Goal: Task Accomplishment & Management: Use online tool/utility

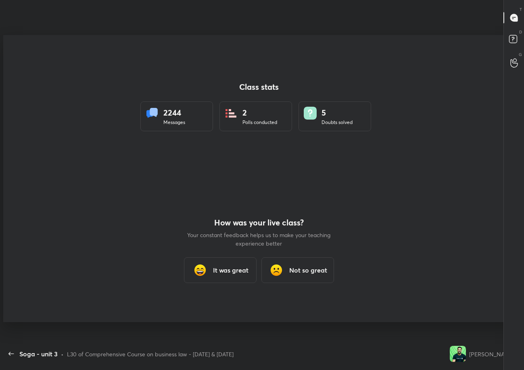
scroll to position [39986, 39789]
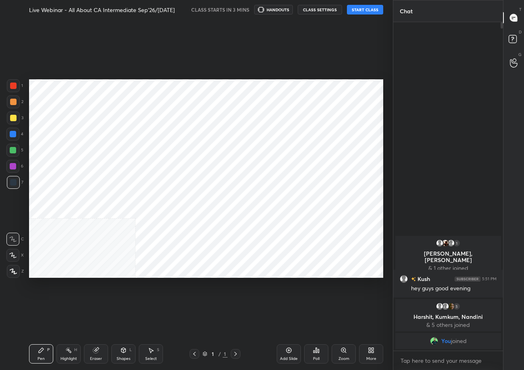
scroll to position [318, 360]
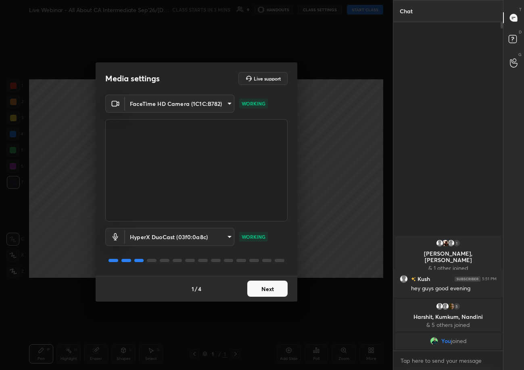
click at [451, 361] on body "1 2 3 4 5 6 7 C X Z C X Z E E Erase all H H Live Webinar - All About CA Interme…" at bounding box center [262, 185] width 524 height 370
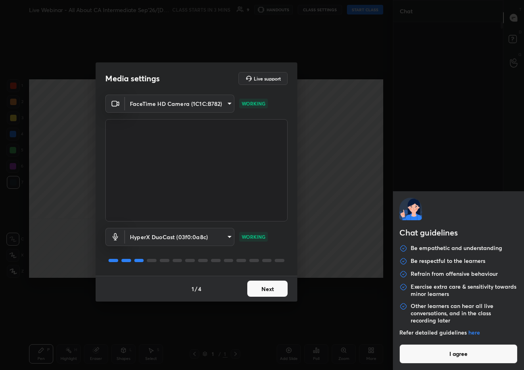
click at [451, 360] on button "I agree" at bounding box center [458, 354] width 118 height 19
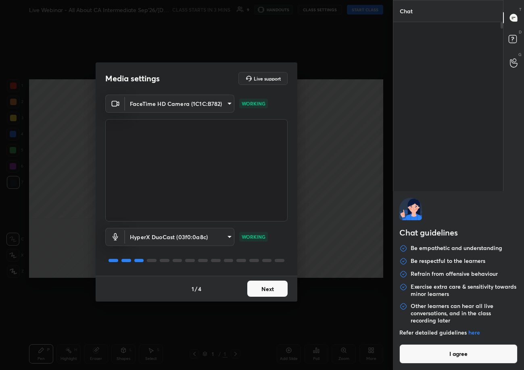
type textarea "x"
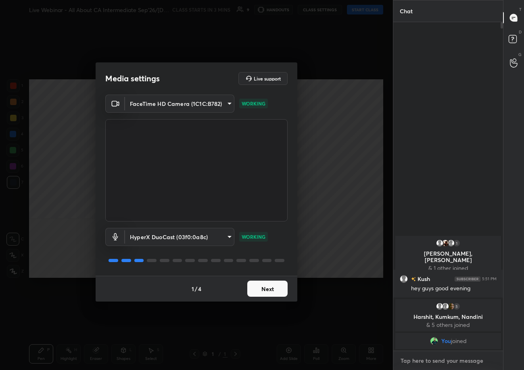
type textarea "w"
type textarea "x"
type textarea "wj"
type textarea "x"
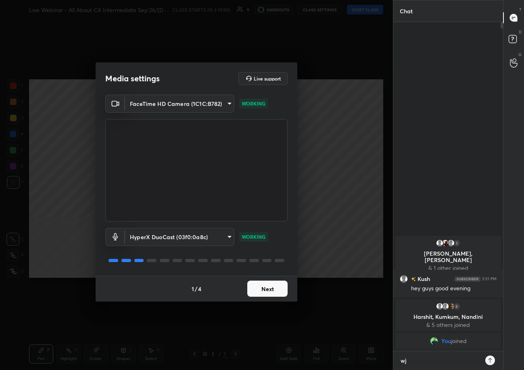
scroll to position [346, 107]
type textarea "w"
type textarea "x"
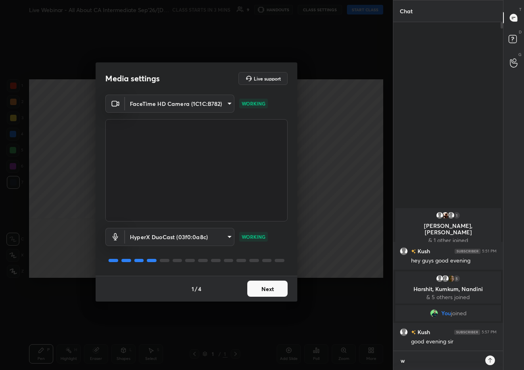
type textarea "wh"
type textarea "x"
type textarea "wha"
type textarea "x"
type textarea "what"
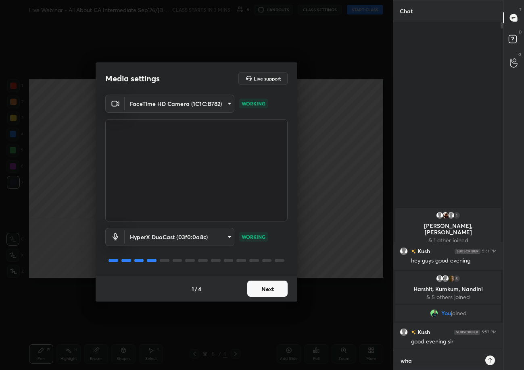
type textarea "x"
type textarea "whats"
type textarea "x"
type textarea "whats"
type textarea "x"
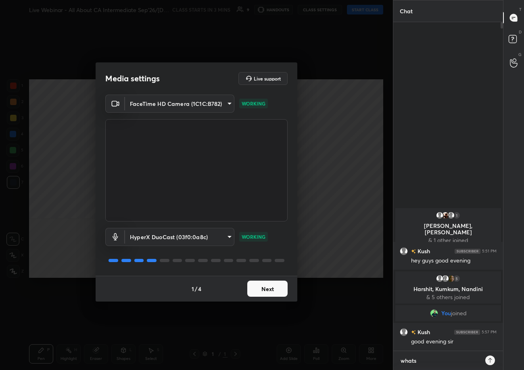
type textarea "whats a"
type textarea "x"
type textarea "whats ap"
type textarea "x"
type textarea "whats app"
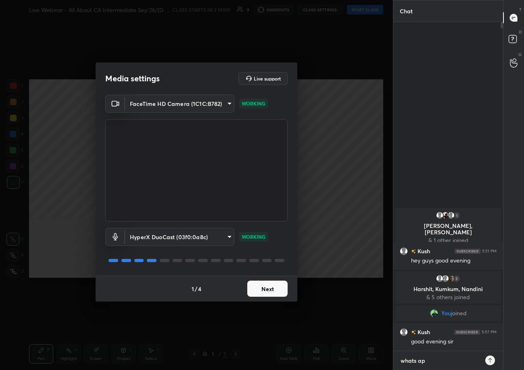
type textarea "x"
type textarea "whats app"
type textarea "x"
type textarea "whats app -"
type textarea "x"
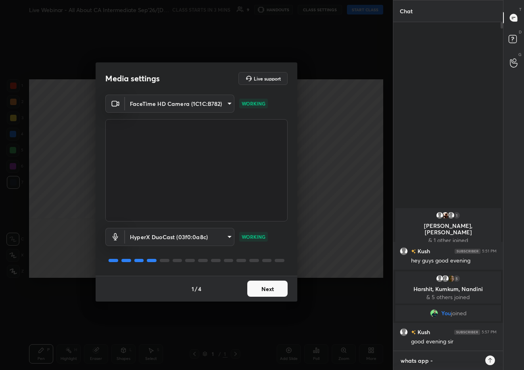
type textarea "whats app -"
type textarea "x"
type textarea "whats app - 9"
type textarea "x"
type textarea "whats app - 96"
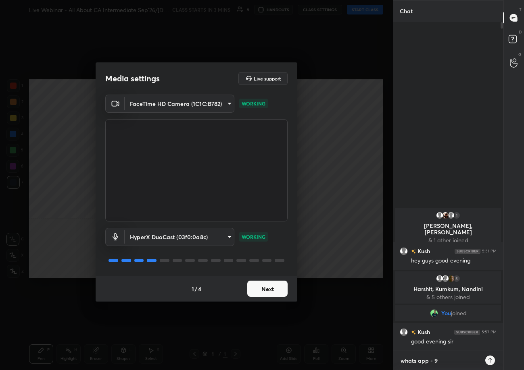
type textarea "x"
type textarea "whats app - 967"
type textarea "x"
type textarea "whats app - 9674"
type textarea "x"
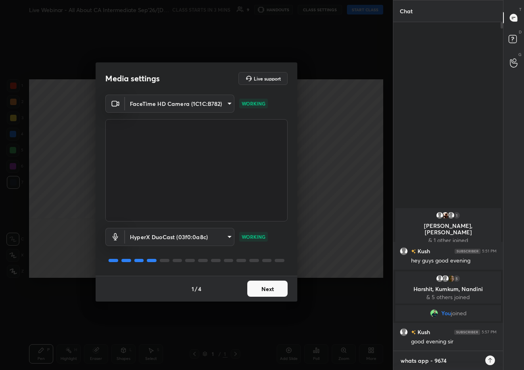
type textarea "whats app - 96743"
type textarea "x"
type textarea "whats app - 967436"
type textarea "x"
type textarea "whats app - 9674362"
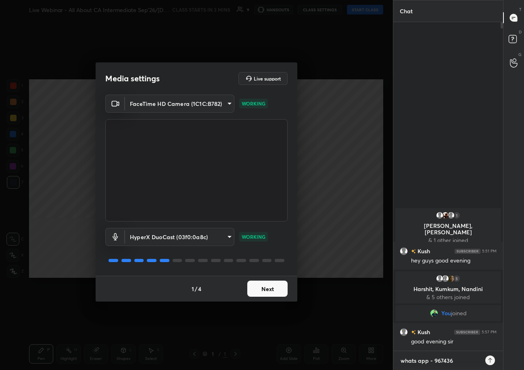
type textarea "x"
type textarea "whats app - 96743624"
type textarea "x"
type textarea "whats app - 967436244"
type textarea "x"
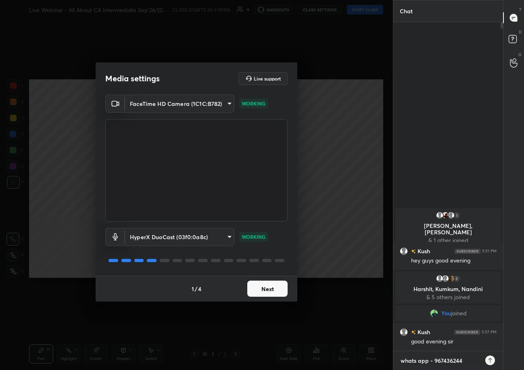
type textarea "whats app - 9674362447"
type textarea "x"
type textarea "whats app - 9674362447"
type textarea "x"
type textarea "whats app - 9674362447"
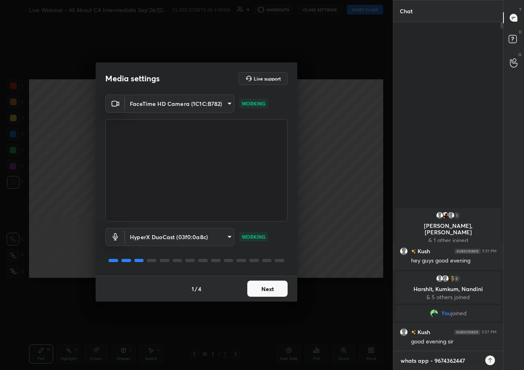
type textarea "x"
type textarea "whats app - 9674362447"
type textarea "x"
type textarea "whats app - 9674362447"
type textarea "x"
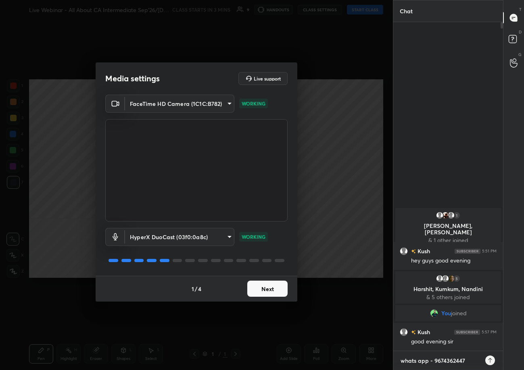
type textarea "whats app - 9674362447"
type textarea "x"
type textarea "whats app - 9674362447"
type textarea "x"
type textarea "whats app - 9674362447"
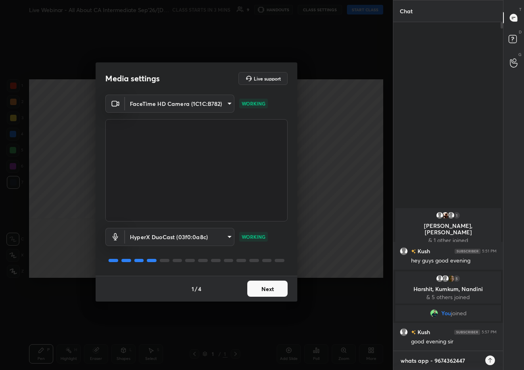
type textarea "x"
type textarea "whats app - 9674362447"
type textarea "x"
type textarea "whats app - 9674362447"
type textarea "x"
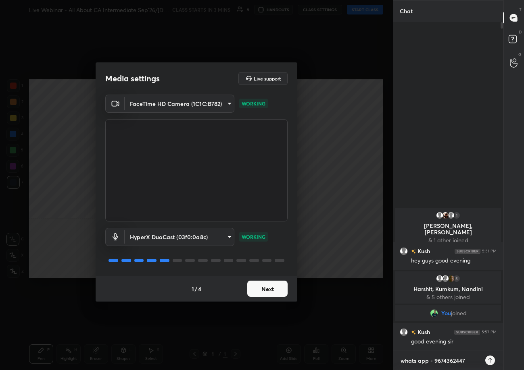
type textarea "whats app - 9674362447"
type textarea "x"
type textarea "whats app - 9674362447"
type textarea "x"
type textarea "whats app - 9674362447 b"
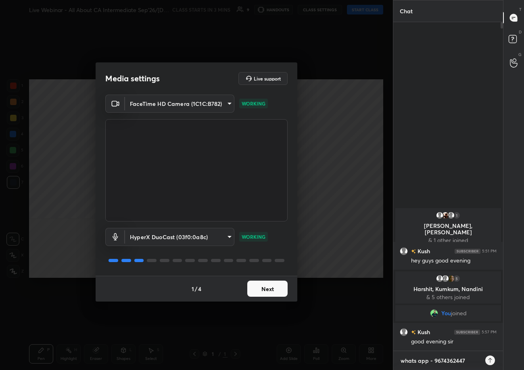
type textarea "x"
type textarea "whats app - 9674362447 ba"
type textarea "x"
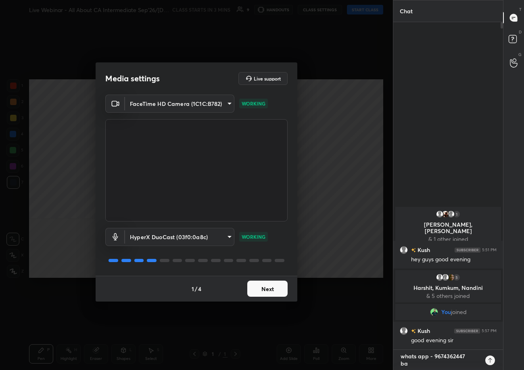
type textarea "whats app - 9674362447 bat"
type textarea "x"
type textarea "whats app - 9674362447 batc"
type textarea "x"
type textarea "whats app - 9674362447 batch"
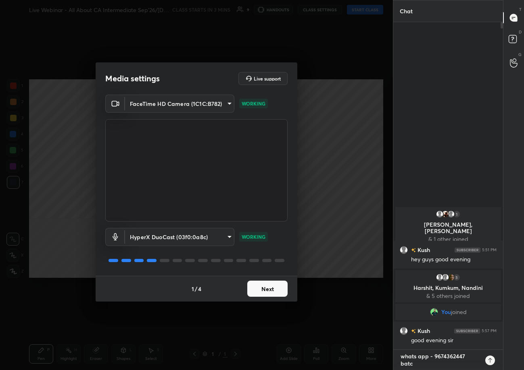
type textarea "x"
type textarea "whats app - 9674362447 batch"
type textarea "x"
type textarea "whats app - 9674362447 batch -"
type textarea "x"
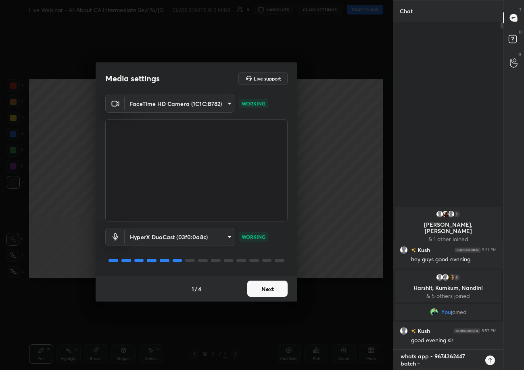
type textarea "whats app - 9674362447 batch -"
type textarea "x"
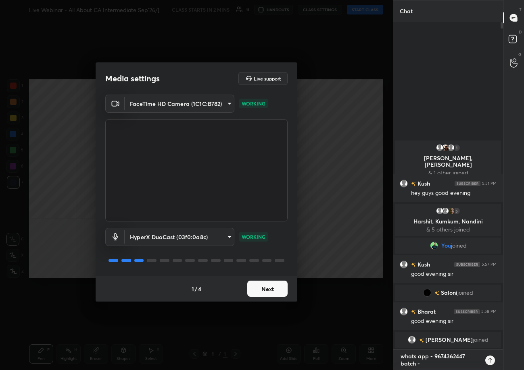
paste textarea "[URL][DOMAIN_NAME]"
type textarea "whats app - 9674362447 batch - [URL][DOMAIN_NAME]"
type textarea "x"
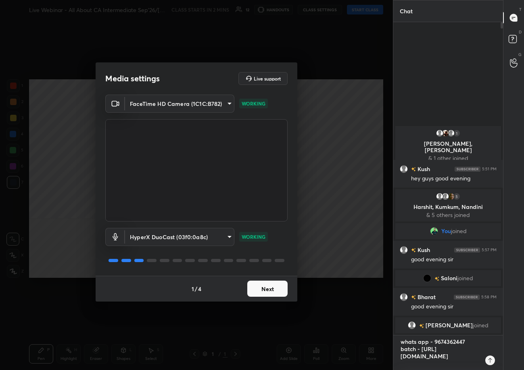
type textarea "whats app - 9674362447 batch - [URL][DOMAIN_NAME]"
type textarea "x"
click at [492, 364] on div at bounding box center [490, 361] width 10 height 10
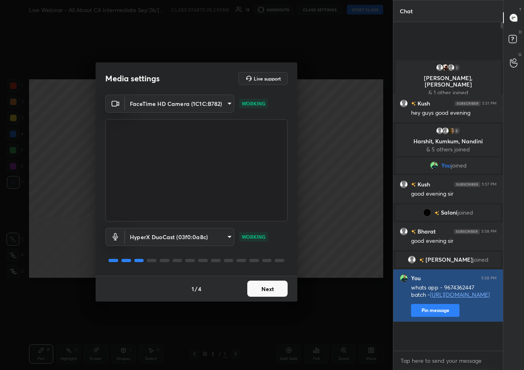
click at [449, 317] on button "Pin message" at bounding box center [435, 310] width 48 height 13
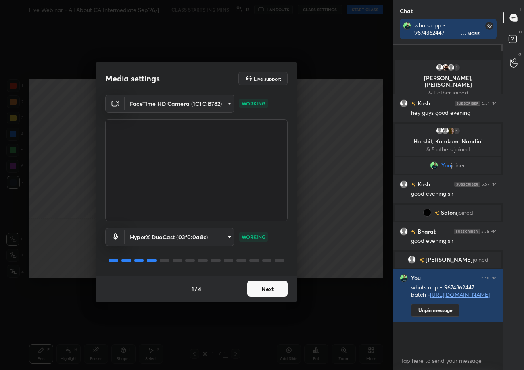
click at [276, 285] on button "Next" at bounding box center [267, 289] width 40 height 16
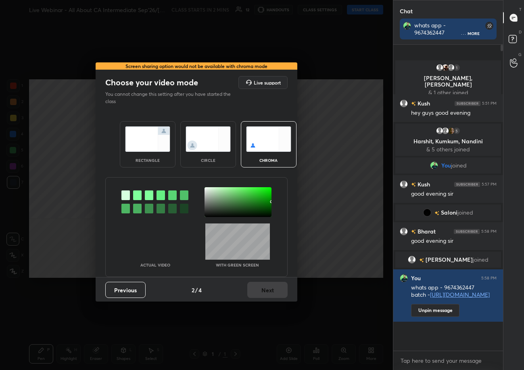
click at [152, 144] on img at bounding box center [147, 139] width 45 height 25
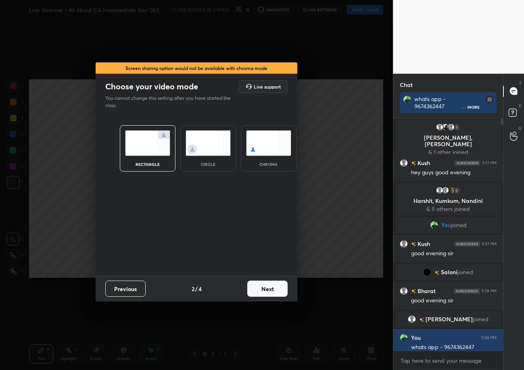
click at [271, 289] on button "Next" at bounding box center [267, 289] width 40 height 16
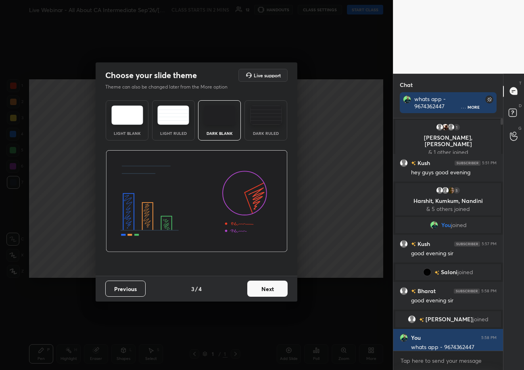
click at [271, 289] on button "Next" at bounding box center [267, 289] width 40 height 16
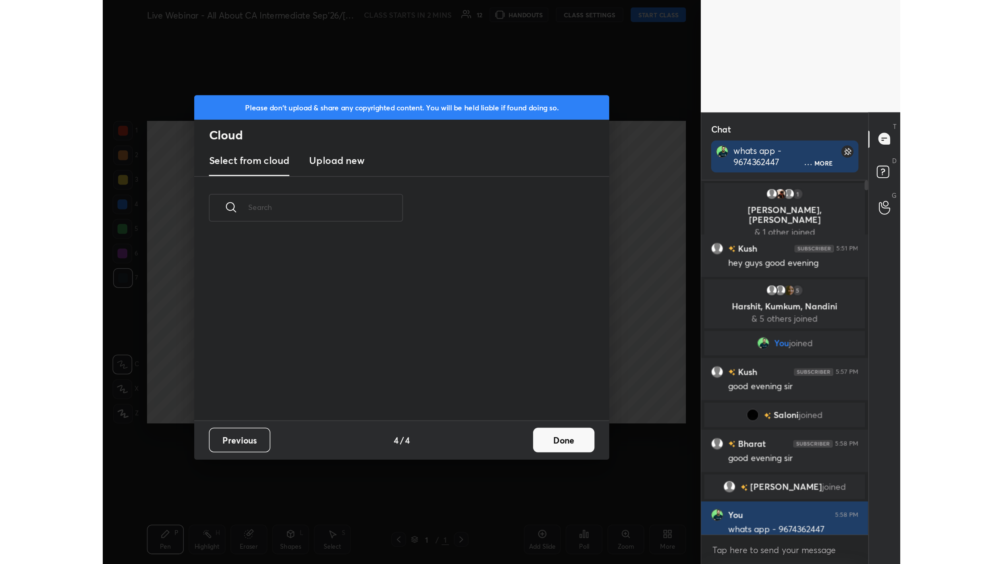
scroll to position [119, 258]
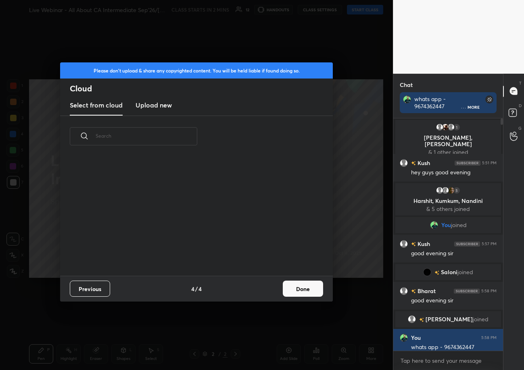
click at [151, 112] on new "Upload new" at bounding box center [153, 106] width 36 height 20
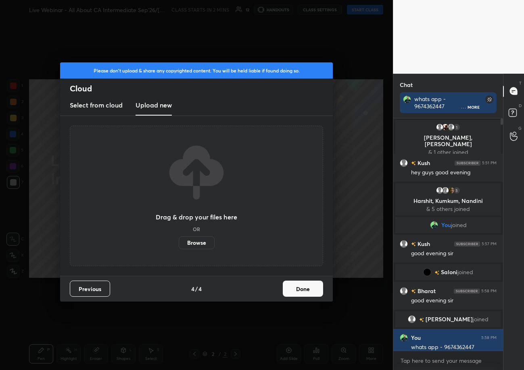
click at [200, 241] on label "Browse" at bounding box center [197, 243] width 36 height 13
click at [179, 241] on input "Browse" at bounding box center [179, 243] width 0 height 13
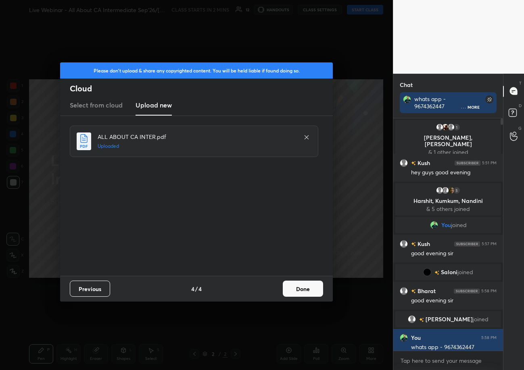
click at [310, 285] on button "Done" at bounding box center [303, 289] width 40 height 16
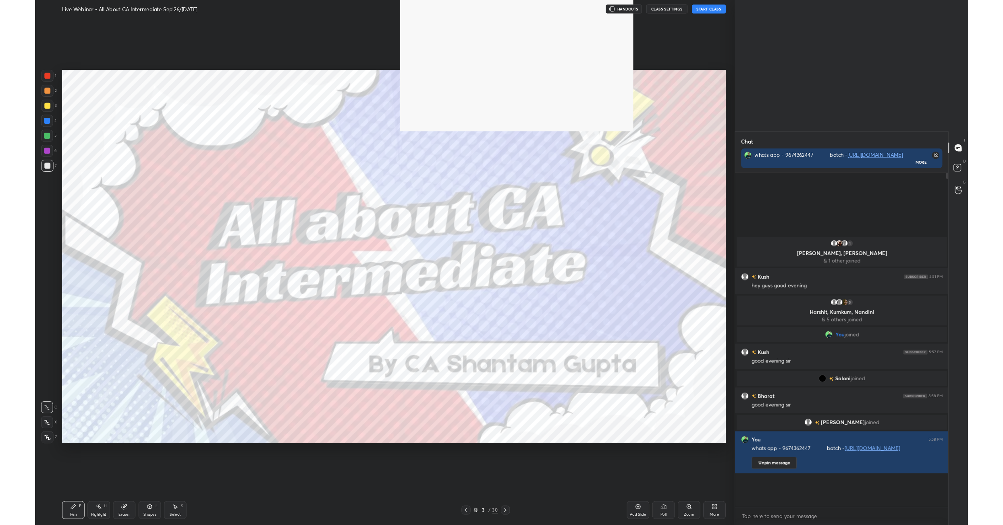
scroll to position [376, 227]
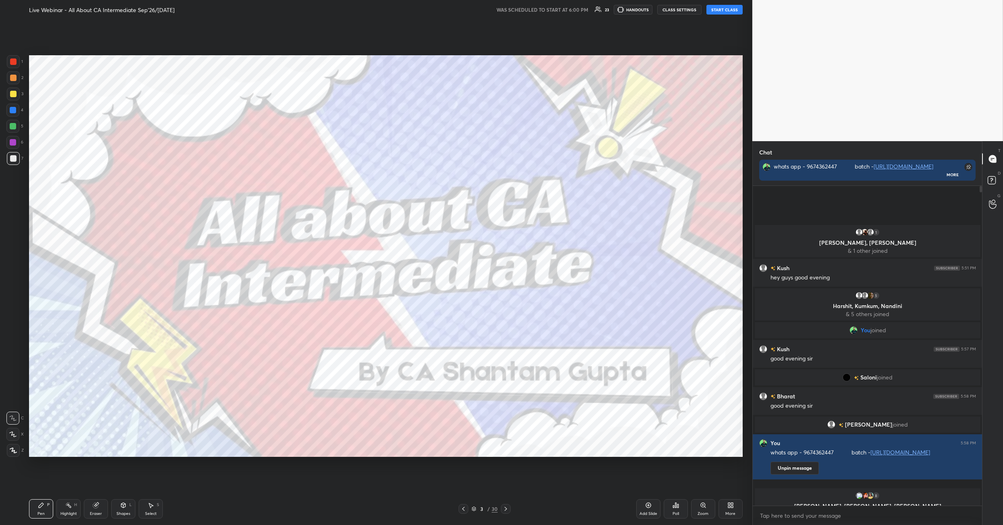
click at [523, 8] on button "START CLASS" at bounding box center [725, 10] width 36 height 10
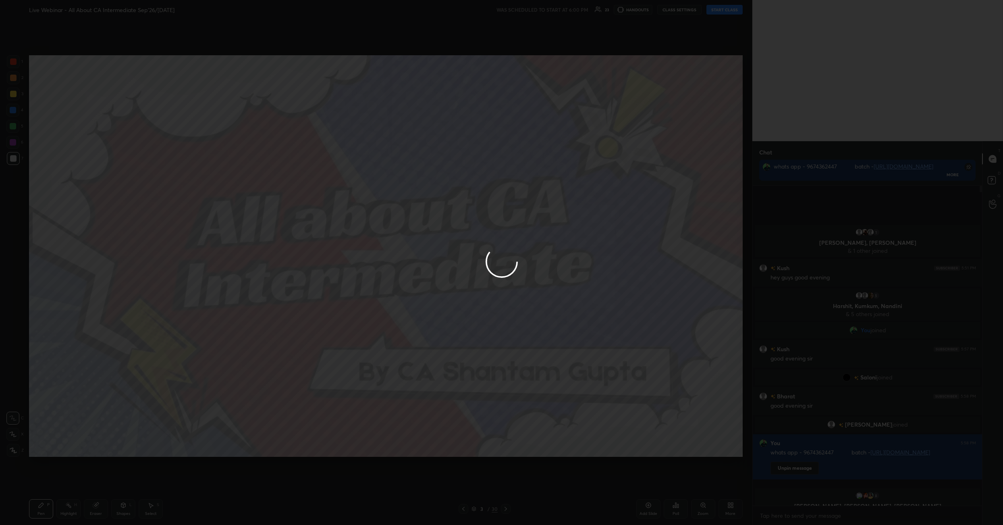
type textarea "x"
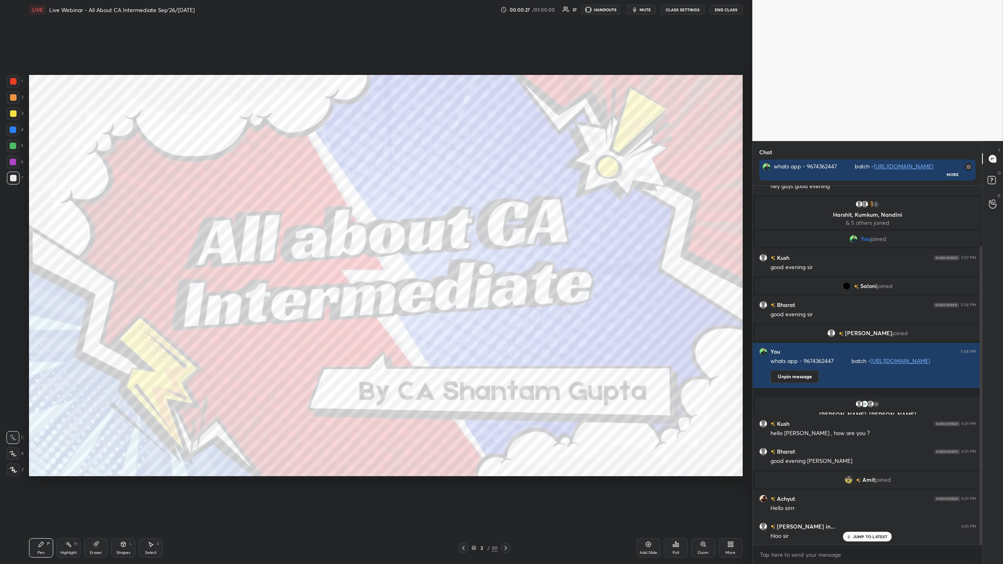
scroll to position [73, 0]
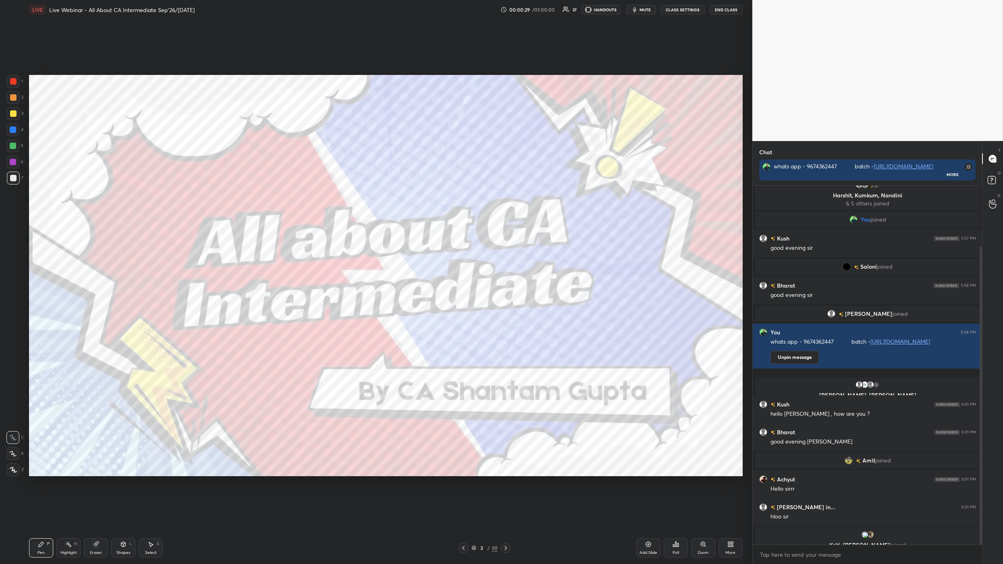
click at [523, 370] on span "Amit" at bounding box center [868, 460] width 13 height 6
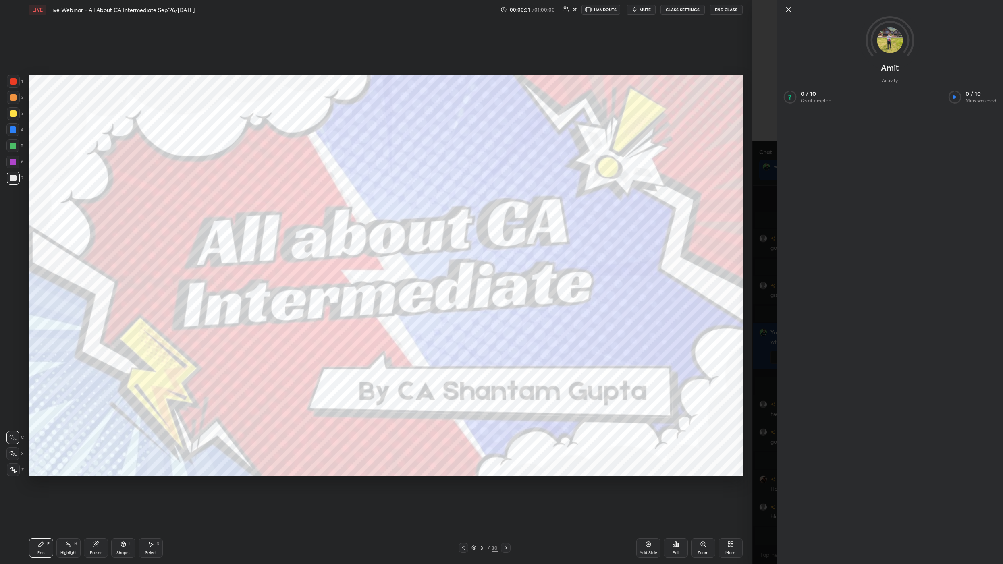
scroll to position [129, 0]
click at [523, 11] on icon at bounding box center [789, 10] width 10 height 10
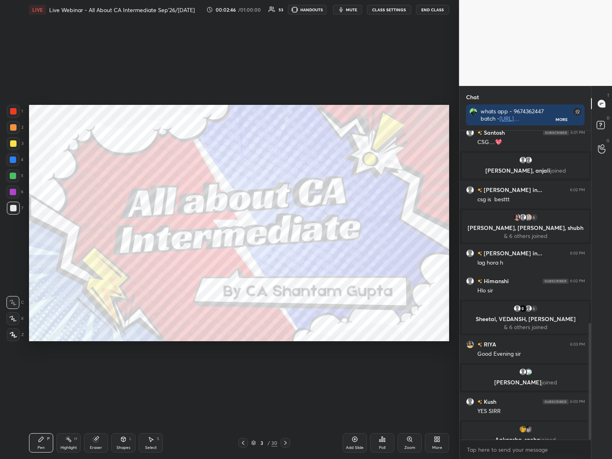
scroll to position [508, 0]
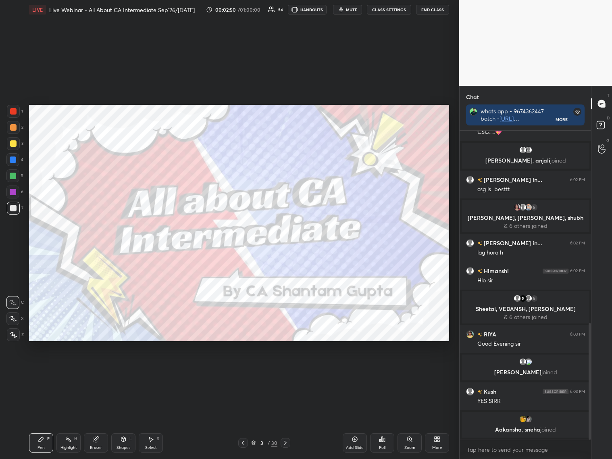
click at [15, 126] on div at bounding box center [13, 127] width 6 height 6
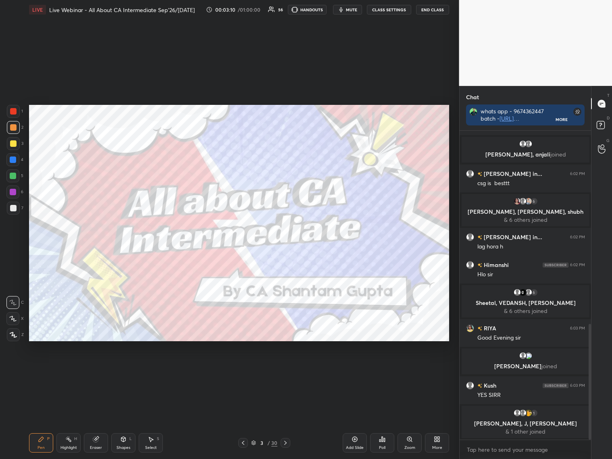
drag, startPoint x: 285, startPoint y: 443, endPoint x: 287, endPoint y: 439, distance: 4.9
click at [286, 370] on icon at bounding box center [285, 443] width 2 height 4
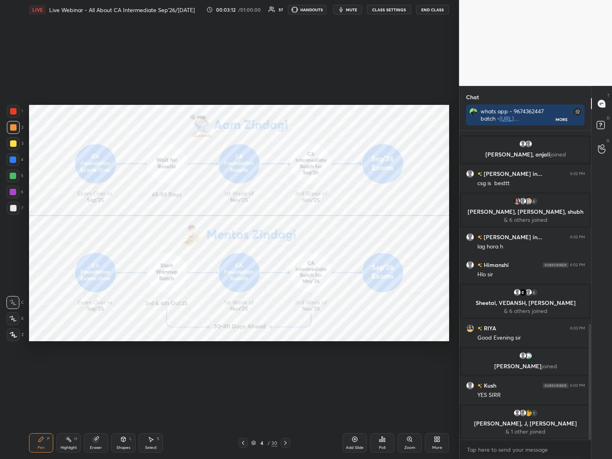
drag, startPoint x: 287, startPoint y: 441, endPoint x: 291, endPoint y: 430, distance: 11.8
click at [288, 370] on icon at bounding box center [285, 442] width 6 height 6
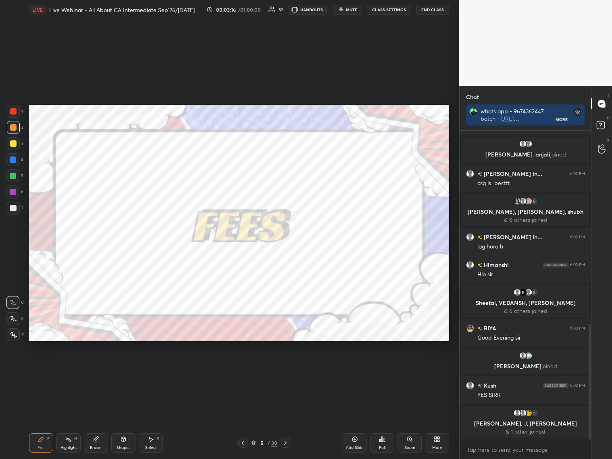
click at [16, 112] on div at bounding box center [13, 111] width 6 height 6
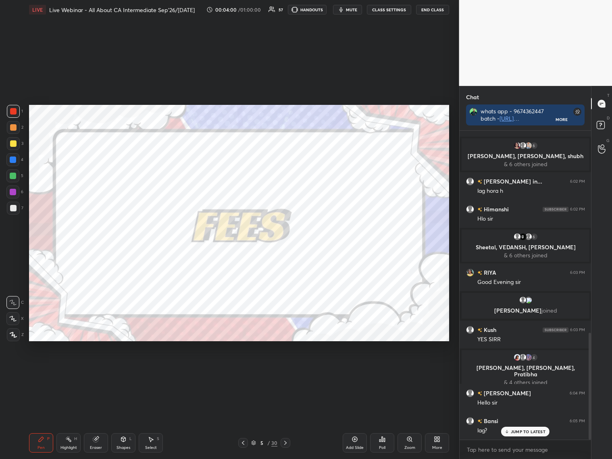
scroll to position [583, 0]
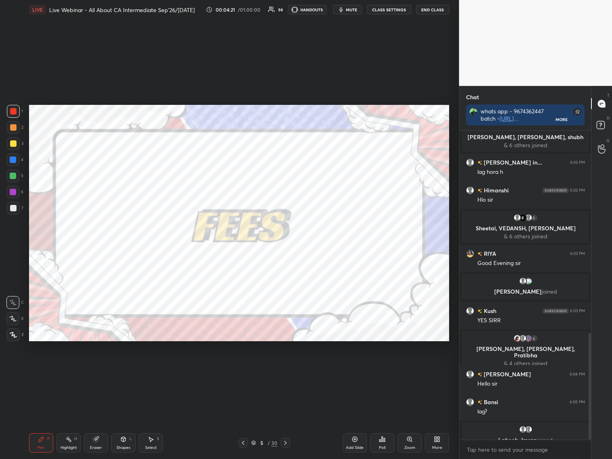
click at [286, 370] on icon at bounding box center [285, 442] width 6 height 6
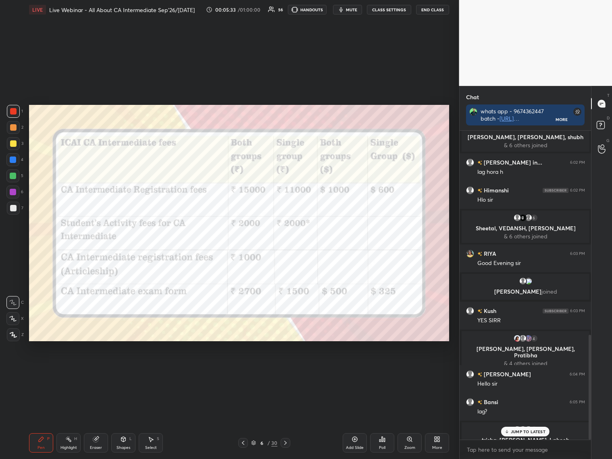
scroll to position [599, 0]
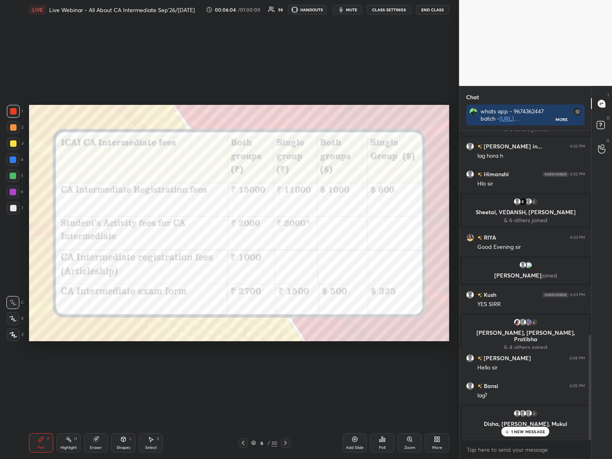
click at [244, 370] on icon at bounding box center [243, 442] width 6 height 6
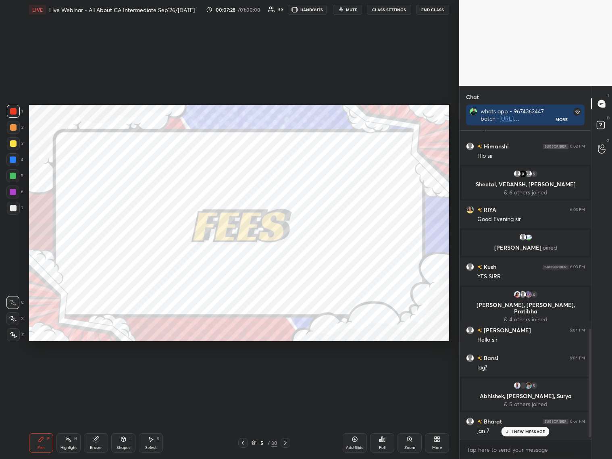
scroll to position [571, 0]
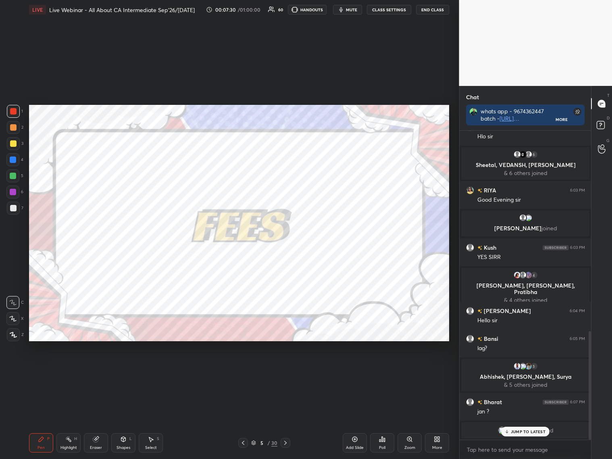
click at [286, 370] on icon at bounding box center [285, 442] width 6 height 6
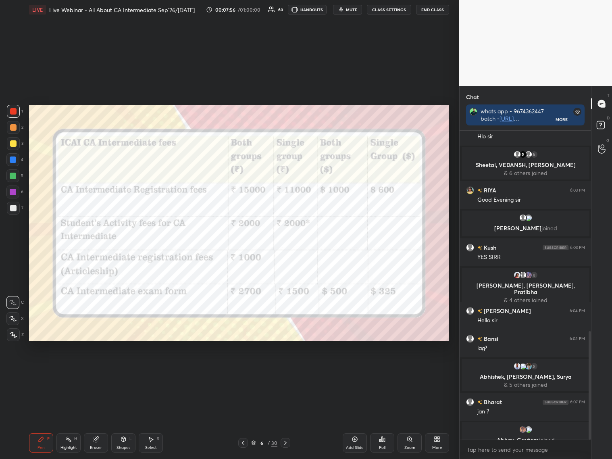
click at [360, 370] on div "Add Slide" at bounding box center [355, 447] width 18 height 4
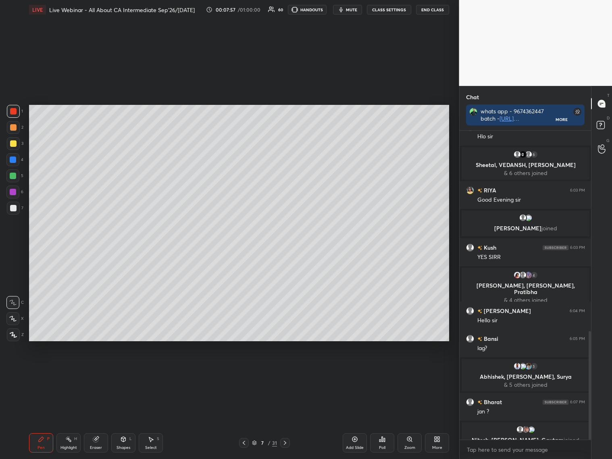
click at [15, 209] on div at bounding box center [13, 208] width 6 height 6
click at [18, 332] on div at bounding box center [13, 334] width 13 height 13
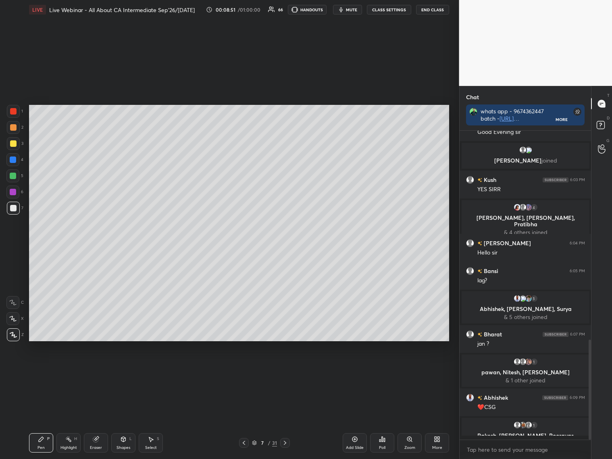
scroll to position [619, 0]
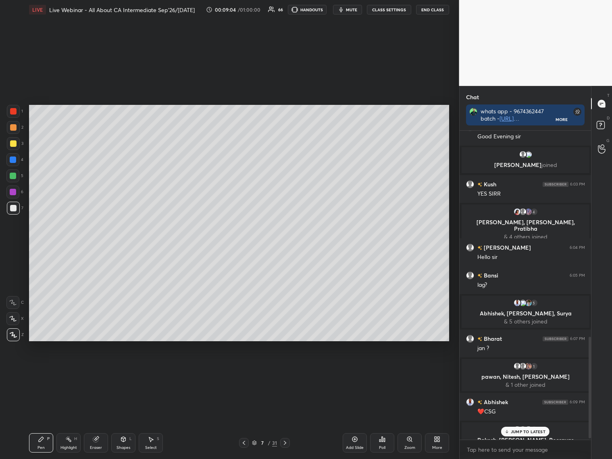
click at [523, 370] on p "JUMP TO LATEST" at bounding box center [528, 431] width 35 height 5
click at [285, 370] on icon at bounding box center [285, 442] width 6 height 6
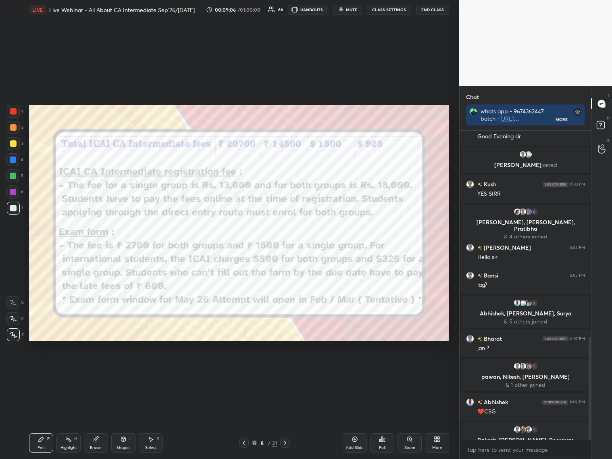
click at [246, 370] on icon at bounding box center [244, 442] width 6 height 6
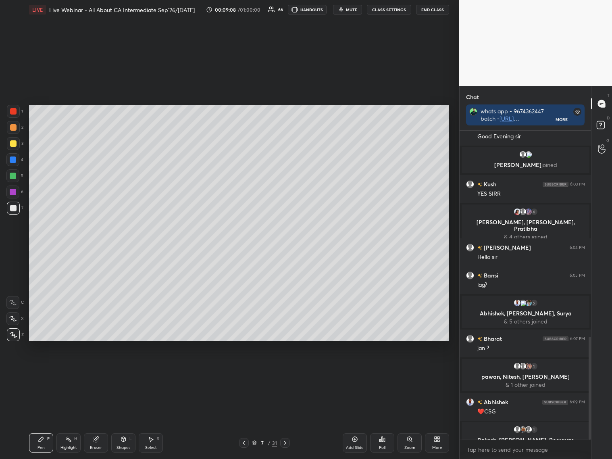
click at [287, 370] on icon at bounding box center [285, 442] width 6 height 6
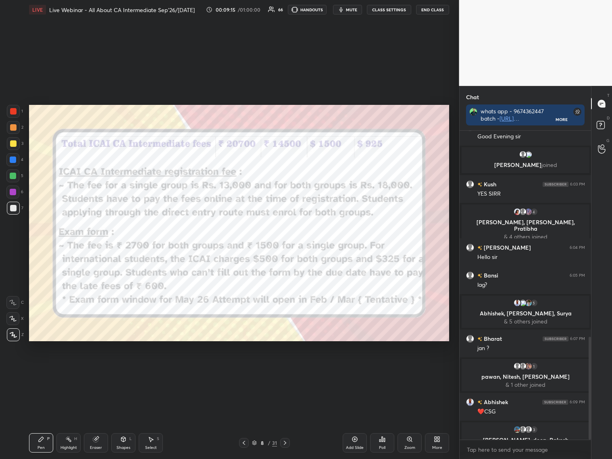
click at [285, 370] on icon at bounding box center [285, 442] width 6 height 6
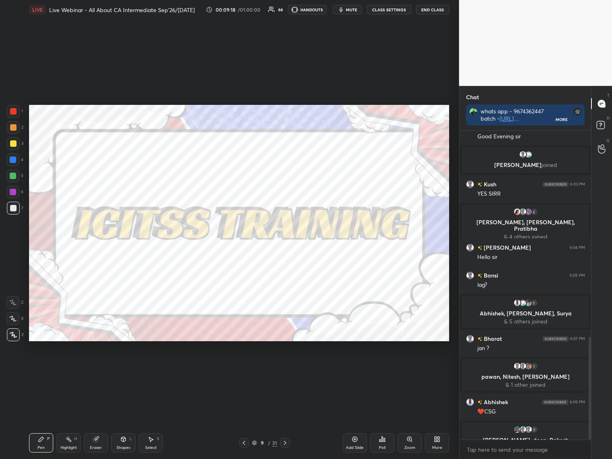
click at [245, 370] on icon at bounding box center [244, 442] width 6 height 6
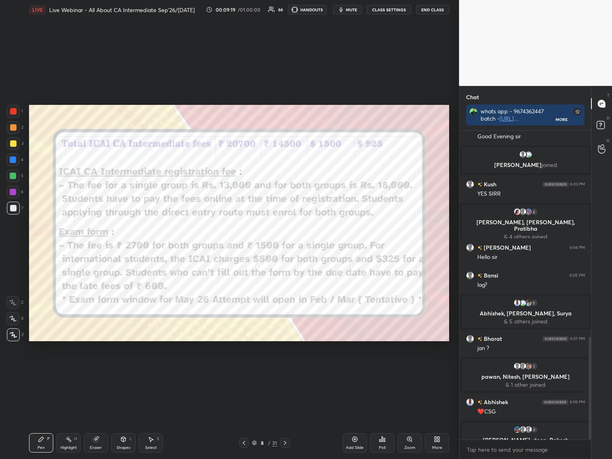
click at [245, 370] on icon at bounding box center [244, 442] width 6 height 6
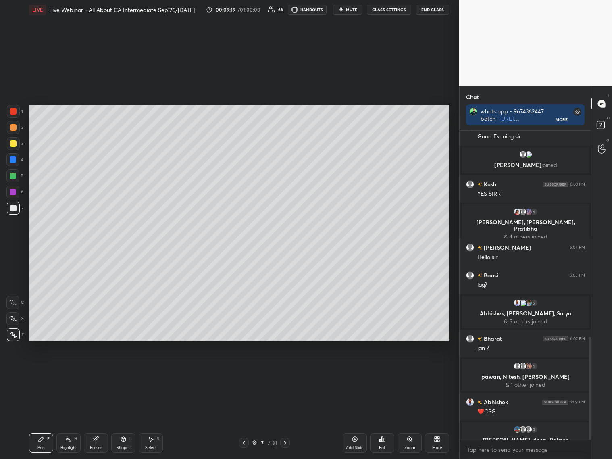
click at [243, 370] on icon at bounding box center [244, 442] width 6 height 6
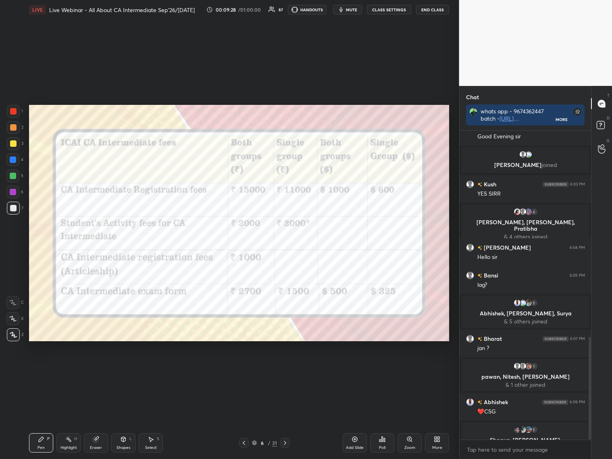
click at [13, 112] on div at bounding box center [13, 111] width 6 height 6
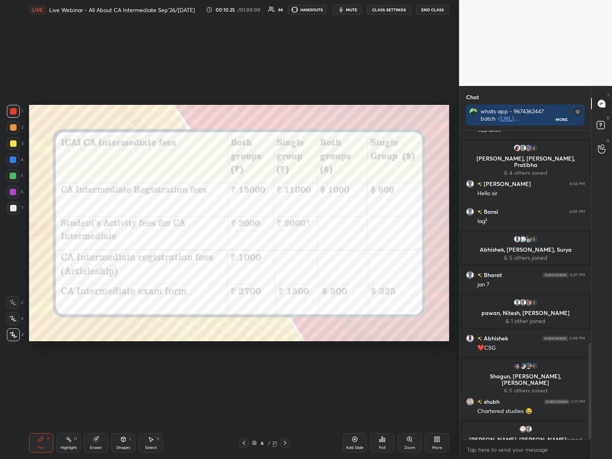
scroll to position [686, 0]
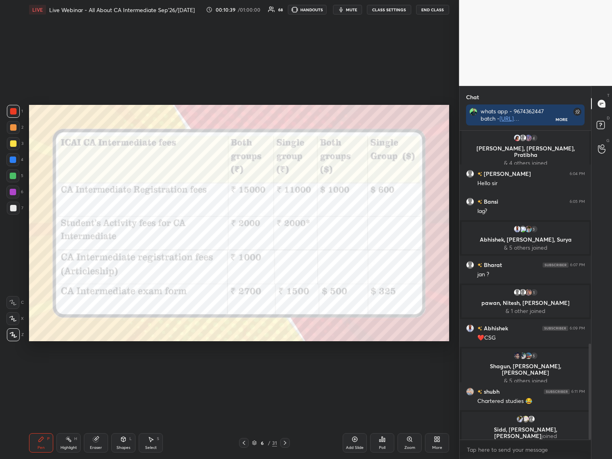
click at [256, 370] on div "6 / 31" at bounding box center [264, 442] width 25 height 7
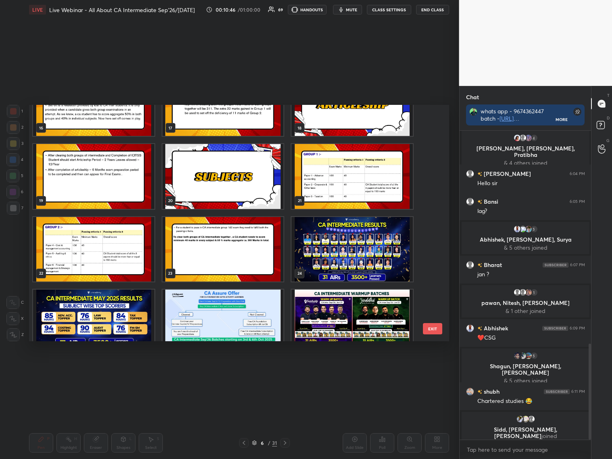
scroll to position [402, 0]
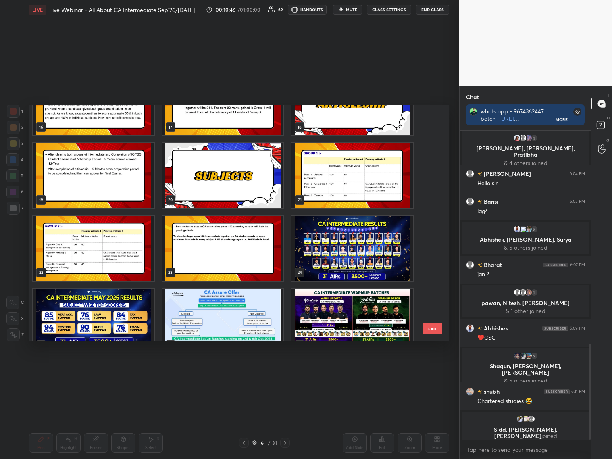
click at [232, 181] on img "grid" at bounding box center [222, 175] width 121 height 64
click at [233, 182] on img "grid" at bounding box center [222, 175] width 121 height 64
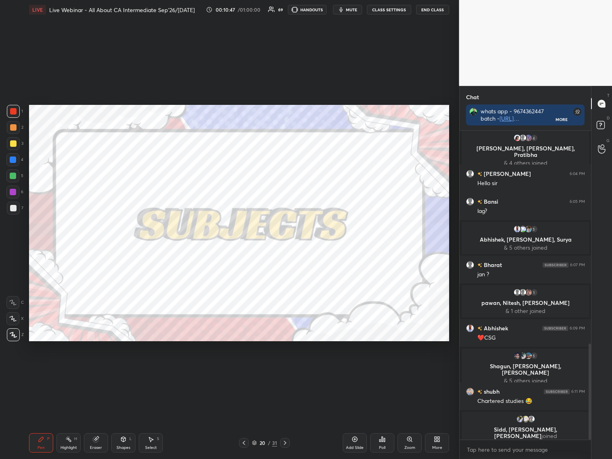
click at [233, 183] on img "grid" at bounding box center [222, 175] width 121 height 64
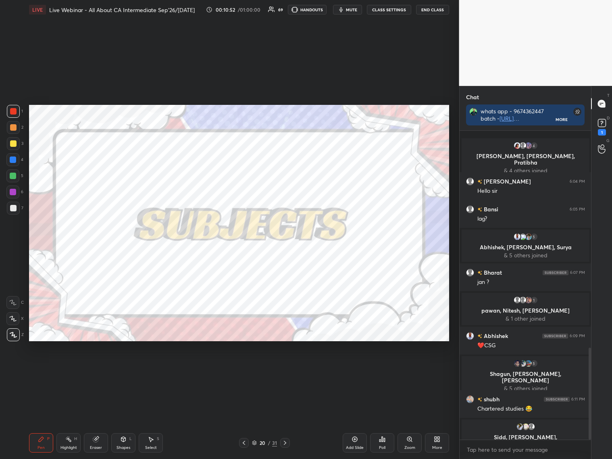
scroll to position [728, 0]
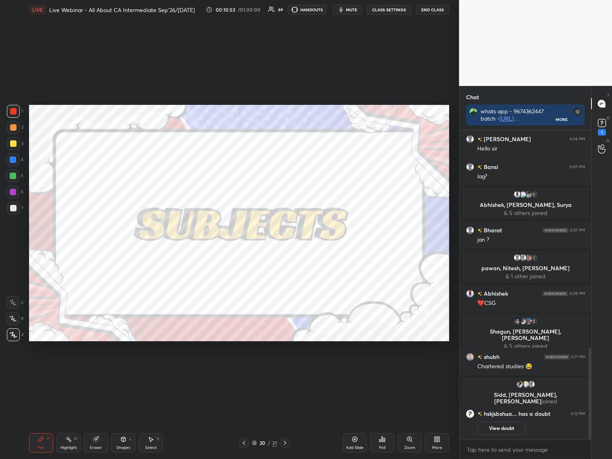
click at [281, 370] on div at bounding box center [285, 443] width 10 height 10
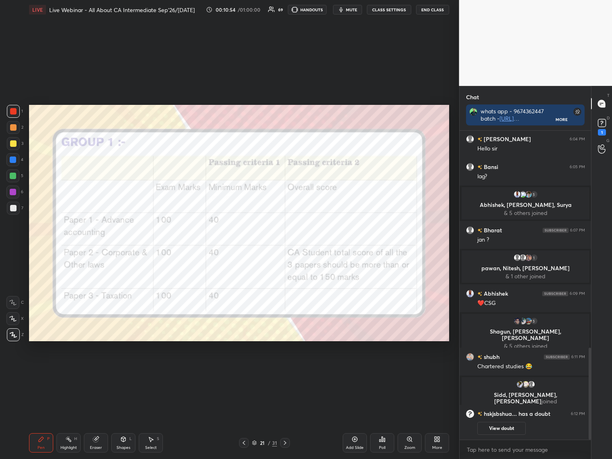
scroll to position [747, 0]
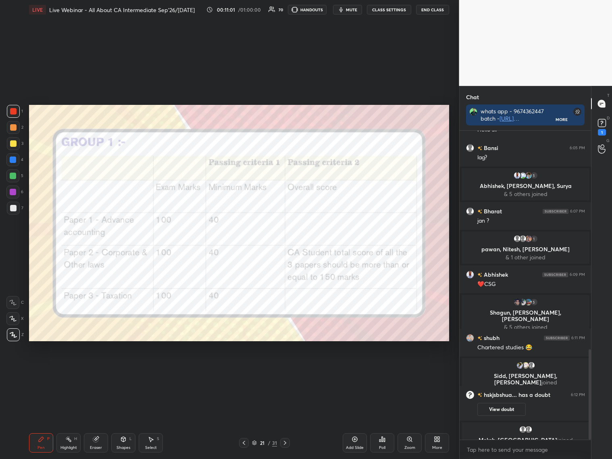
click at [287, 370] on icon at bounding box center [285, 442] width 6 height 6
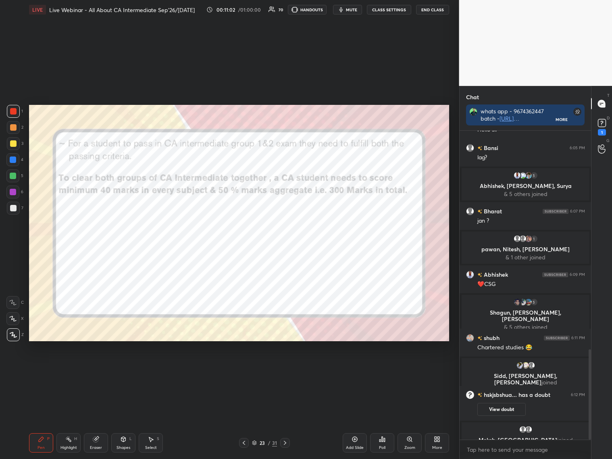
click at [286, 370] on icon at bounding box center [285, 442] width 6 height 6
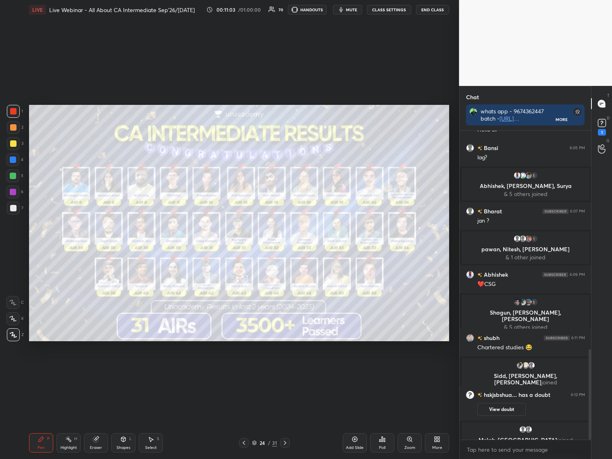
click at [286, 370] on icon at bounding box center [285, 442] width 6 height 6
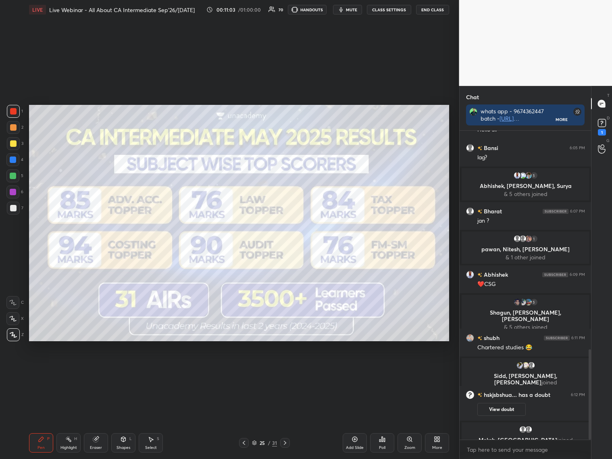
click at [286, 370] on icon at bounding box center [285, 442] width 6 height 6
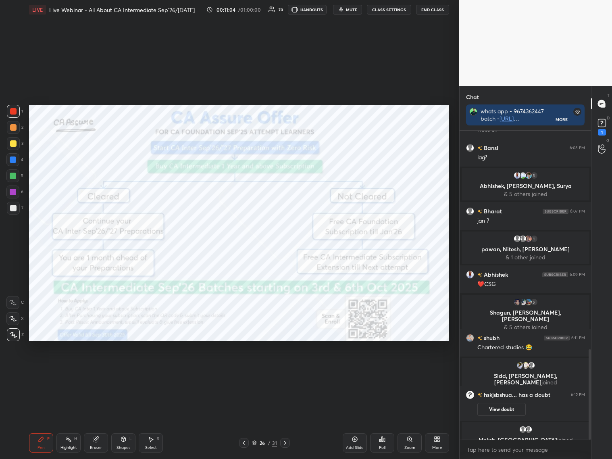
click at [286, 370] on icon at bounding box center [285, 442] width 6 height 6
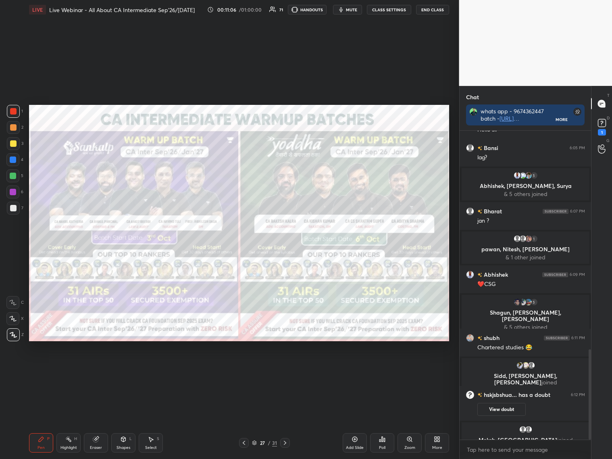
click at [16, 109] on div at bounding box center [13, 111] width 6 height 6
click at [245, 370] on icon at bounding box center [244, 442] width 6 height 6
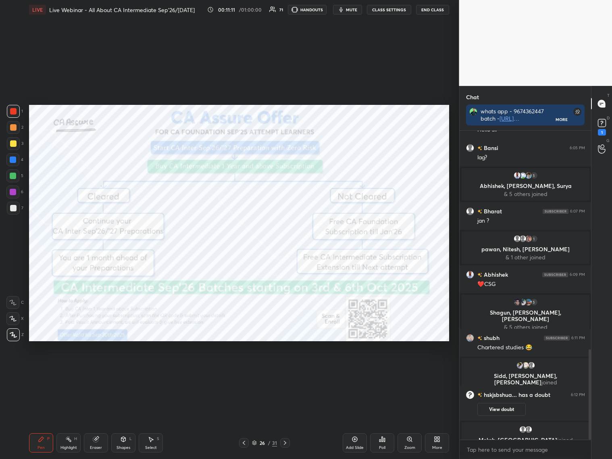
click at [246, 370] on icon at bounding box center [244, 442] width 6 height 6
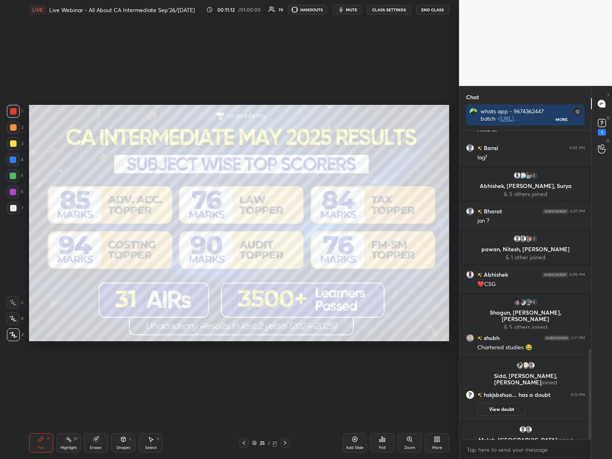
click at [245, 370] on icon at bounding box center [244, 442] width 6 height 6
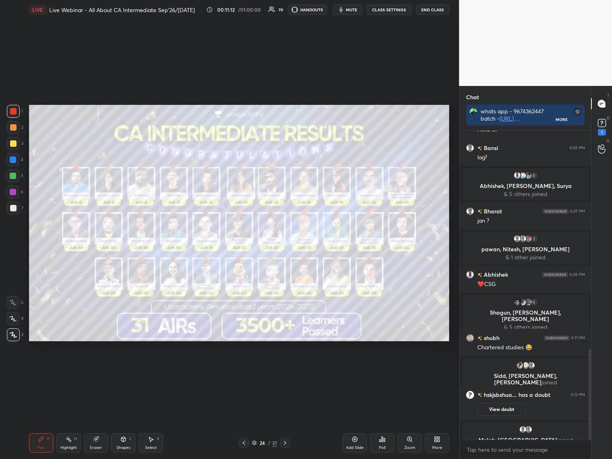
click at [247, 370] on div at bounding box center [244, 443] width 10 height 10
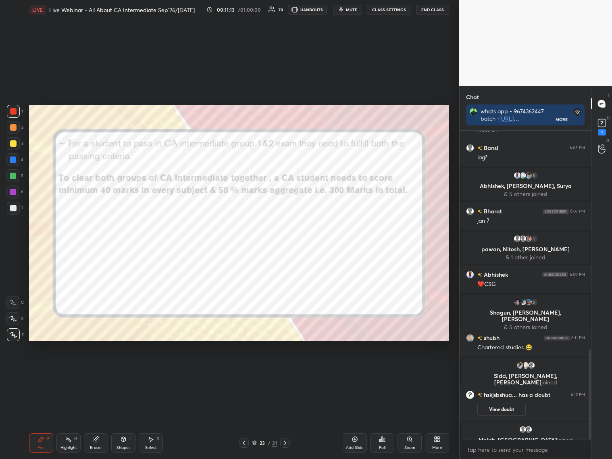
click at [247, 370] on icon at bounding box center [244, 442] width 6 height 6
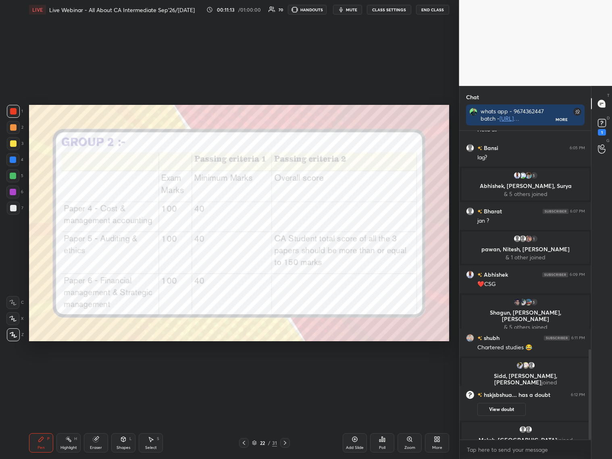
click at [247, 370] on div at bounding box center [244, 443] width 10 height 10
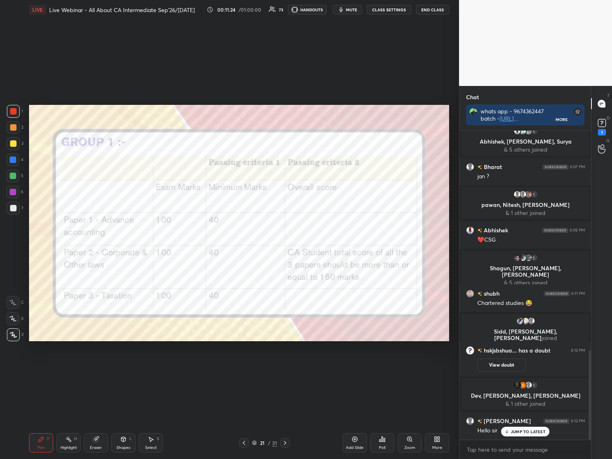
scroll to position [761, 0]
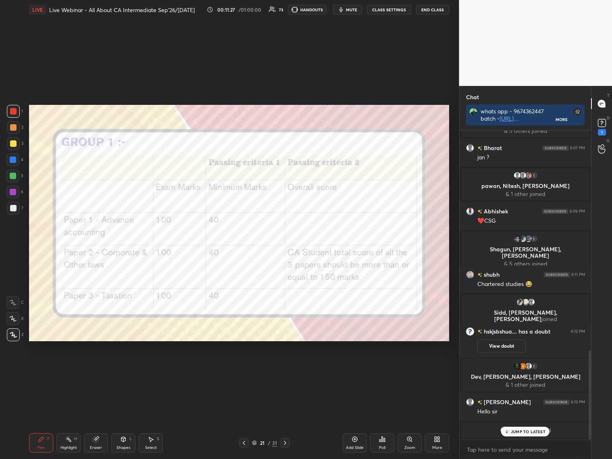
click at [287, 370] on icon at bounding box center [285, 442] width 6 height 6
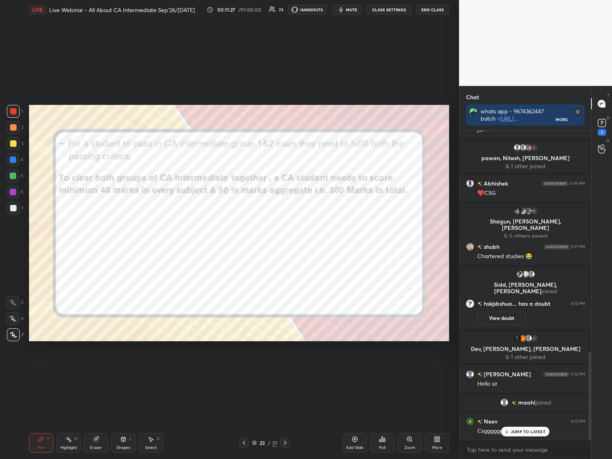
click at [283, 370] on icon at bounding box center [285, 442] width 6 height 6
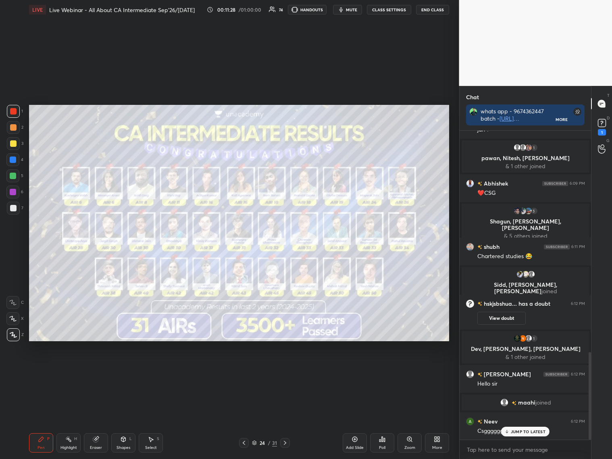
click at [283, 370] on icon at bounding box center [285, 442] width 6 height 6
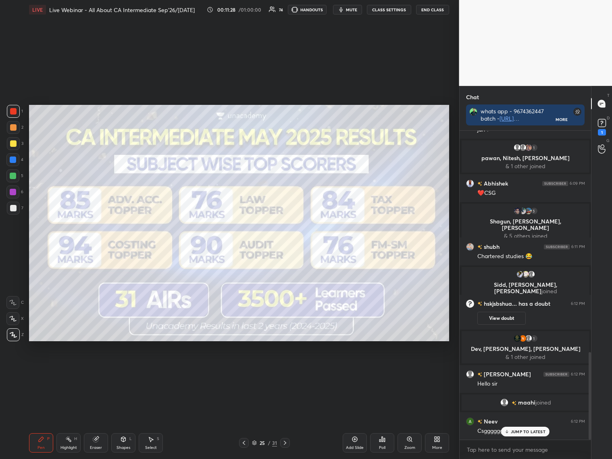
click at [283, 370] on icon at bounding box center [285, 442] width 6 height 6
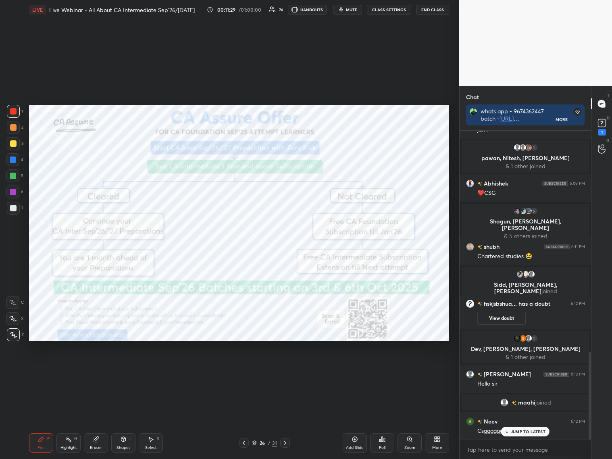
click at [282, 370] on icon at bounding box center [285, 442] width 6 height 6
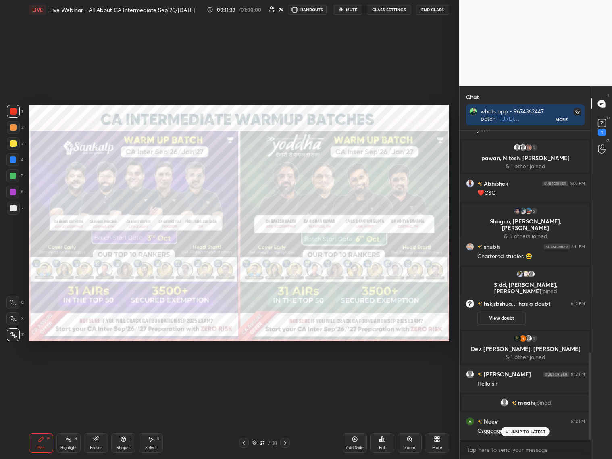
click at [245, 370] on icon at bounding box center [244, 442] width 6 height 6
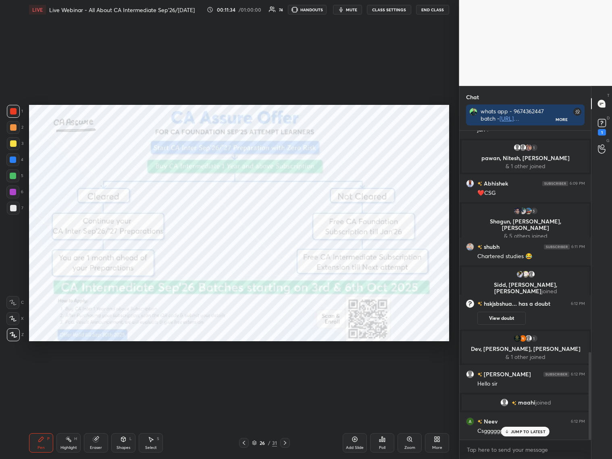
click at [245, 370] on icon at bounding box center [244, 442] width 6 height 6
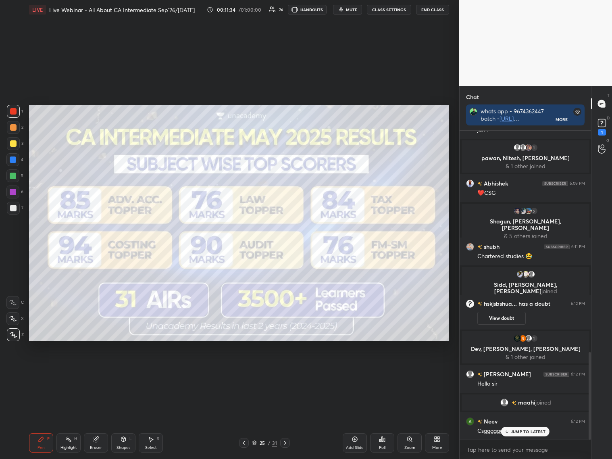
click at [245, 370] on icon at bounding box center [244, 442] width 6 height 6
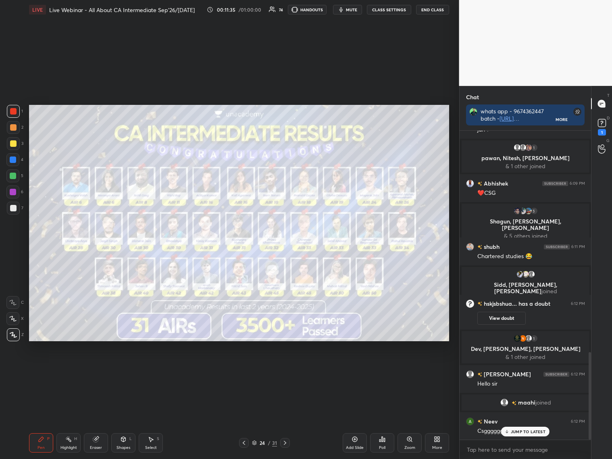
click at [245, 370] on icon at bounding box center [244, 442] width 6 height 6
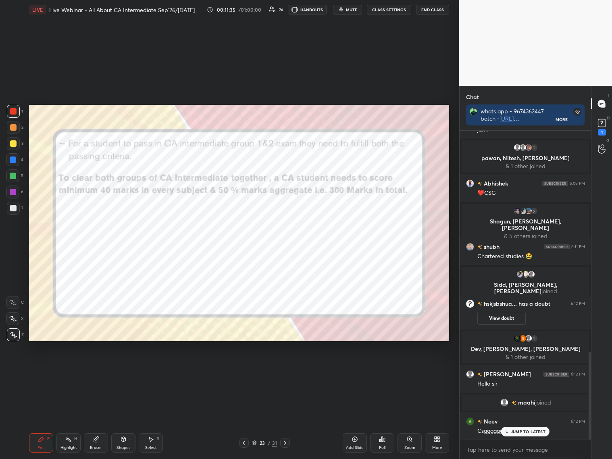
click at [245, 370] on icon at bounding box center [244, 442] width 6 height 6
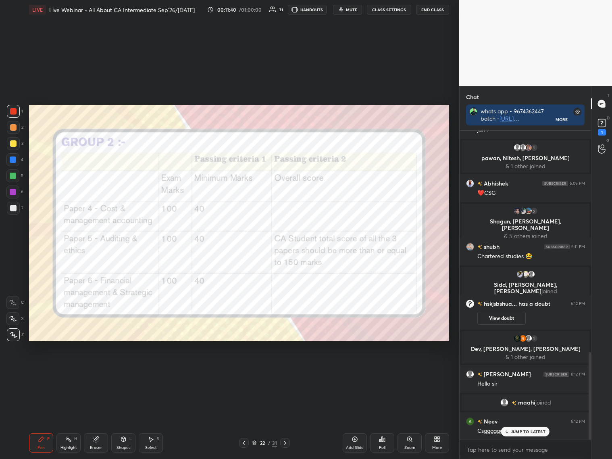
click at [285, 370] on icon at bounding box center [285, 442] width 6 height 6
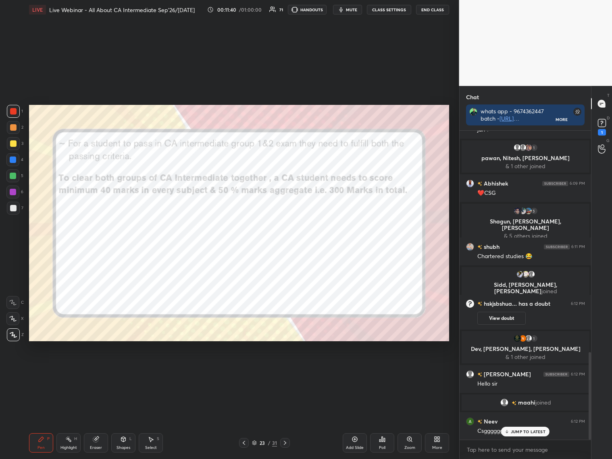
click at [286, 370] on icon at bounding box center [285, 442] width 6 height 6
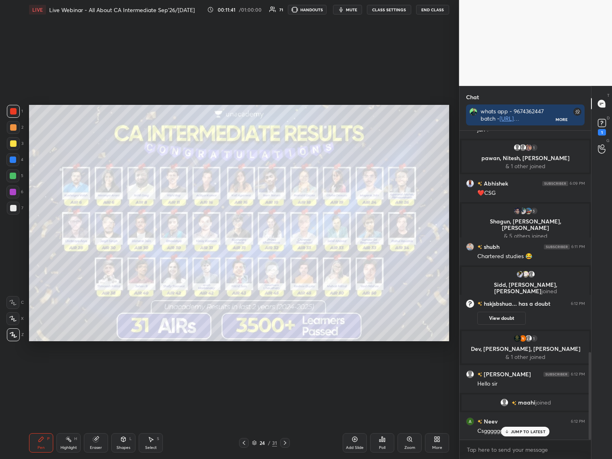
click at [287, 370] on icon at bounding box center [285, 442] width 6 height 6
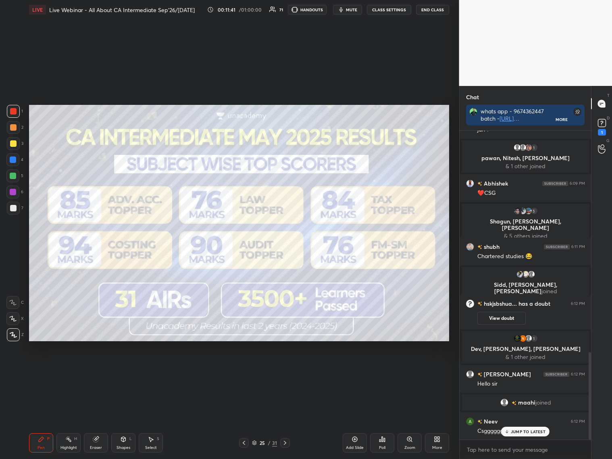
click at [289, 370] on div at bounding box center [285, 443] width 10 height 10
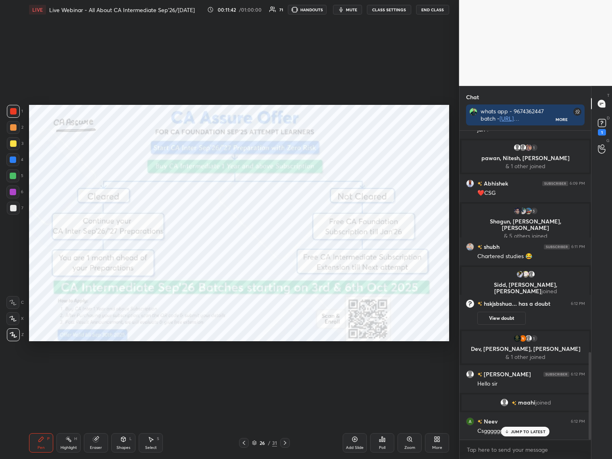
click at [288, 370] on div at bounding box center [285, 443] width 10 height 10
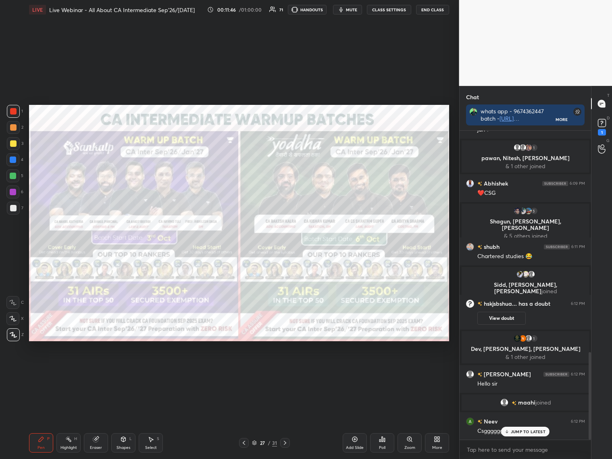
click at [244, 370] on icon at bounding box center [244, 443] width 2 height 4
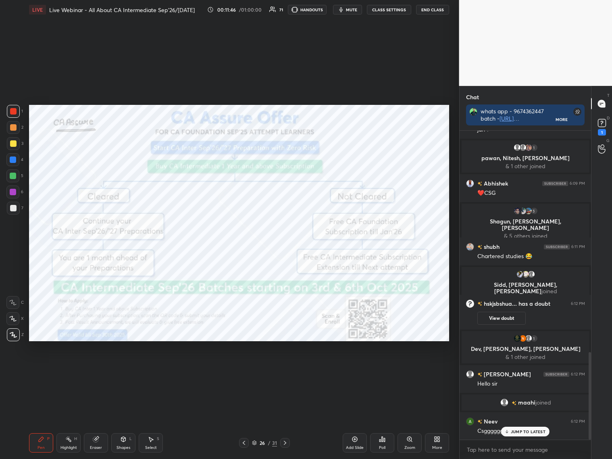
click at [244, 370] on icon at bounding box center [244, 442] width 6 height 6
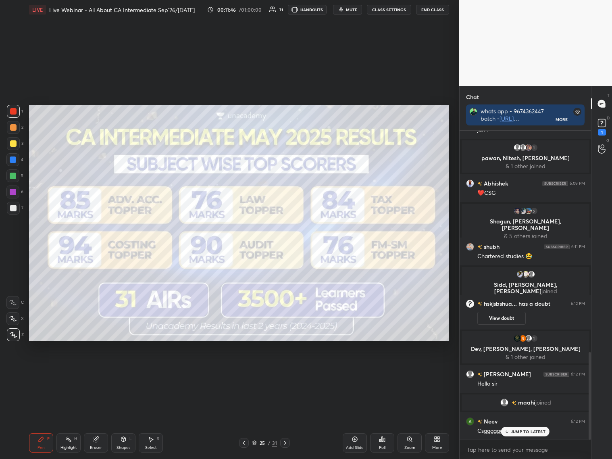
click at [245, 370] on icon at bounding box center [244, 442] width 6 height 6
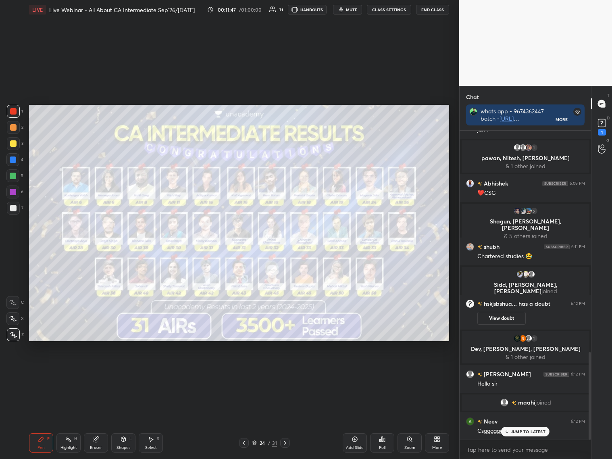
click at [245, 370] on icon at bounding box center [244, 442] width 6 height 6
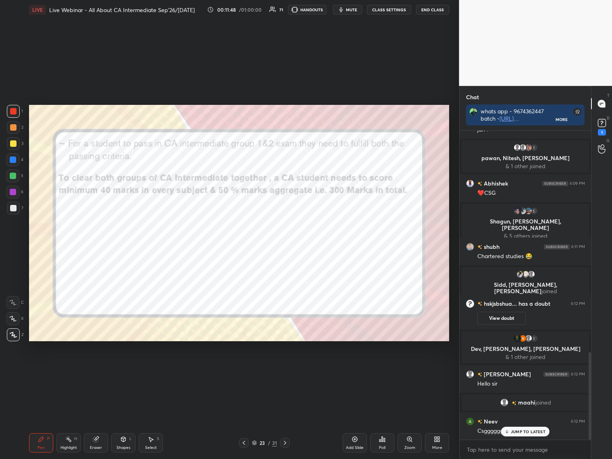
click at [245, 370] on icon at bounding box center [244, 442] width 6 height 6
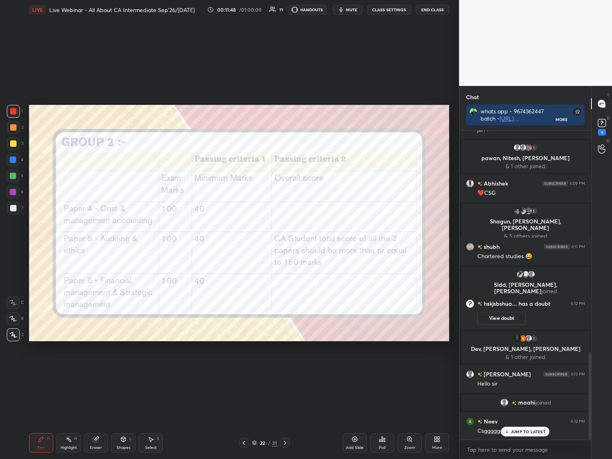
click at [245, 370] on icon at bounding box center [244, 442] width 6 height 6
drag, startPoint x: 288, startPoint y: 440, endPoint x: 286, endPoint y: 433, distance: 7.1
click at [288, 370] on div at bounding box center [285, 443] width 10 height 10
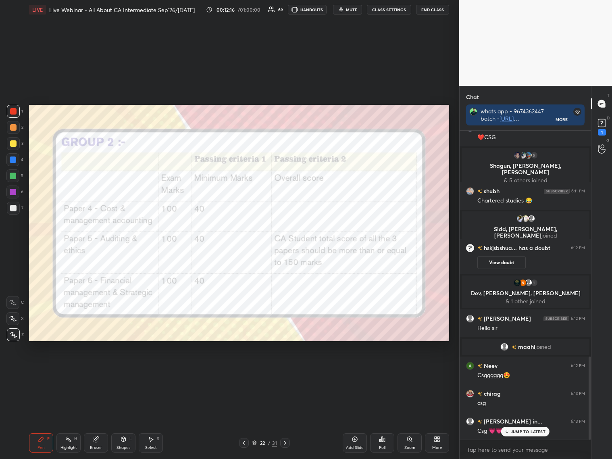
scroll to position [2, 2]
click at [241, 370] on icon at bounding box center [244, 442] width 6 height 6
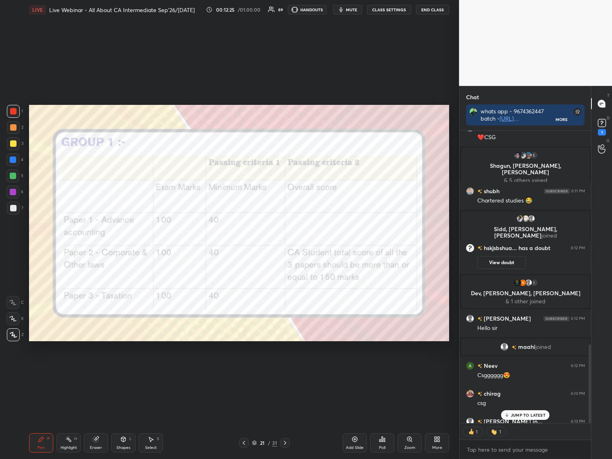
click at [285, 370] on icon at bounding box center [285, 443] width 2 height 4
click at [245, 370] on icon at bounding box center [244, 442] width 6 height 6
drag, startPoint x: 352, startPoint y: 443, endPoint x: 347, endPoint y: 420, distance: 24.2
click at [353, 370] on div "Add Slide" at bounding box center [355, 442] width 24 height 19
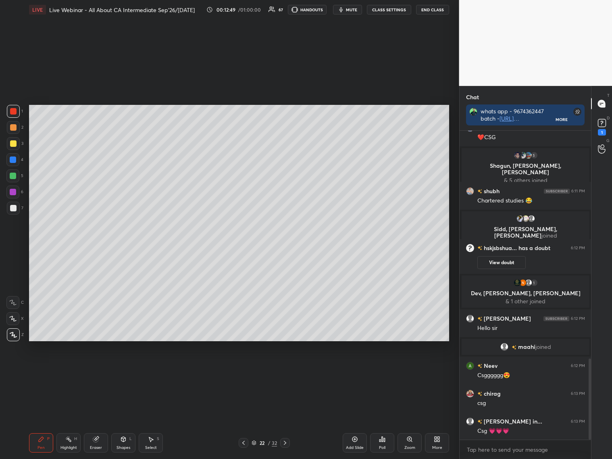
scroll to position [865, 0]
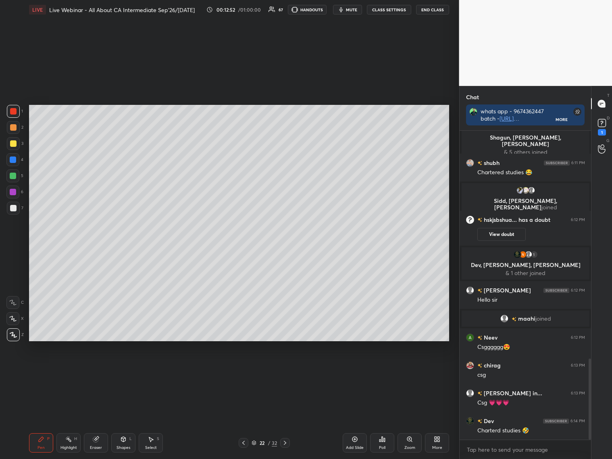
click at [245, 370] on icon at bounding box center [243, 442] width 6 height 6
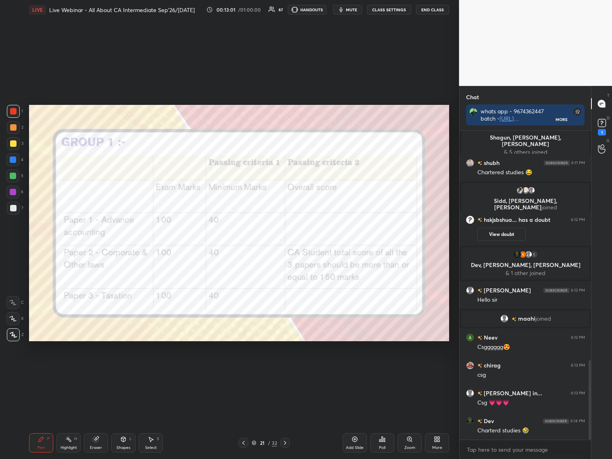
scroll to position [893, 0]
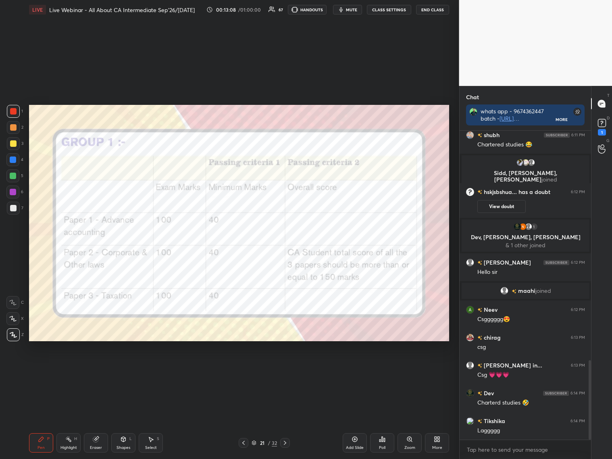
click at [353, 370] on div "Add Slide" at bounding box center [355, 442] width 24 height 19
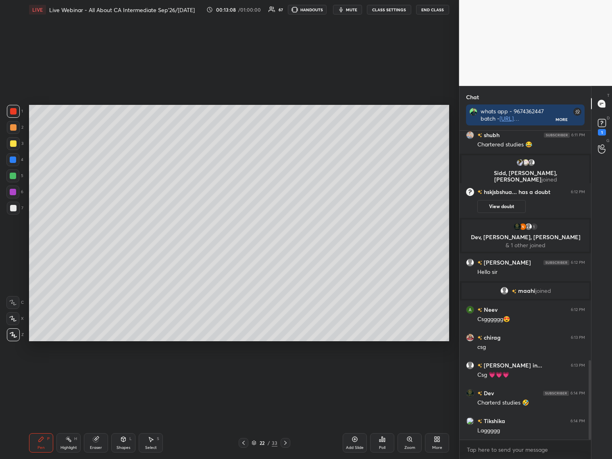
click at [13, 209] on div at bounding box center [13, 208] width 6 height 6
click at [17, 175] on div at bounding box center [12, 175] width 13 height 13
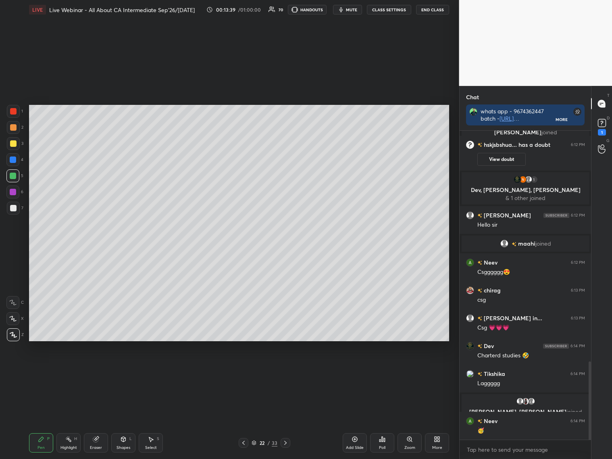
scroll to position [886, 0]
click at [15, 212] on div at bounding box center [13, 208] width 13 height 13
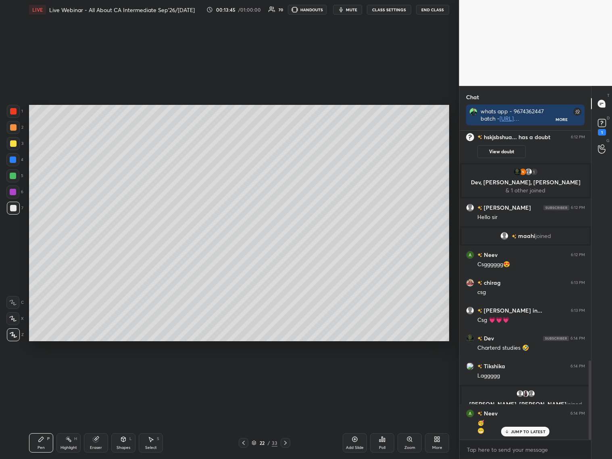
click at [517, 370] on p "JUMP TO LATEST" at bounding box center [528, 431] width 35 height 5
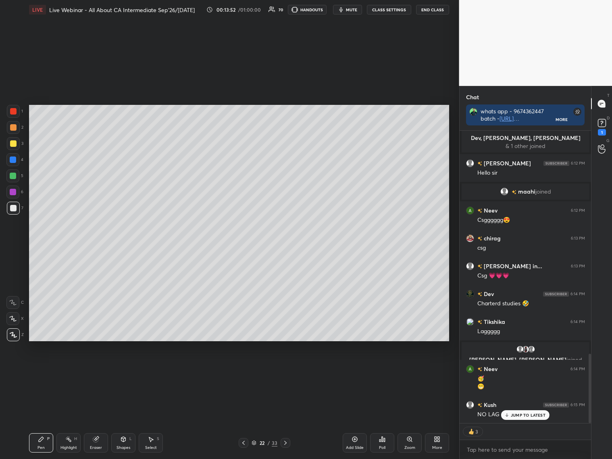
click at [520, 370] on div "[PERSON_NAME] 6:04 PM Hello [PERSON_NAME] 6:05 PM lag? 5 [PERSON_NAME], [PERSON…" at bounding box center [525, 277] width 132 height 292
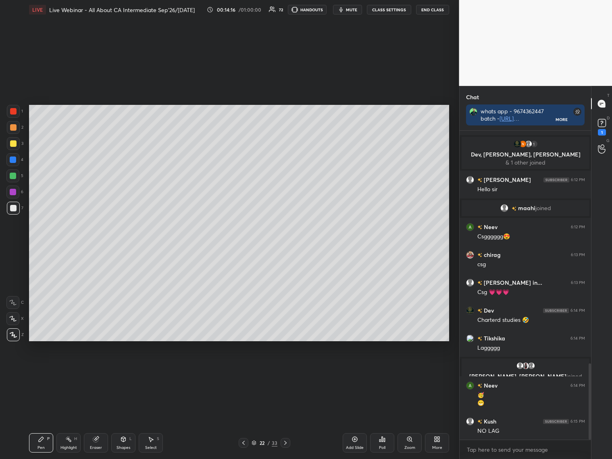
scroll to position [942, 0]
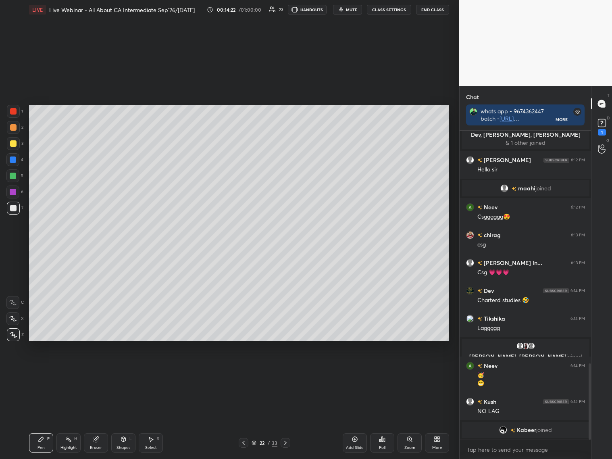
drag, startPoint x: 15, startPoint y: 143, endPoint x: 17, endPoint y: 152, distance: 9.3
click at [17, 143] on div at bounding box center [13, 143] width 13 height 13
drag, startPoint x: 13, startPoint y: 209, endPoint x: 20, endPoint y: 220, distance: 13.1
click at [13, 210] on div at bounding box center [13, 208] width 6 height 6
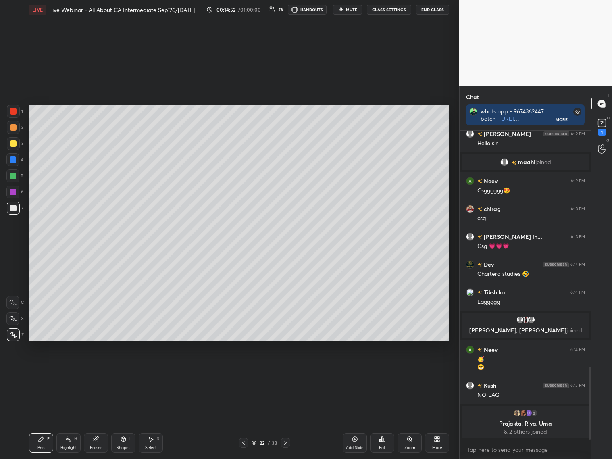
scroll to position [996, 0]
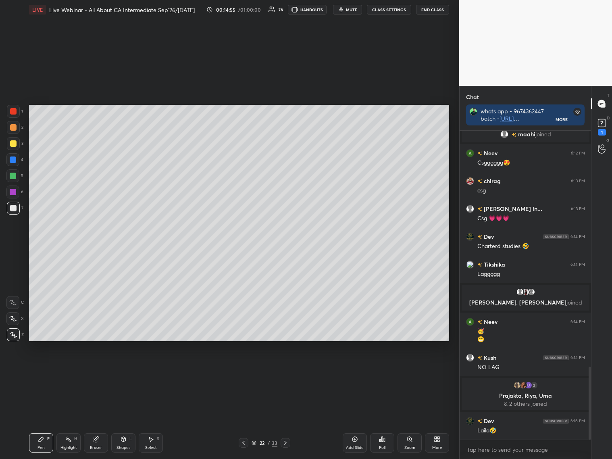
click at [15, 190] on div at bounding box center [13, 192] width 6 height 6
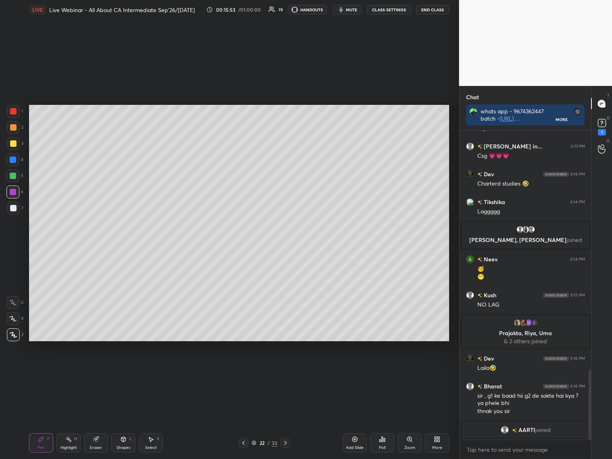
scroll to position [1068, 0]
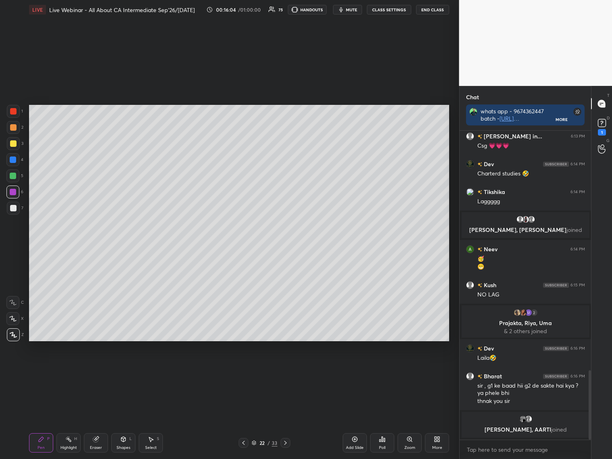
drag, startPoint x: 11, startPoint y: 207, endPoint x: 23, endPoint y: 207, distance: 11.7
click at [12, 206] on div at bounding box center [13, 208] width 6 height 6
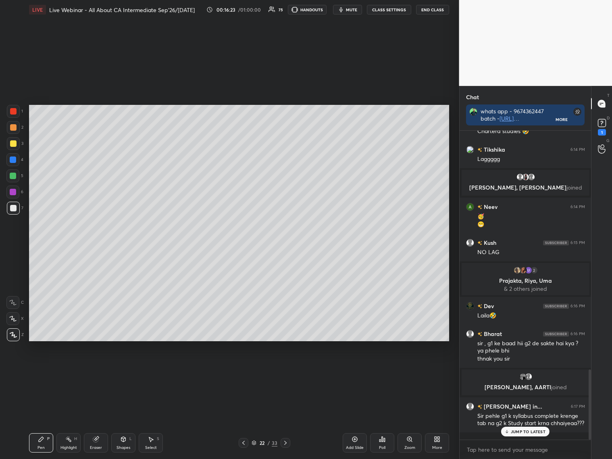
scroll to position [1047, 0]
click at [356, 370] on icon at bounding box center [354, 439] width 6 height 6
click at [15, 142] on div at bounding box center [13, 143] width 6 height 6
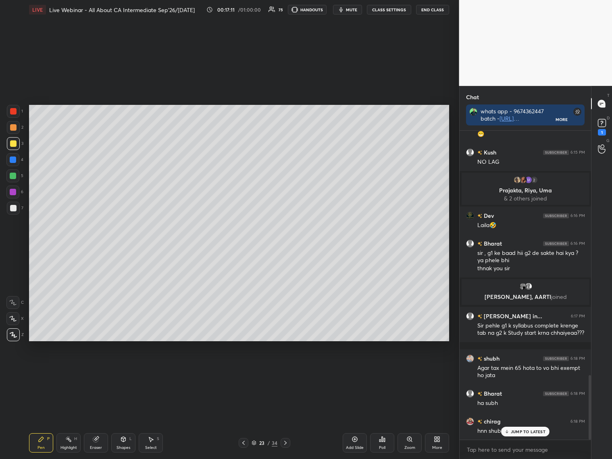
scroll to position [1166, 0]
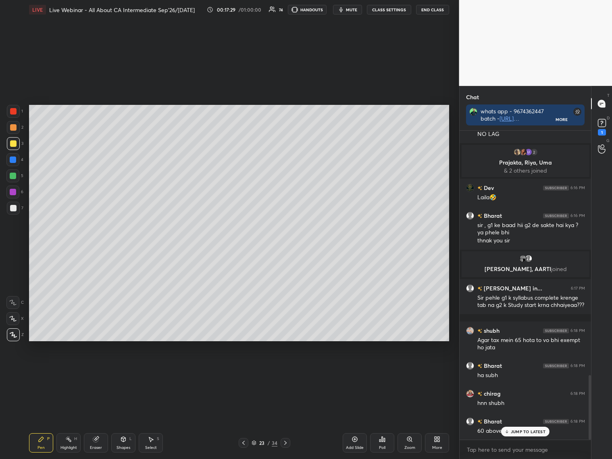
click at [12, 205] on div at bounding box center [13, 208] width 6 height 6
drag, startPoint x: 11, startPoint y: 177, endPoint x: 21, endPoint y: 184, distance: 12.0
click at [12, 179] on div at bounding box center [12, 175] width 13 height 13
click at [255, 370] on icon at bounding box center [254, 442] width 5 height 5
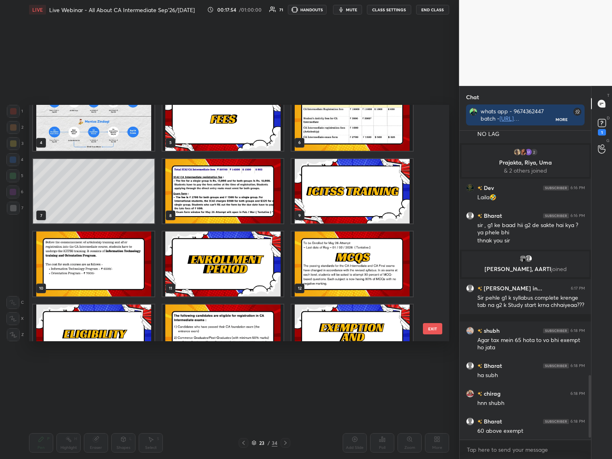
scroll to position [1208, 0]
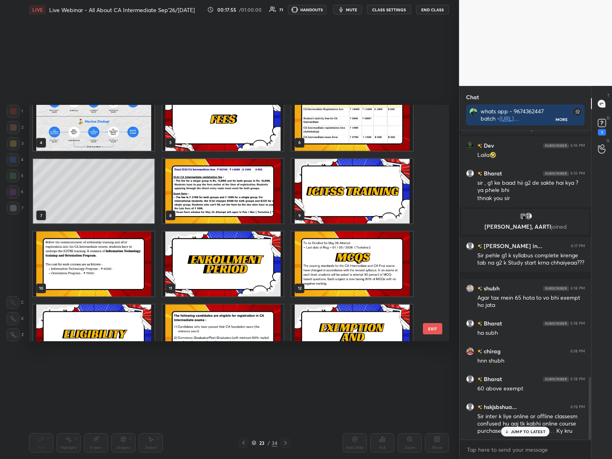
click at [366, 193] on img "grid" at bounding box center [351, 191] width 121 height 64
click at [367, 193] on img "grid" at bounding box center [351, 191] width 121 height 64
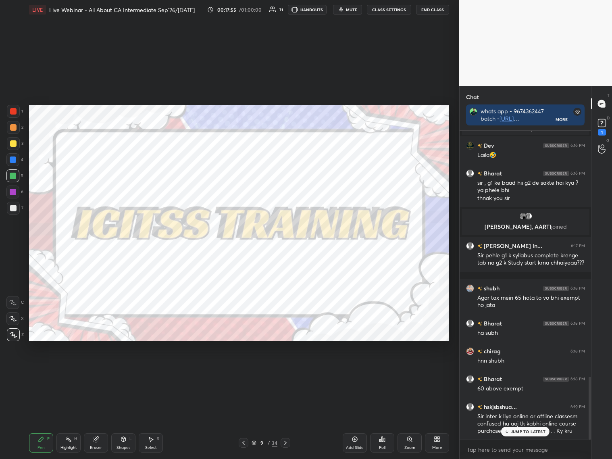
click at [367, 193] on img "grid" at bounding box center [351, 191] width 121 height 64
drag, startPoint x: 12, startPoint y: 158, endPoint x: 16, endPoint y: 159, distance: 4.1
click at [15, 159] on div at bounding box center [13, 159] width 6 height 6
click at [244, 370] on icon at bounding box center [243, 442] width 6 height 6
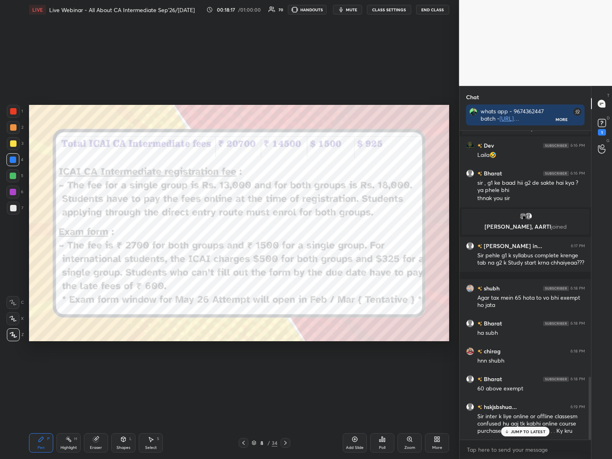
click at [285, 370] on icon at bounding box center [285, 442] width 6 height 6
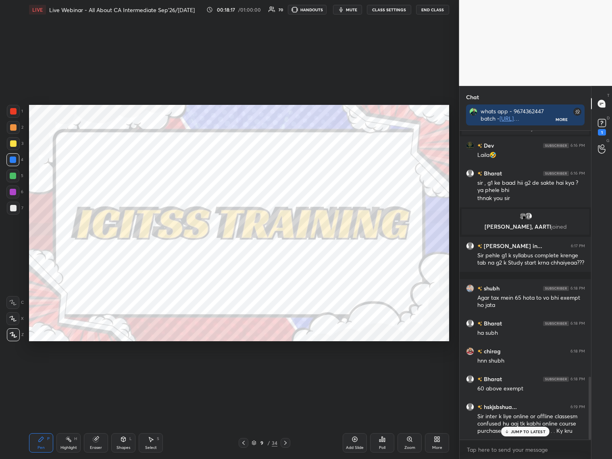
click at [287, 370] on icon at bounding box center [285, 442] width 6 height 6
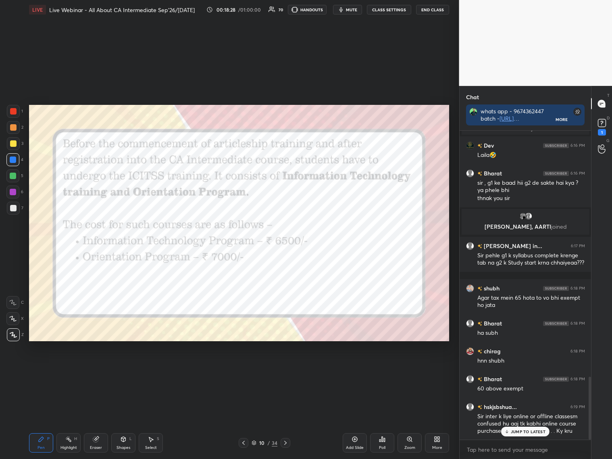
scroll to position [1236, 0]
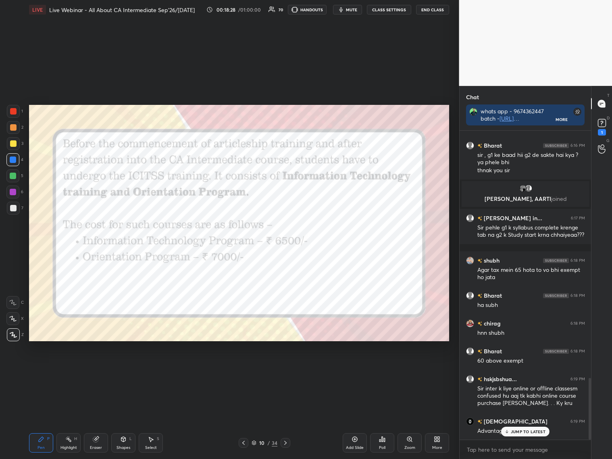
click at [287, 370] on icon at bounding box center [285, 442] width 6 height 6
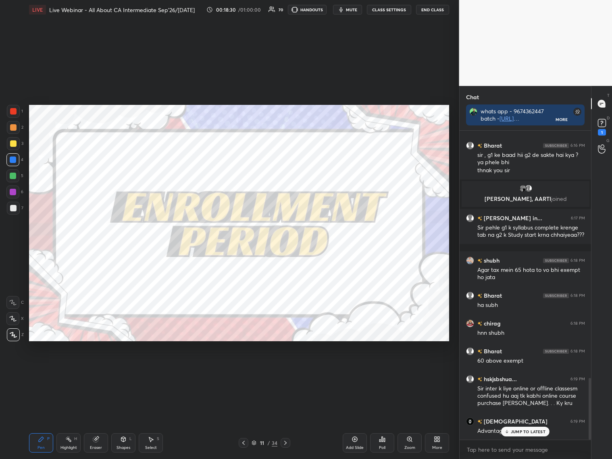
click at [511, 370] on p "JUMP TO LATEST" at bounding box center [528, 431] width 35 height 5
click at [243, 370] on icon at bounding box center [243, 442] width 6 height 6
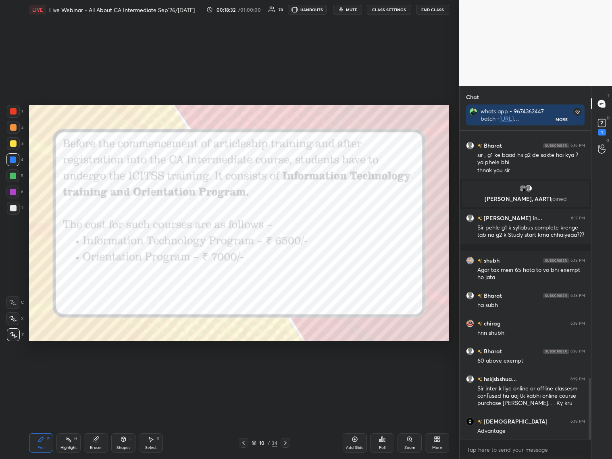
click at [243, 370] on icon at bounding box center [243, 442] width 6 height 6
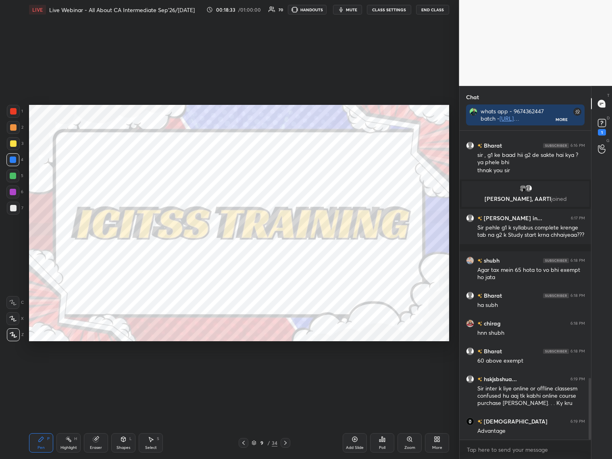
click at [243, 370] on div at bounding box center [244, 443] width 10 height 10
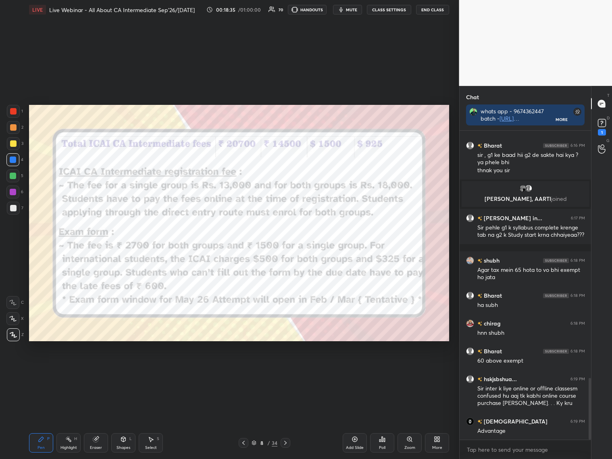
click at [285, 370] on icon at bounding box center [285, 443] width 2 height 4
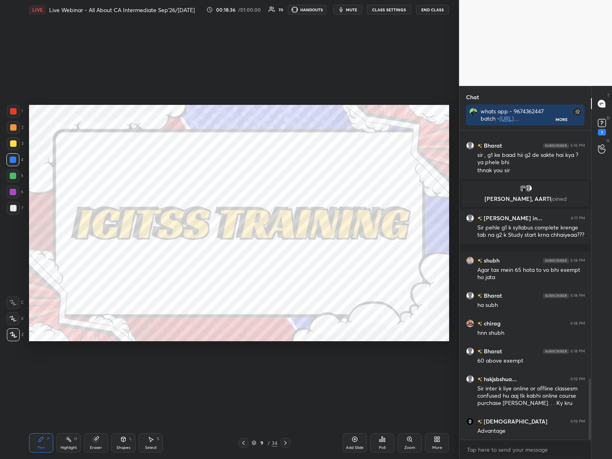
click at [284, 370] on icon at bounding box center [285, 443] width 2 height 4
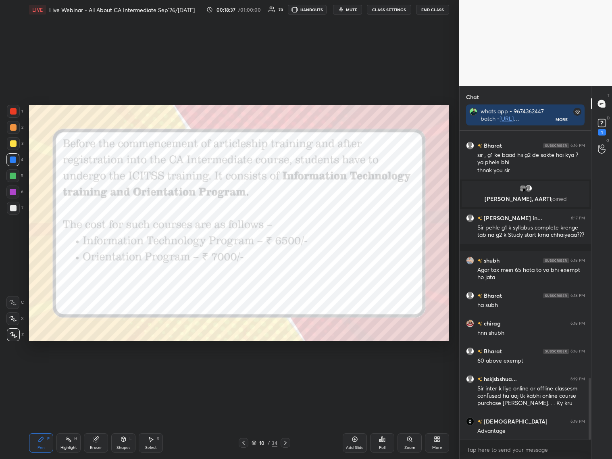
scroll to position [1264, 0]
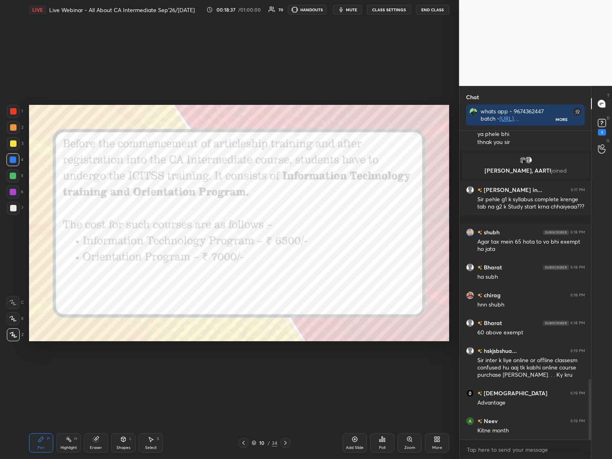
click at [287, 370] on icon at bounding box center [285, 442] width 6 height 6
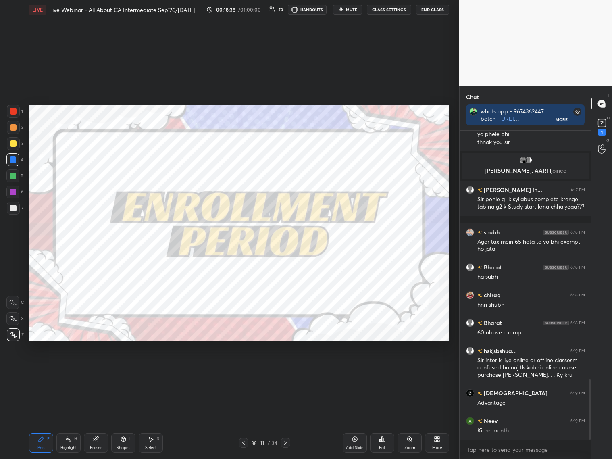
click at [285, 370] on icon at bounding box center [285, 442] width 6 height 6
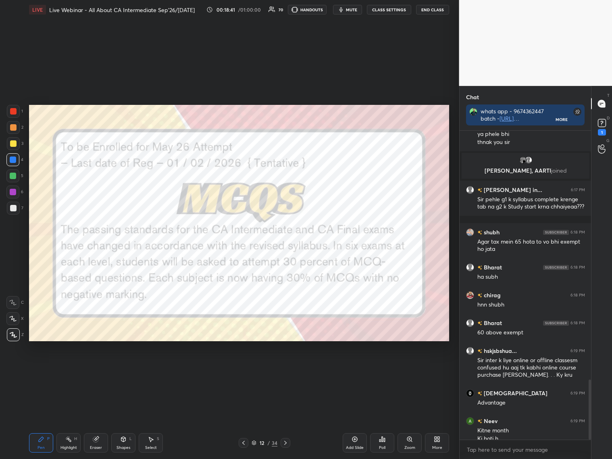
scroll to position [1272, 0]
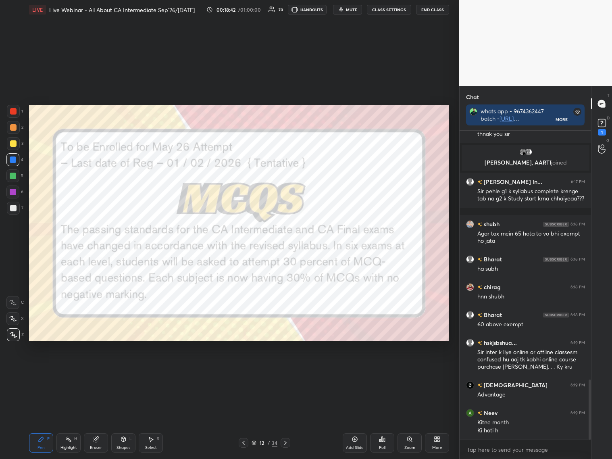
click at [281, 370] on div at bounding box center [286, 443] width 10 height 10
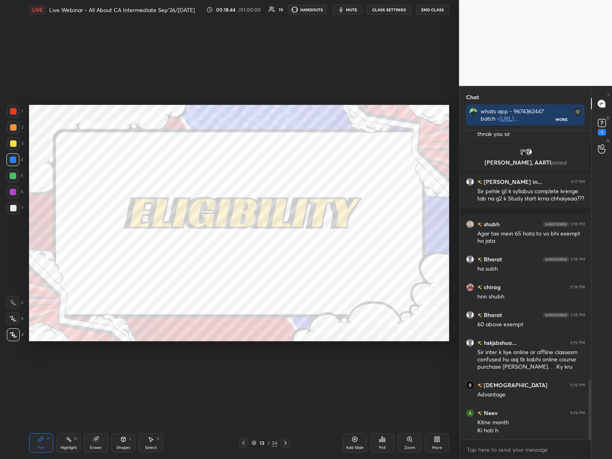
click at [282, 370] on icon at bounding box center [285, 442] width 6 height 6
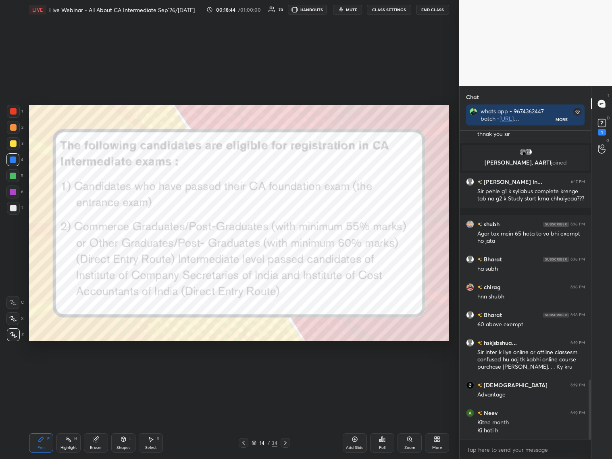
scroll to position [1280, 0]
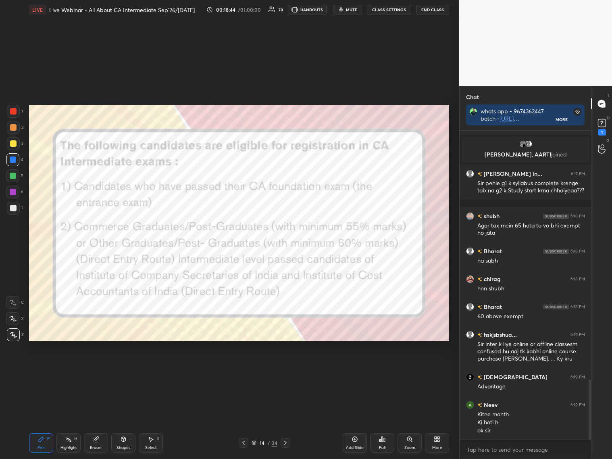
click at [281, 370] on div at bounding box center [286, 443] width 10 height 10
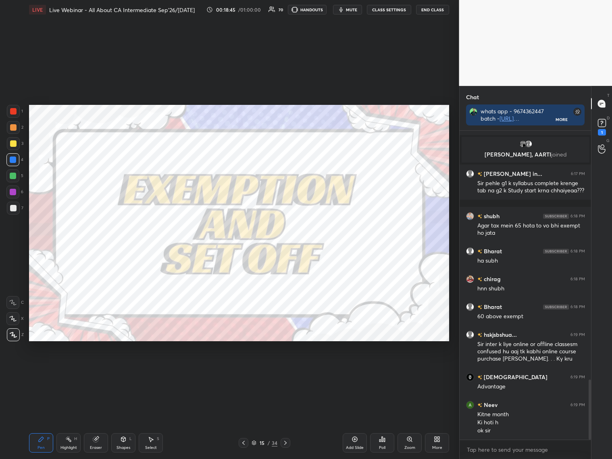
click at [281, 370] on div at bounding box center [286, 443] width 10 height 10
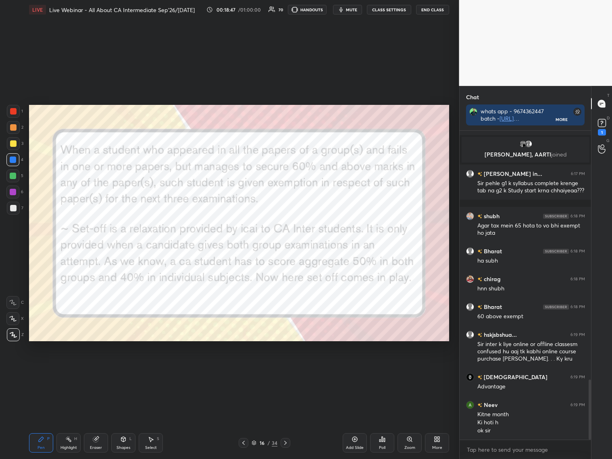
click at [253, 370] on icon at bounding box center [254, 442] width 5 height 5
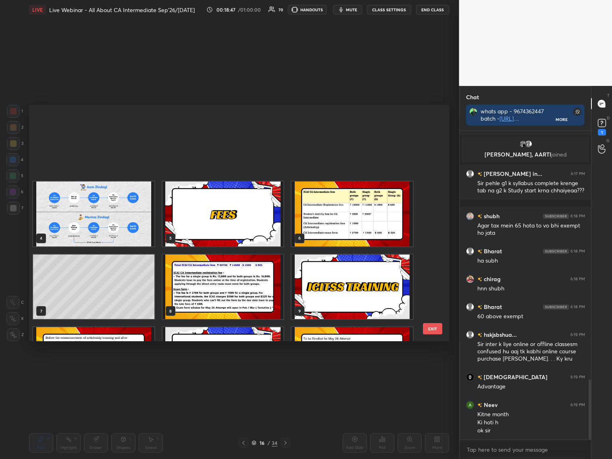
scroll to position [234, 416]
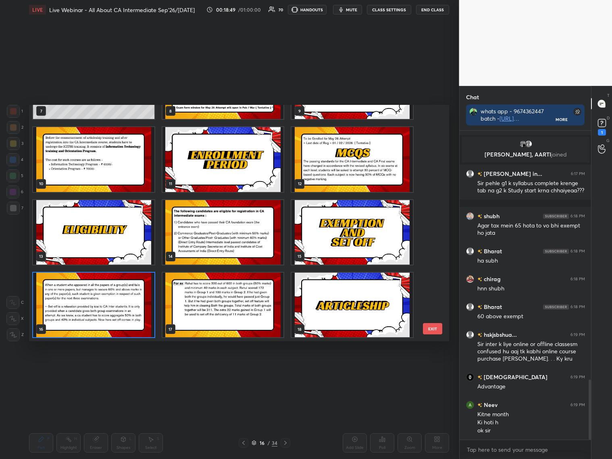
click at [344, 311] on img "grid" at bounding box center [351, 304] width 121 height 64
click at [345, 312] on img "grid" at bounding box center [351, 304] width 121 height 64
click at [345, 313] on img "grid" at bounding box center [351, 304] width 121 height 64
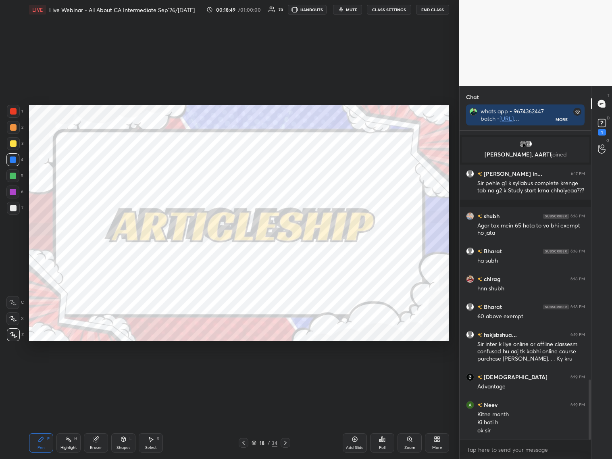
click at [345, 314] on img "grid" at bounding box center [351, 304] width 121 height 64
click at [254, 370] on icon at bounding box center [254, 442] width 5 height 5
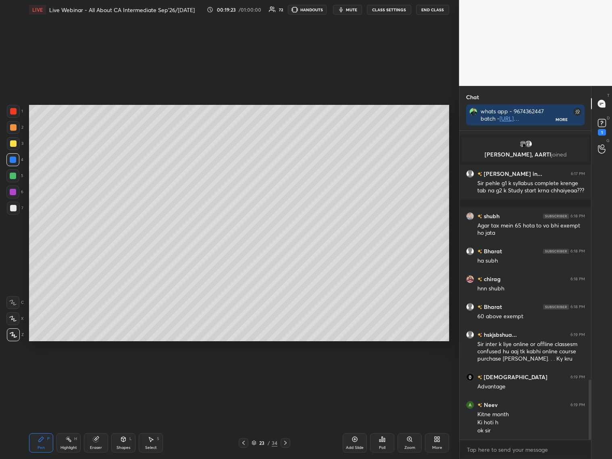
scroll to position [1299, 0]
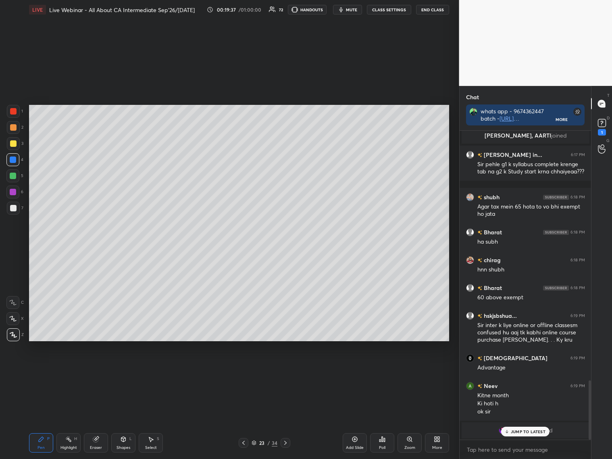
click at [12, 175] on div at bounding box center [13, 176] width 6 height 6
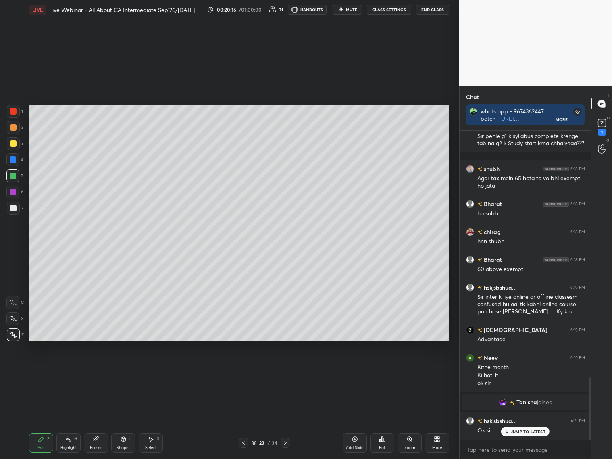
scroll to position [1220, 0]
click at [286, 370] on icon at bounding box center [285, 442] width 6 height 6
click at [287, 370] on icon at bounding box center [285, 442] width 6 height 6
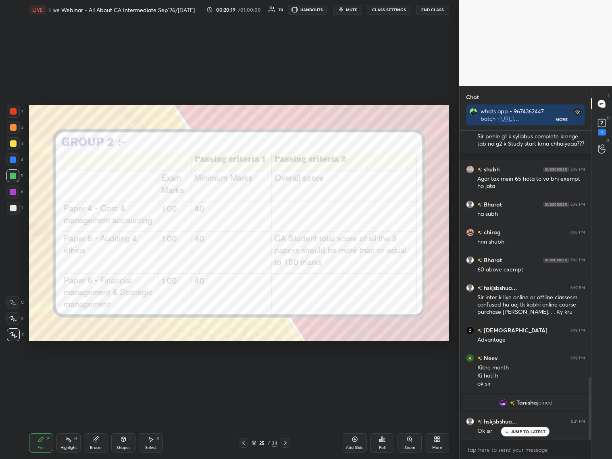
click at [285, 370] on icon at bounding box center [285, 442] width 6 height 6
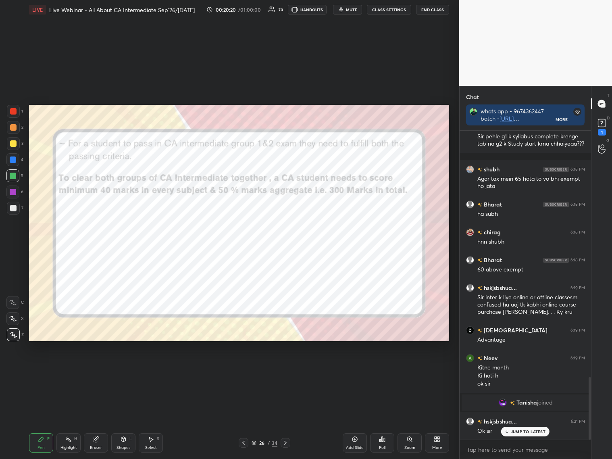
click at [254, 370] on icon at bounding box center [254, 442] width 5 height 5
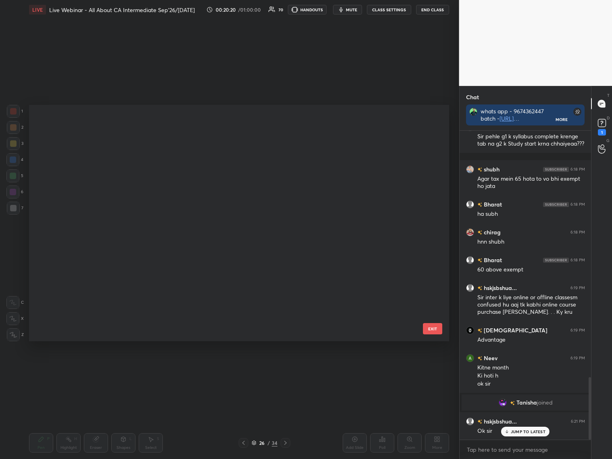
scroll to position [234, 416]
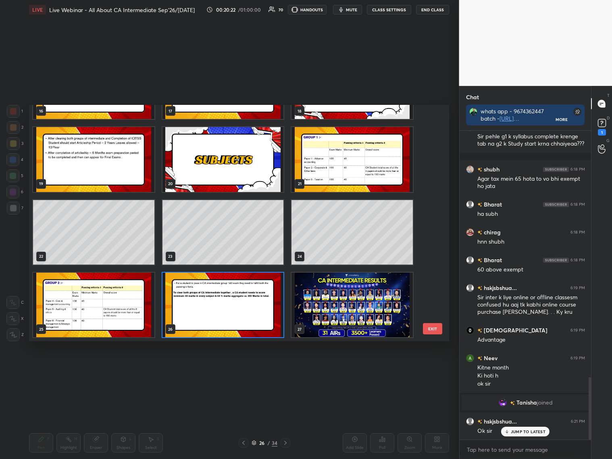
click at [379, 292] on img "grid" at bounding box center [351, 304] width 121 height 64
click at [379, 294] on img "grid" at bounding box center [351, 304] width 121 height 64
click at [380, 293] on img "grid" at bounding box center [351, 304] width 121 height 64
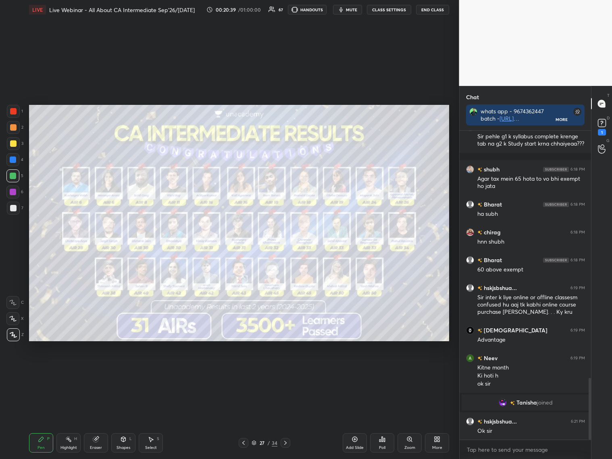
scroll to position [1239, 0]
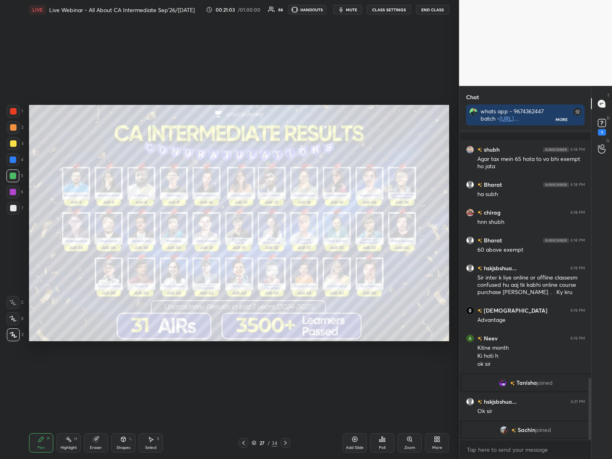
drag, startPoint x: 243, startPoint y: 444, endPoint x: 247, endPoint y: 442, distance: 4.3
click at [245, 370] on icon at bounding box center [243, 442] width 6 height 6
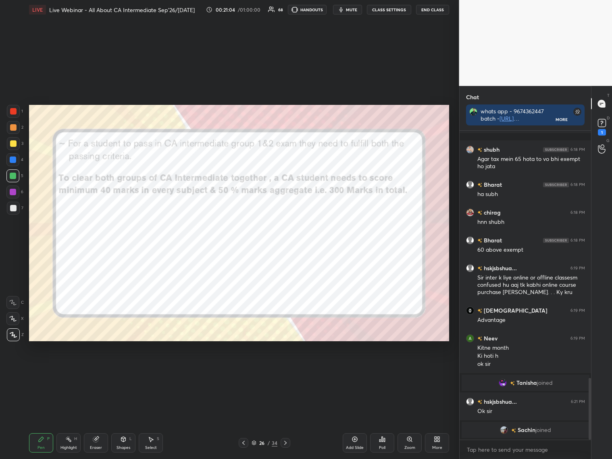
drag, startPoint x: 287, startPoint y: 444, endPoint x: 279, endPoint y: 444, distance: 8.5
click at [287, 370] on icon at bounding box center [285, 442] width 6 height 6
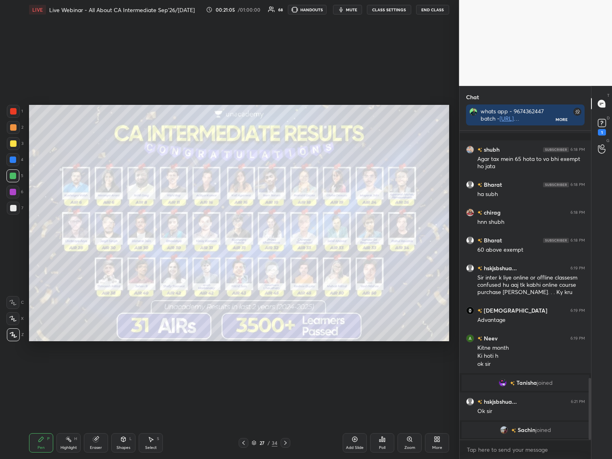
click at [251, 370] on div "27 / 34" at bounding box center [265, 443] width 52 height 10
click at [256, 370] on icon at bounding box center [254, 442] width 5 height 5
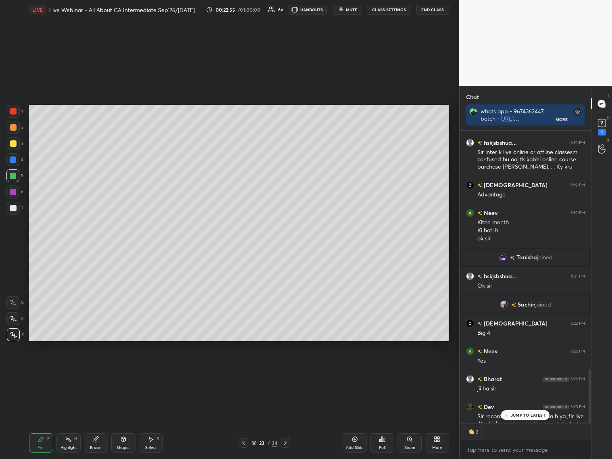
scroll to position [1417, 0]
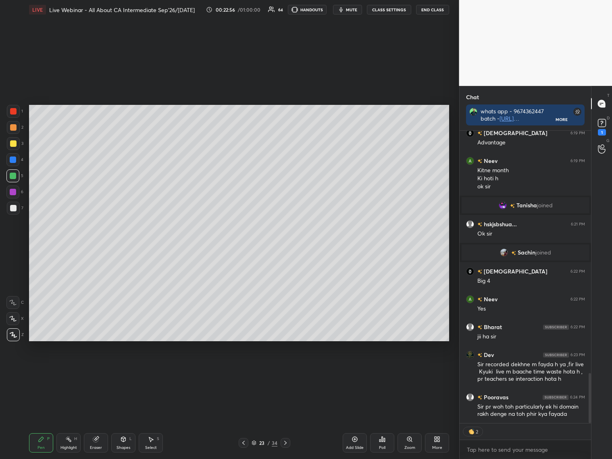
click at [358, 370] on div "Add Slide" at bounding box center [355, 442] width 24 height 19
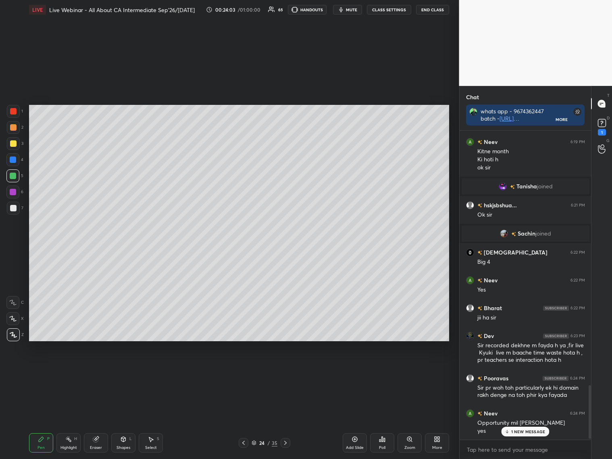
scroll to position [1455, 0]
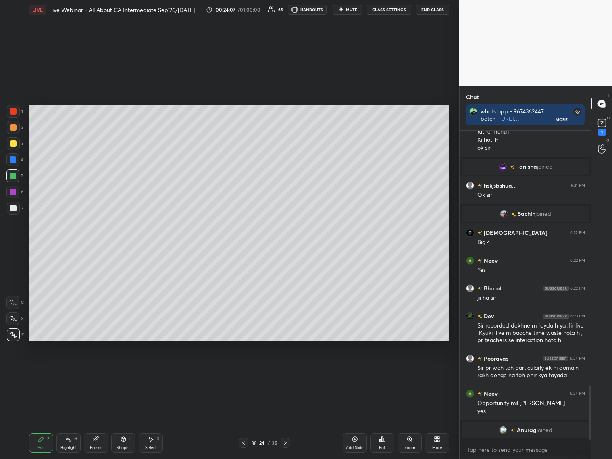
click at [13, 146] on div at bounding box center [13, 143] width 13 height 13
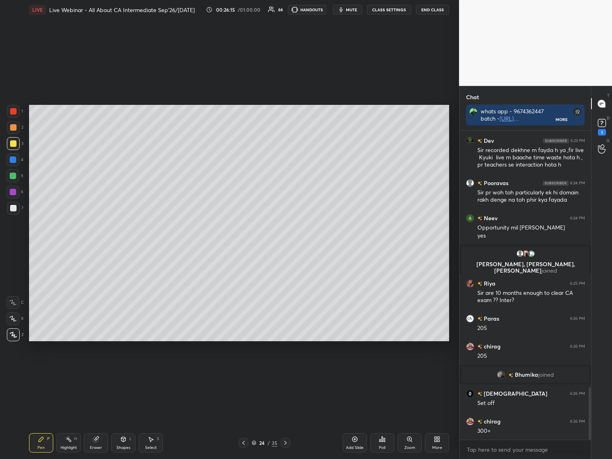
scroll to position [1510, 0]
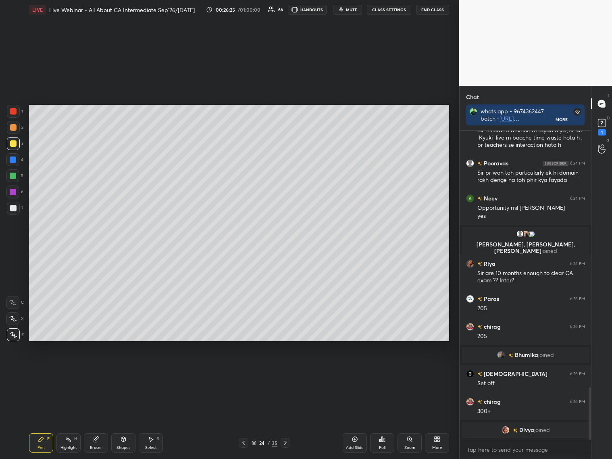
click at [358, 370] on icon at bounding box center [354, 439] width 6 height 6
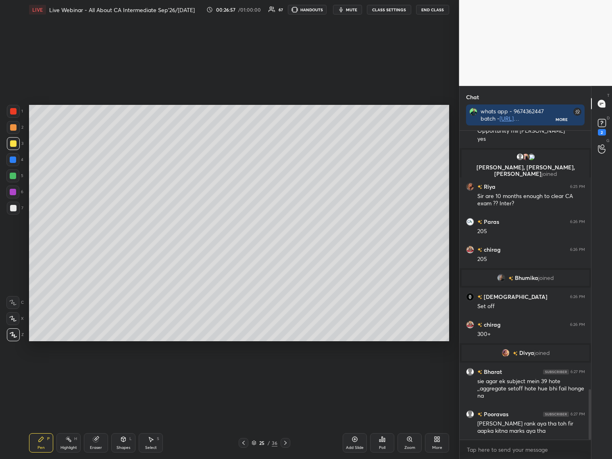
scroll to position [1615, 0]
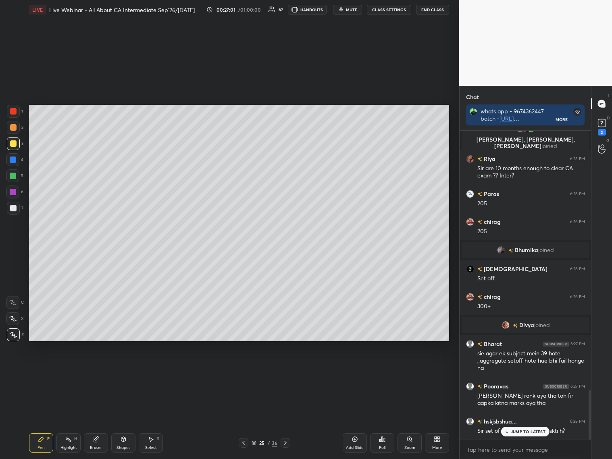
click at [513, 370] on p "JUMP TO LATEST" at bounding box center [528, 431] width 35 height 5
click at [245, 370] on icon at bounding box center [243, 442] width 6 height 6
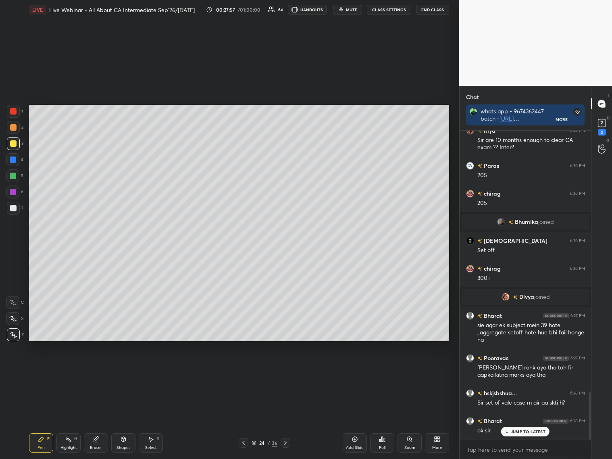
scroll to position [1678, 0]
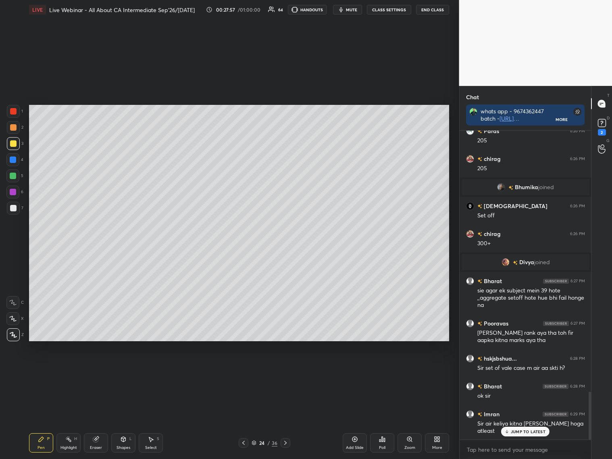
drag, startPoint x: 91, startPoint y: 415, endPoint x: 97, endPoint y: 431, distance: 17.6
click at [96, 370] on div "Setting up your live class Poll for secs No correct answer Start poll" at bounding box center [239, 222] width 427 height 407
click at [98, 370] on icon at bounding box center [96, 439] width 6 height 6
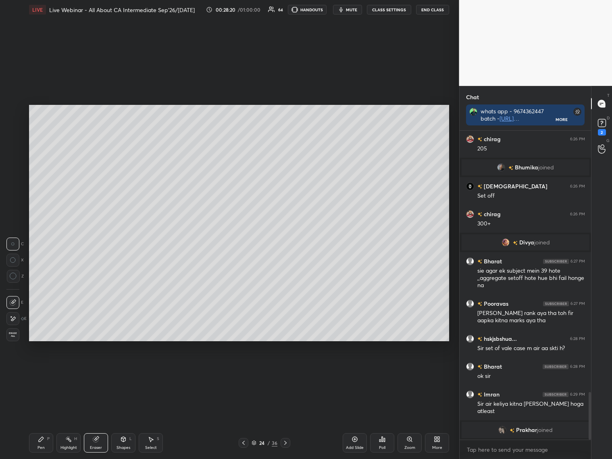
click at [290, 370] on div "24 / 36" at bounding box center [264, 443] width 157 height 10
click at [286, 370] on icon at bounding box center [285, 442] width 6 height 6
click at [98, 370] on div "Eraser" at bounding box center [96, 442] width 24 height 19
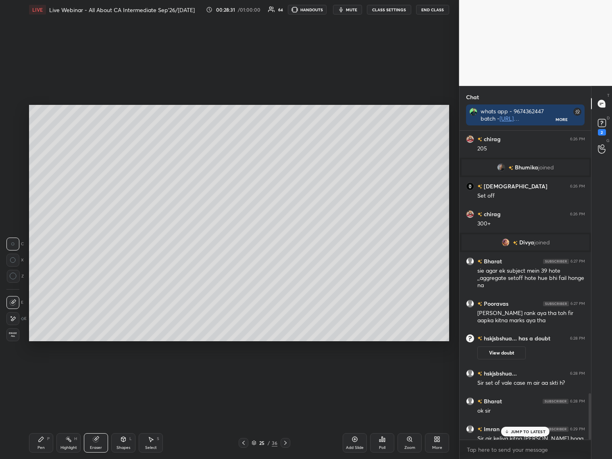
scroll to position [1742, 0]
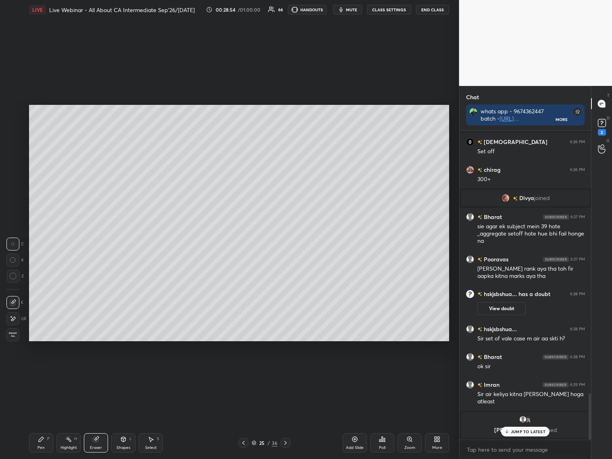
click at [42, 370] on div "Pen P" at bounding box center [41, 442] width 24 height 19
click at [17, 208] on div at bounding box center [13, 208] width 13 height 13
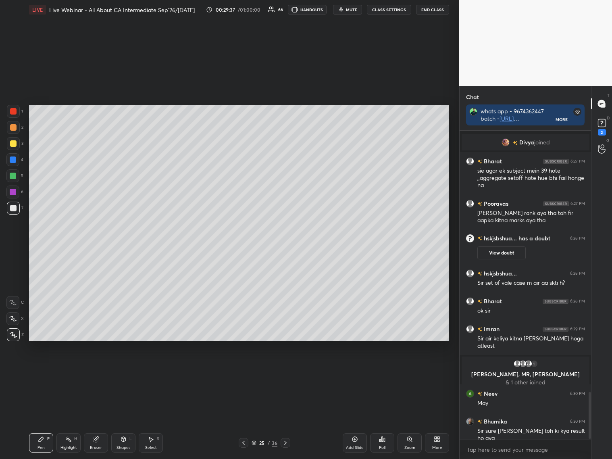
scroll to position [1728, 0]
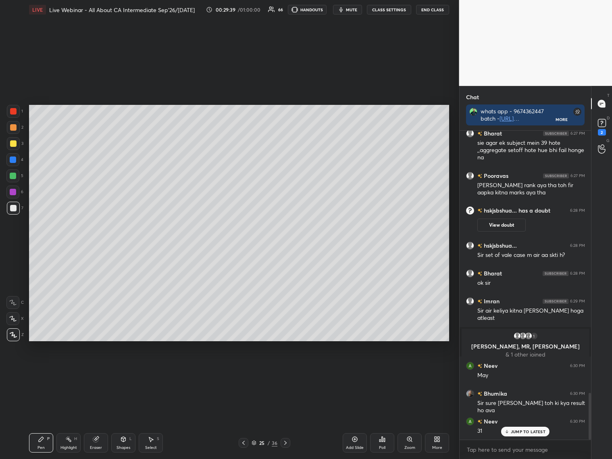
click at [517, 370] on p "JUMP TO LATEST" at bounding box center [528, 431] width 35 height 5
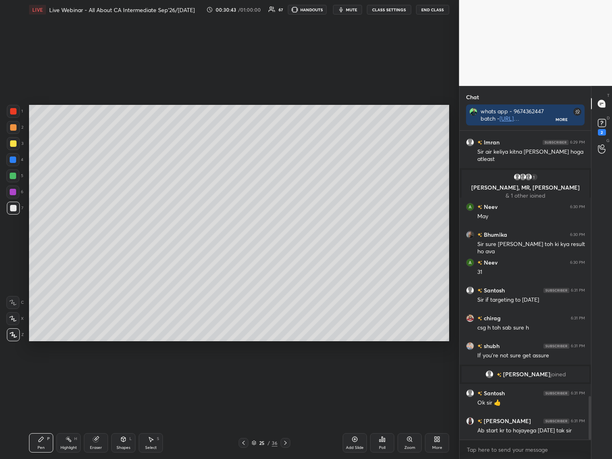
scroll to position [1914, 0]
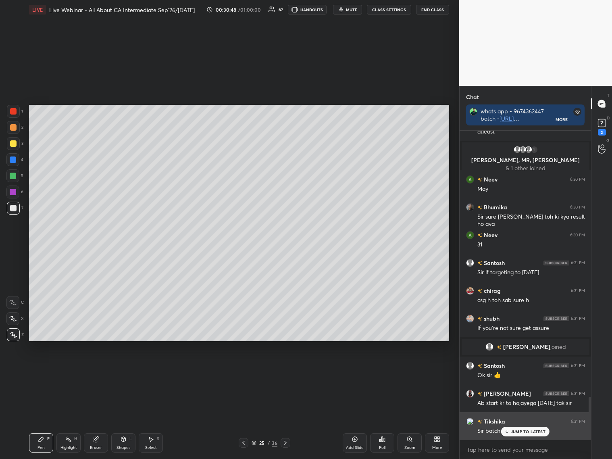
click at [523, 370] on p "JUMP TO LATEST" at bounding box center [528, 431] width 35 height 5
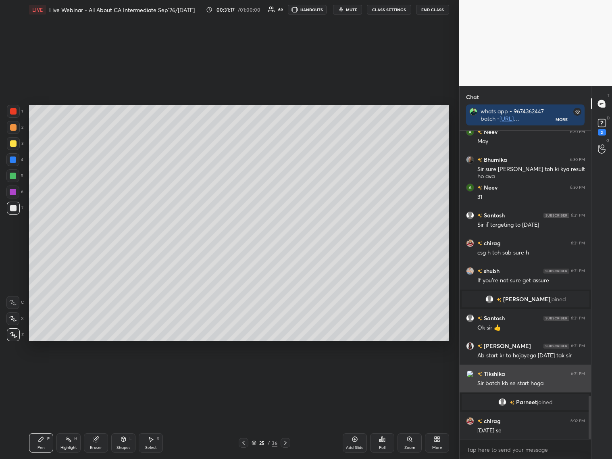
scroll to position [1871, 0]
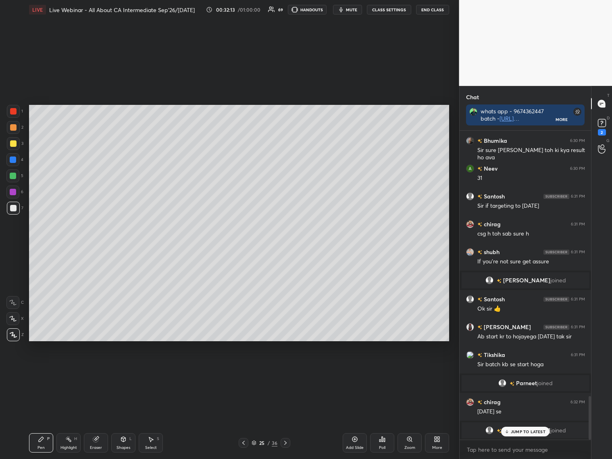
drag, startPoint x: 94, startPoint y: 445, endPoint x: 114, endPoint y: 428, distance: 25.8
click at [96, 370] on div "Eraser" at bounding box center [96, 442] width 24 height 19
click at [37, 370] on div "Pen P" at bounding box center [41, 442] width 24 height 19
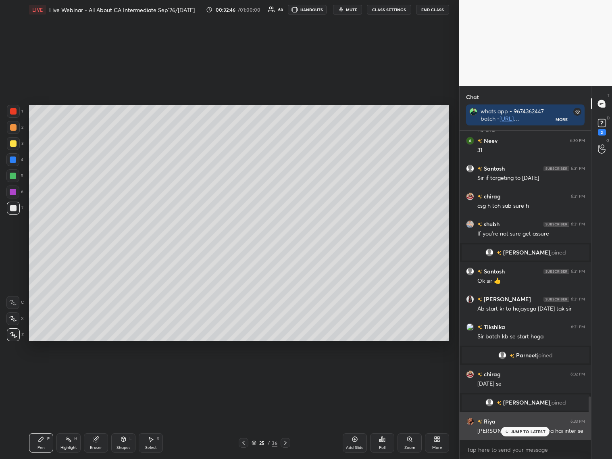
click at [516, 370] on div "JUMP TO LATEST" at bounding box center [525, 431] width 48 height 10
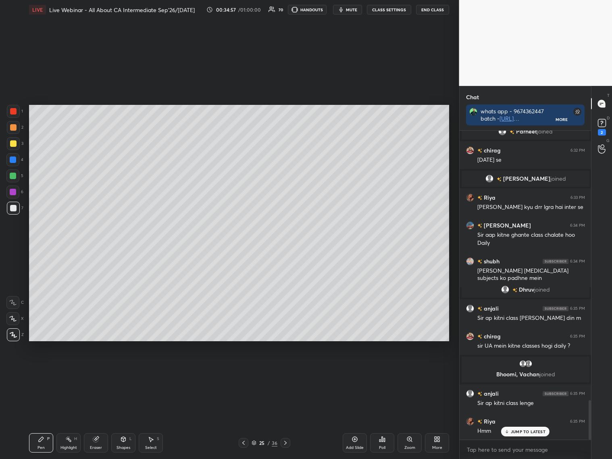
scroll to position [2114, 0]
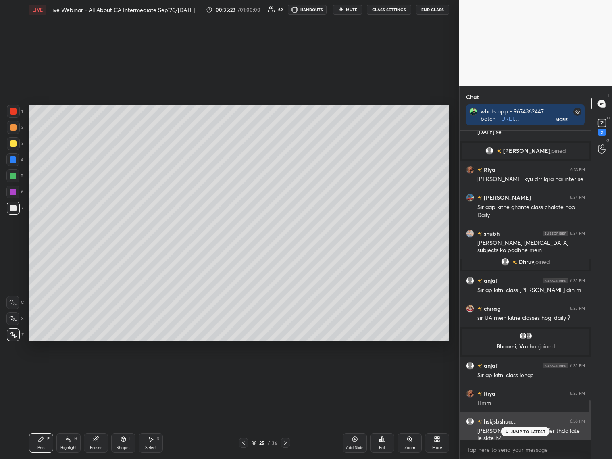
click at [523, 370] on p "JUMP TO LATEST" at bounding box center [528, 431] width 35 height 5
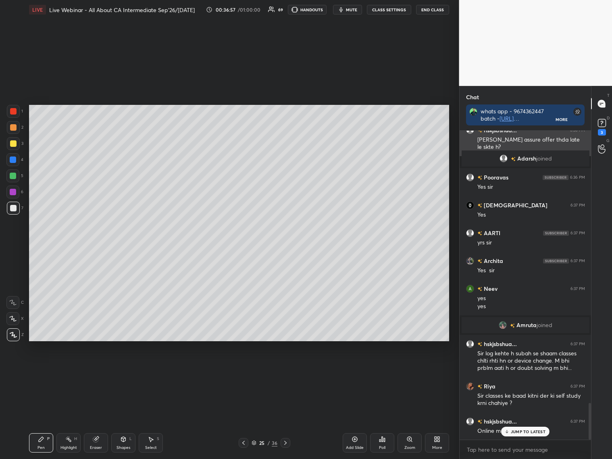
scroll to position [2297, 0]
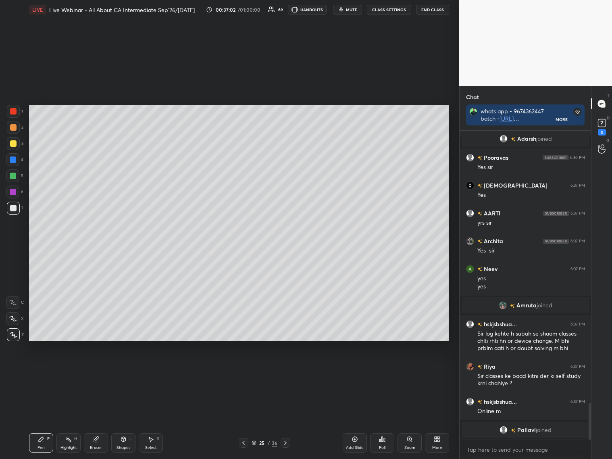
click at [359, 370] on div "Add Slide" at bounding box center [355, 442] width 24 height 19
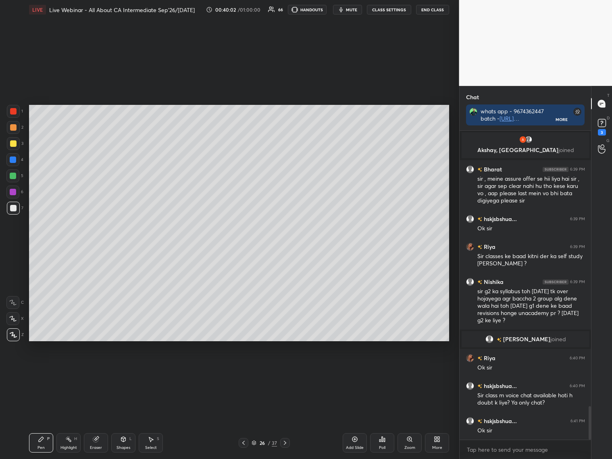
scroll to position [2580, 0]
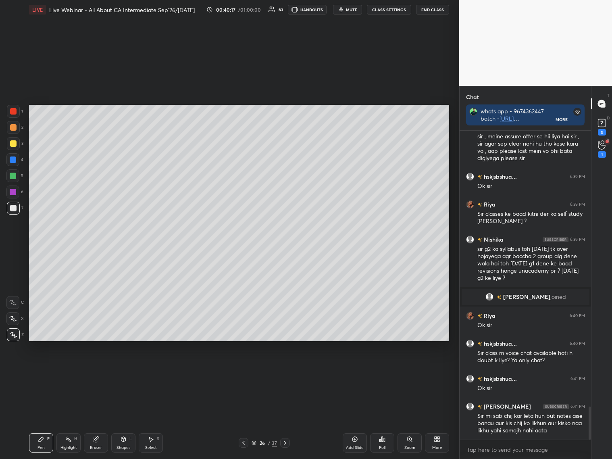
click at [285, 370] on icon at bounding box center [285, 442] width 6 height 6
click at [288, 370] on div at bounding box center [285, 443] width 10 height 10
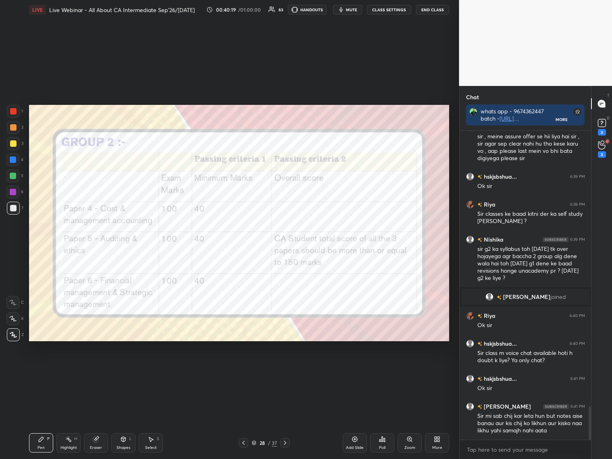
click at [288, 370] on div at bounding box center [285, 443] width 10 height 10
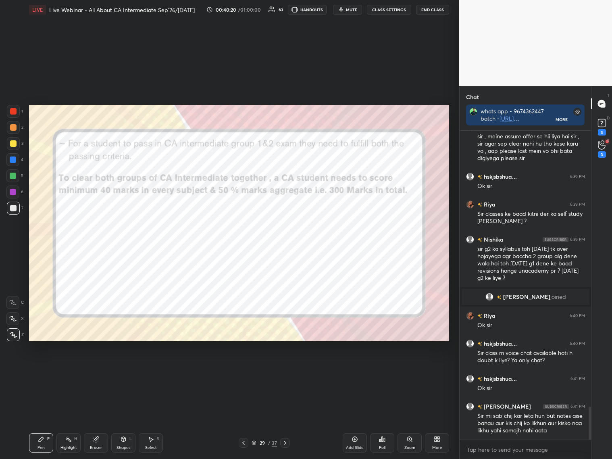
click at [289, 370] on div at bounding box center [285, 443] width 10 height 10
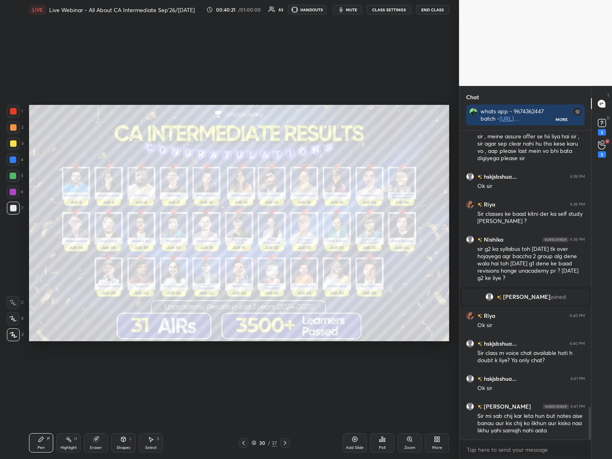
click at [289, 370] on div at bounding box center [285, 443] width 10 height 10
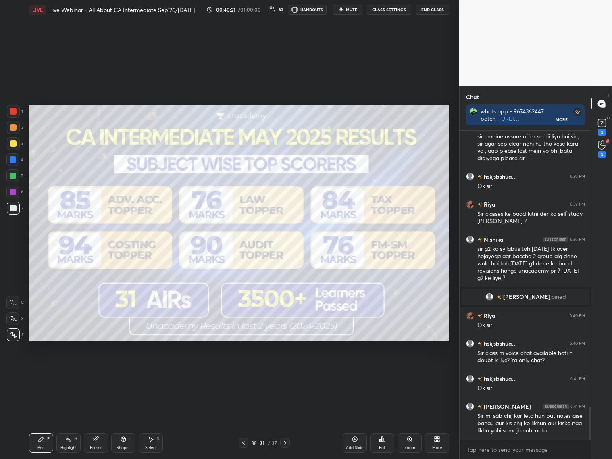
click at [289, 370] on div at bounding box center [285, 443] width 10 height 10
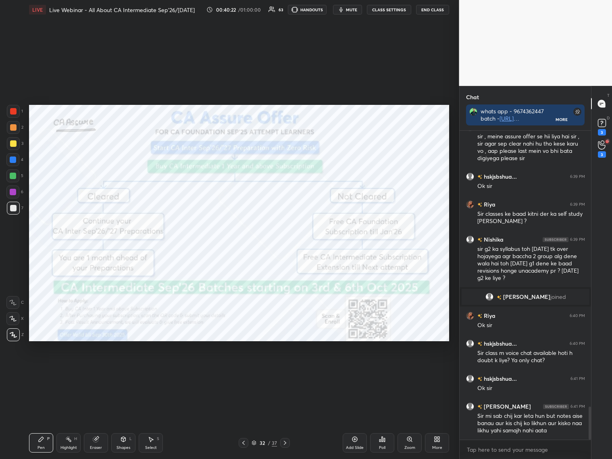
click at [289, 370] on div at bounding box center [285, 443] width 10 height 10
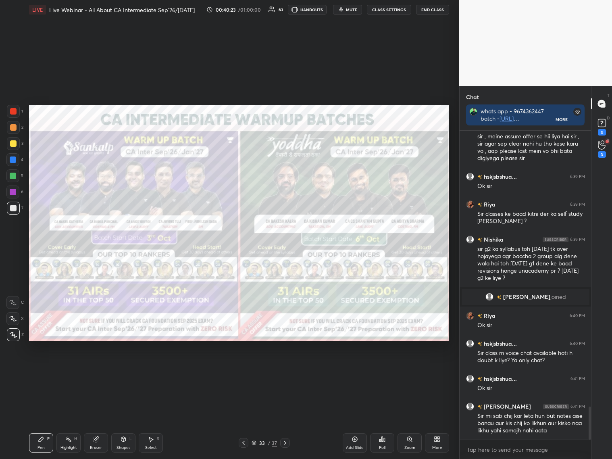
click at [289, 370] on div at bounding box center [285, 443] width 10 height 10
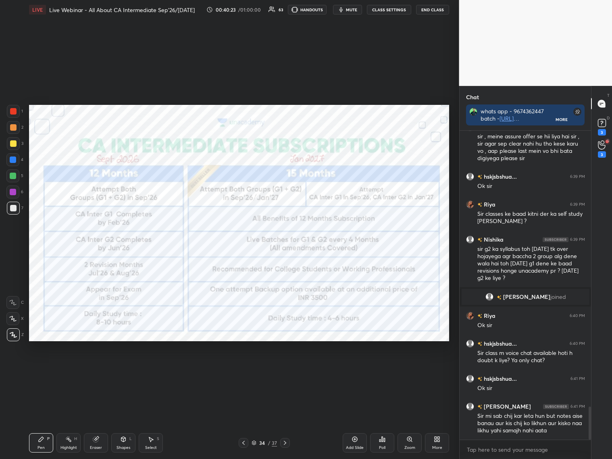
click at [290, 370] on div "34 / 37" at bounding box center [264, 443] width 157 height 10
click at [288, 370] on div at bounding box center [285, 443] width 10 height 10
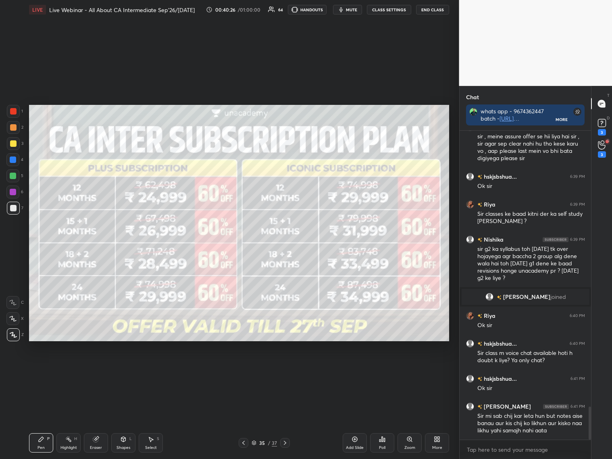
click at [287, 370] on icon at bounding box center [285, 442] width 6 height 6
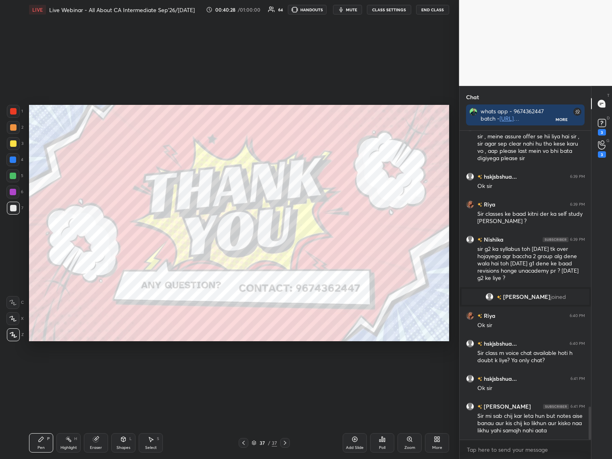
click at [247, 370] on div at bounding box center [244, 443] width 10 height 10
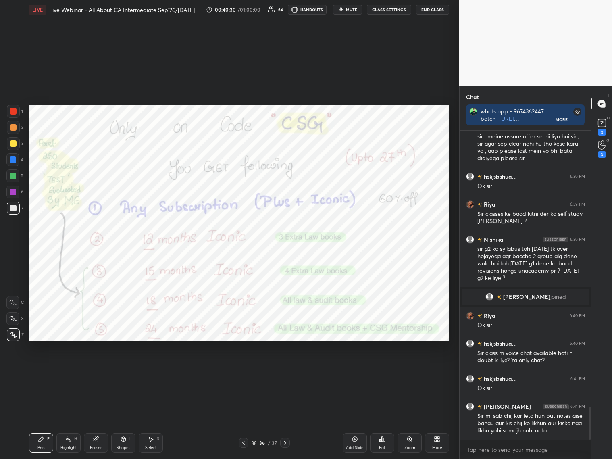
click at [245, 370] on icon at bounding box center [243, 442] width 6 height 6
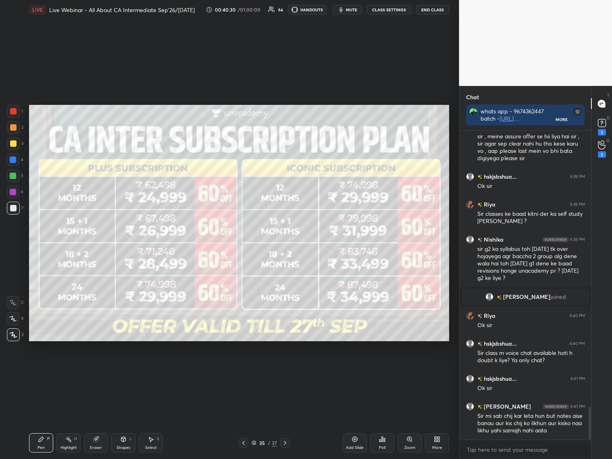
click at [245, 370] on icon at bounding box center [243, 442] width 6 height 6
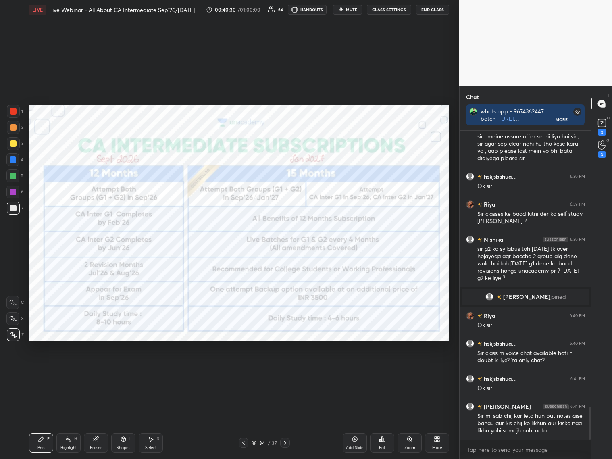
click at [245, 370] on icon at bounding box center [243, 442] width 6 height 6
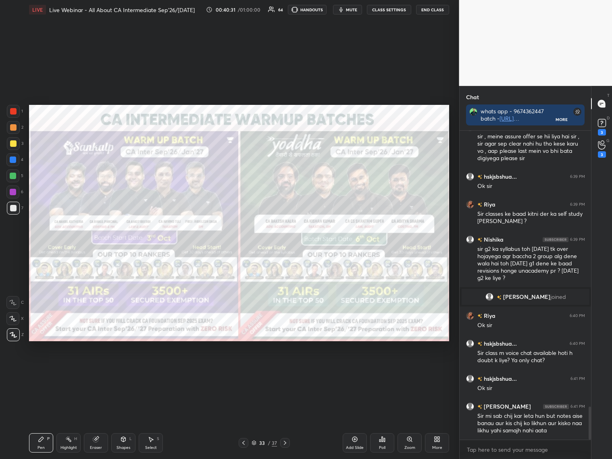
click at [245, 370] on icon at bounding box center [243, 442] width 6 height 6
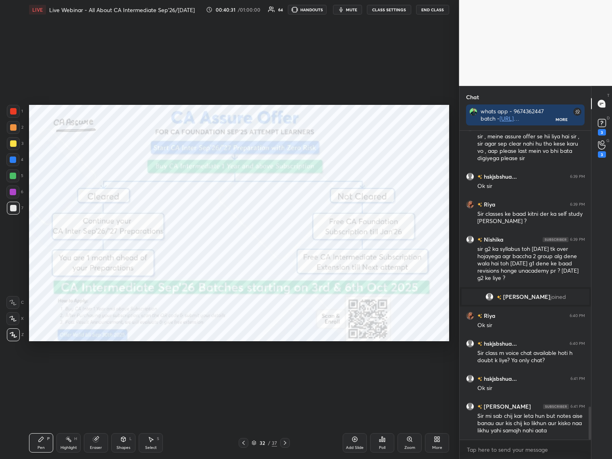
click at [244, 370] on icon at bounding box center [243, 442] width 6 height 6
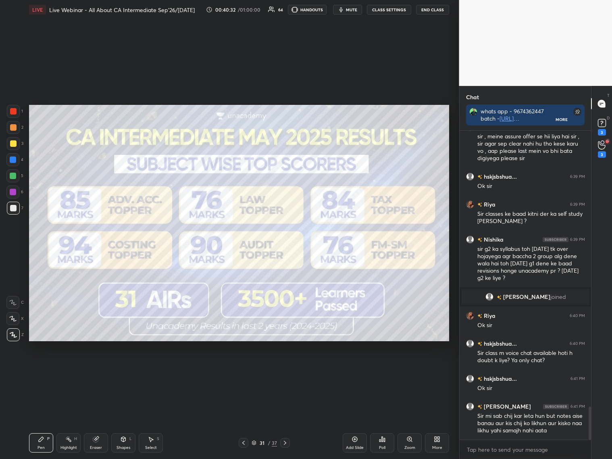
click at [245, 370] on icon at bounding box center [243, 442] width 6 height 6
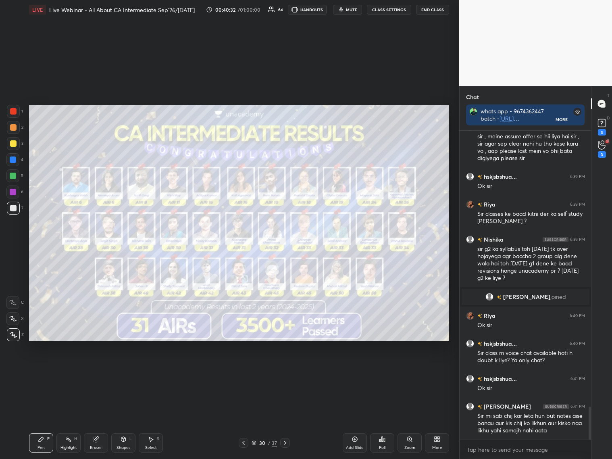
click at [244, 370] on icon at bounding box center [243, 442] width 6 height 6
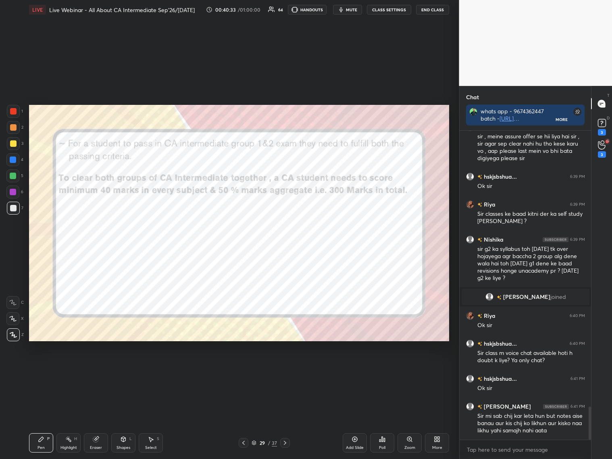
click at [245, 370] on icon at bounding box center [243, 442] width 6 height 6
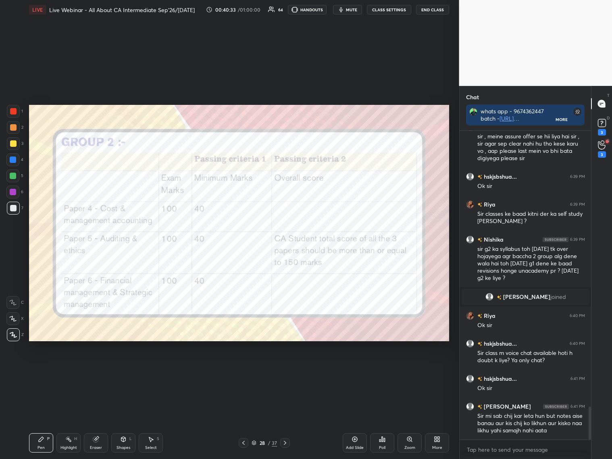
click at [243, 370] on icon at bounding box center [243, 442] width 6 height 6
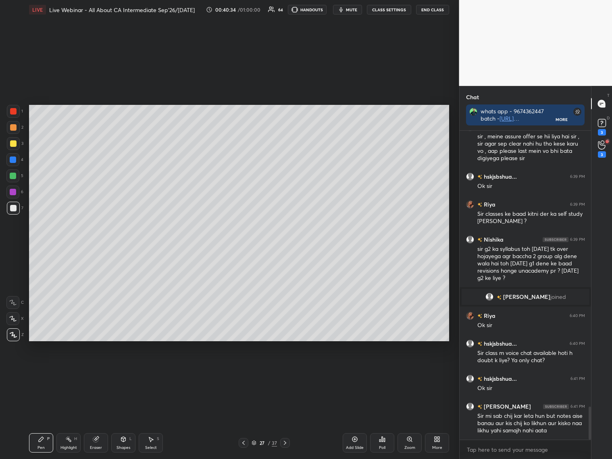
click at [243, 370] on icon at bounding box center [243, 442] width 6 height 6
click at [244, 370] on icon at bounding box center [243, 442] width 6 height 6
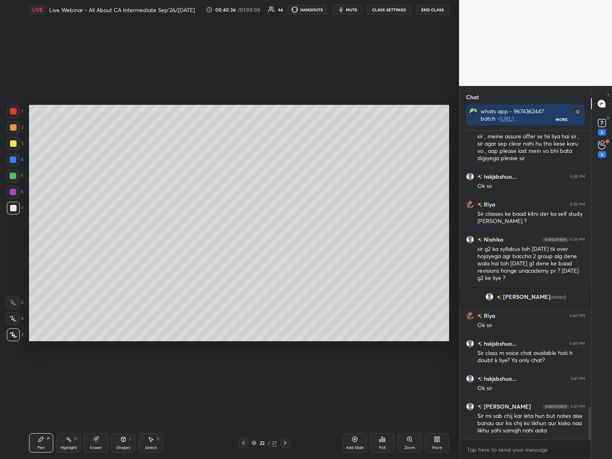
click at [245, 370] on icon at bounding box center [243, 442] width 6 height 6
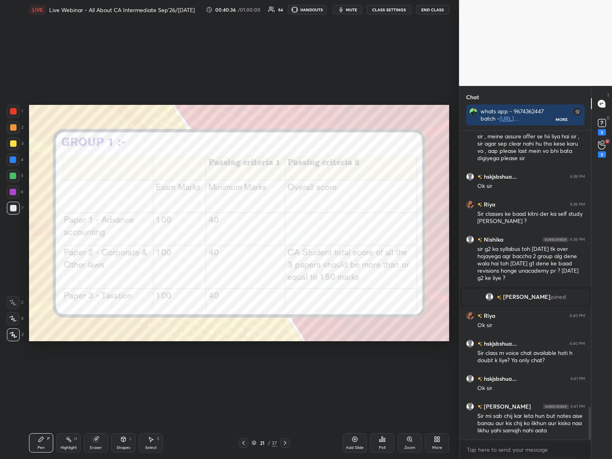
click at [245, 370] on icon at bounding box center [243, 442] width 6 height 6
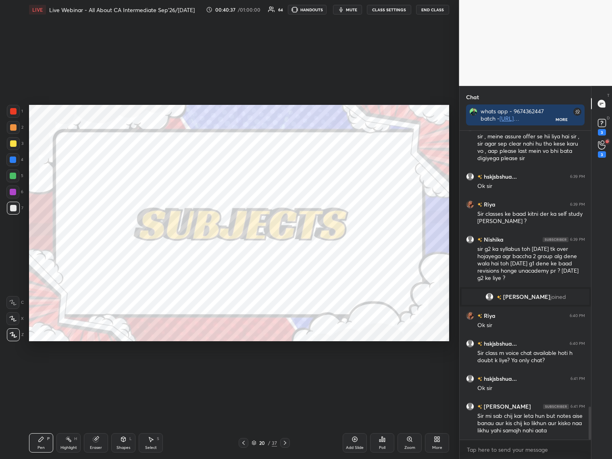
click at [245, 370] on icon at bounding box center [243, 442] width 6 height 6
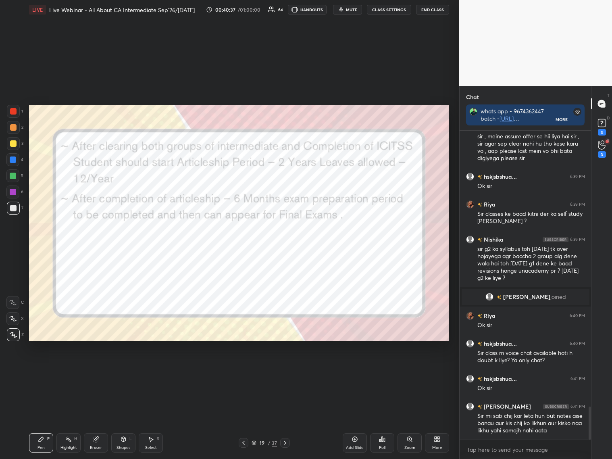
click at [245, 370] on icon at bounding box center [243, 442] width 6 height 6
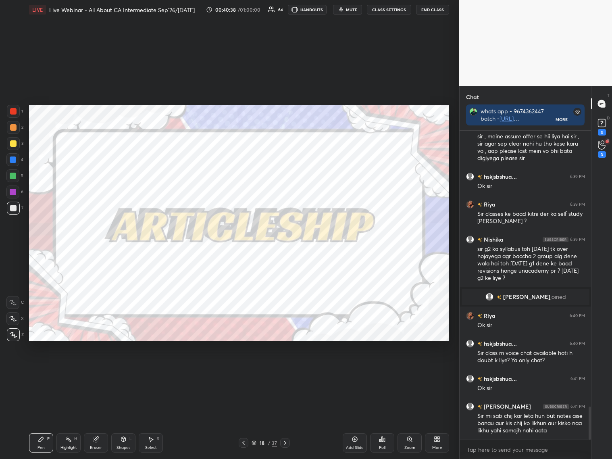
click at [281, 370] on div "18 / 37" at bounding box center [264, 443] width 51 height 10
click at [286, 370] on icon at bounding box center [285, 442] width 6 height 6
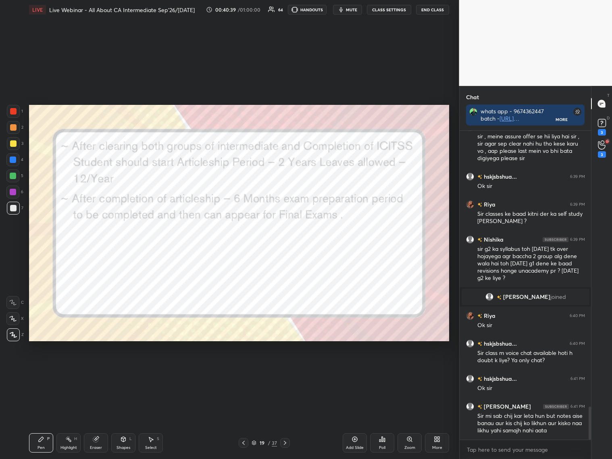
click at [286, 370] on icon at bounding box center [285, 442] width 6 height 6
click at [285, 370] on icon at bounding box center [285, 442] width 6 height 6
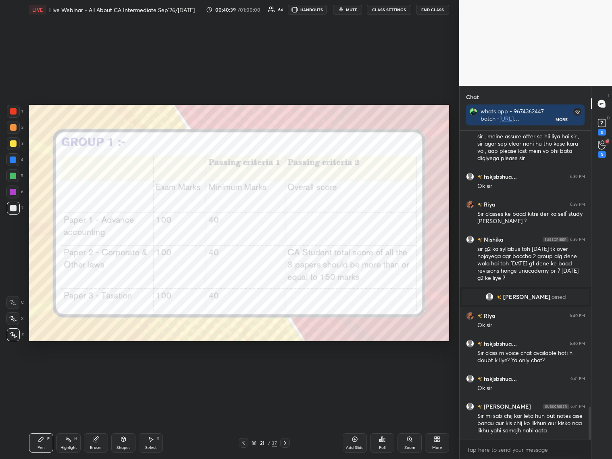
click at [285, 370] on icon at bounding box center [285, 442] width 6 height 6
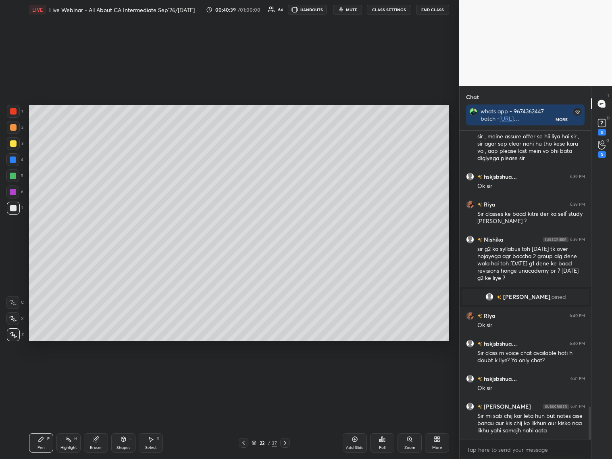
click at [284, 370] on icon at bounding box center [285, 442] width 6 height 6
click at [283, 370] on icon at bounding box center [285, 442] width 6 height 6
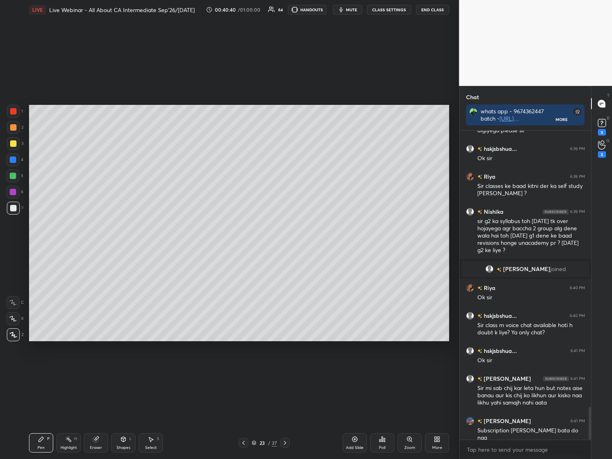
click at [283, 370] on icon at bounding box center [285, 442] width 6 height 6
click at [282, 370] on icon at bounding box center [285, 442] width 6 height 6
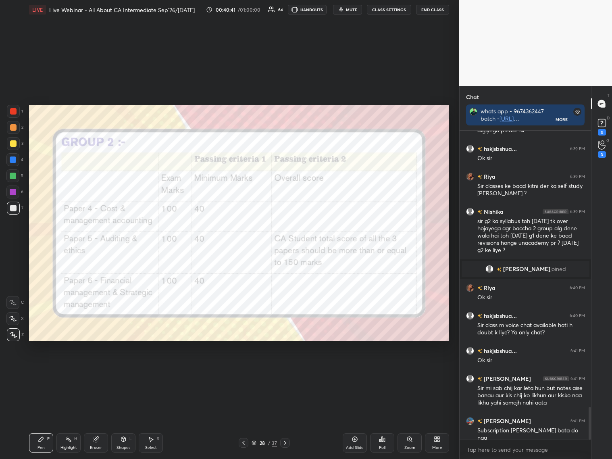
click at [281, 370] on div at bounding box center [285, 443] width 10 height 10
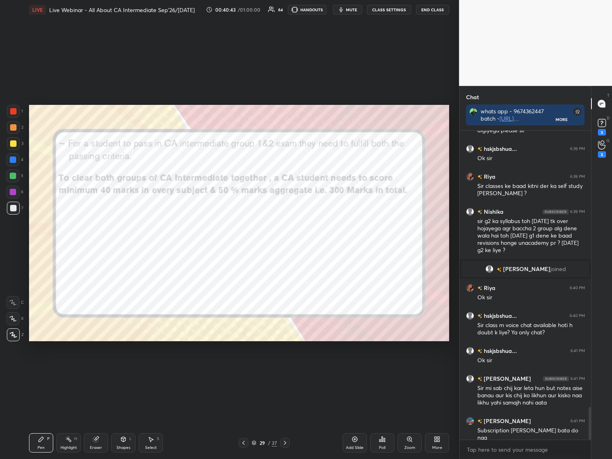
click at [285, 370] on icon at bounding box center [285, 442] width 6 height 6
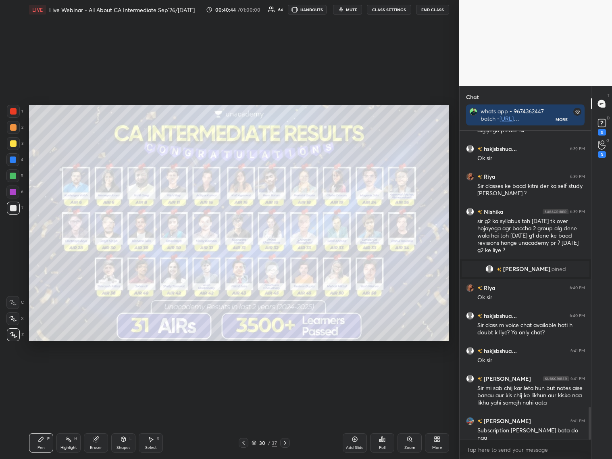
click at [287, 370] on icon at bounding box center [285, 442] width 6 height 6
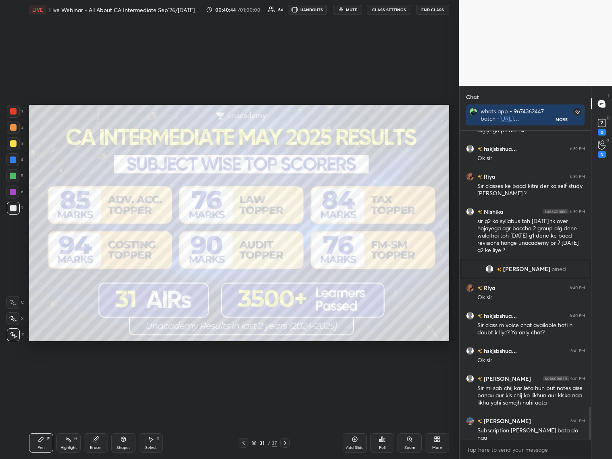
click at [285, 370] on icon at bounding box center [285, 443] width 2 height 4
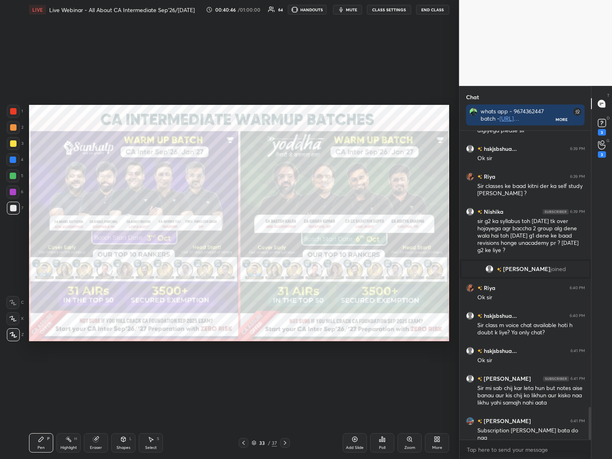
click at [243, 370] on icon at bounding box center [243, 442] width 6 height 6
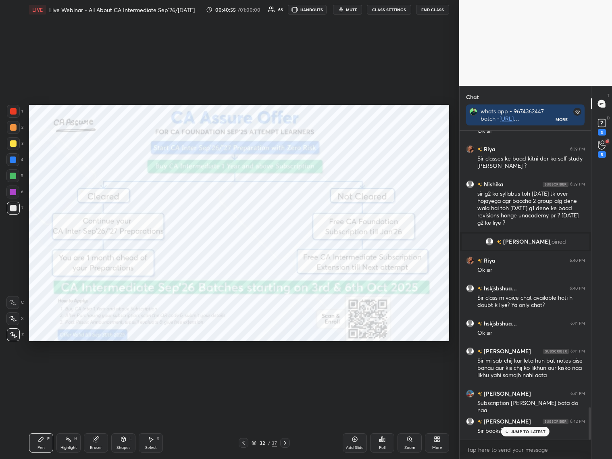
scroll to position [2655, 0]
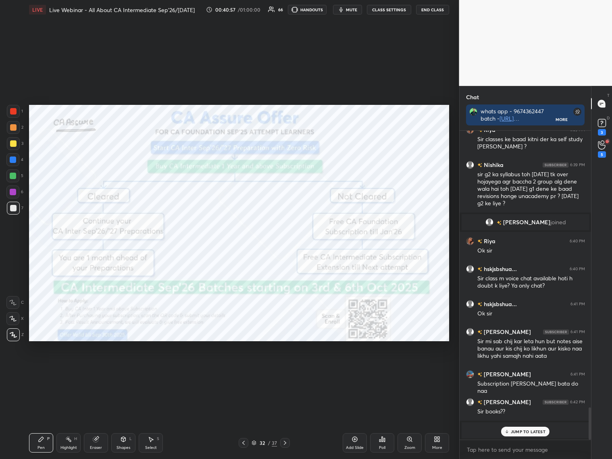
drag, startPoint x: 9, startPoint y: 111, endPoint x: 22, endPoint y: 111, distance: 12.9
click at [10, 112] on div at bounding box center [13, 111] width 13 height 13
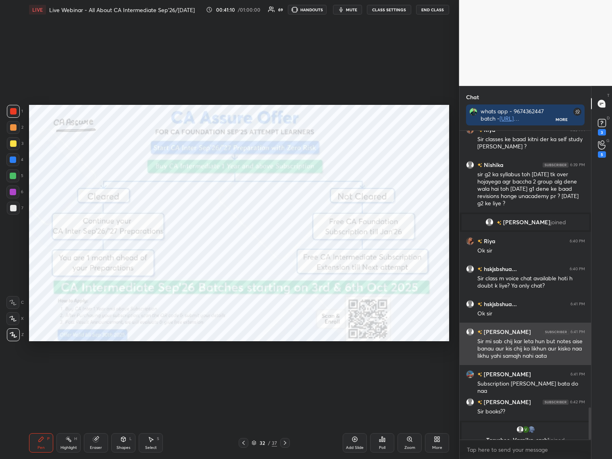
click at [433, 185] on div "1 2 3 4 5 6 7 C X Z C X Z E E Erase all H H LIVE Live Webinar - All About CA In…" at bounding box center [306, 229] width 612 height 459
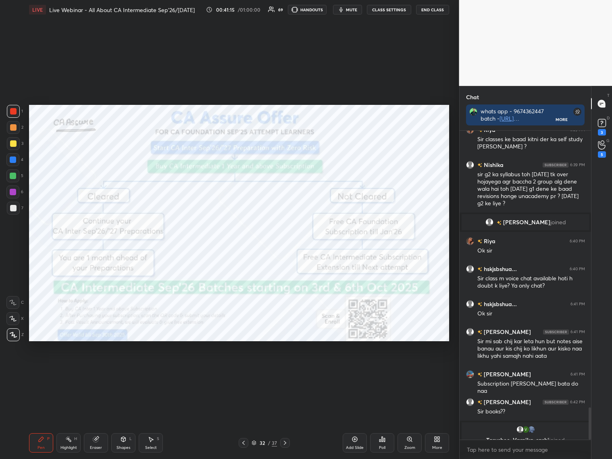
click at [285, 370] on icon at bounding box center [285, 442] width 6 height 6
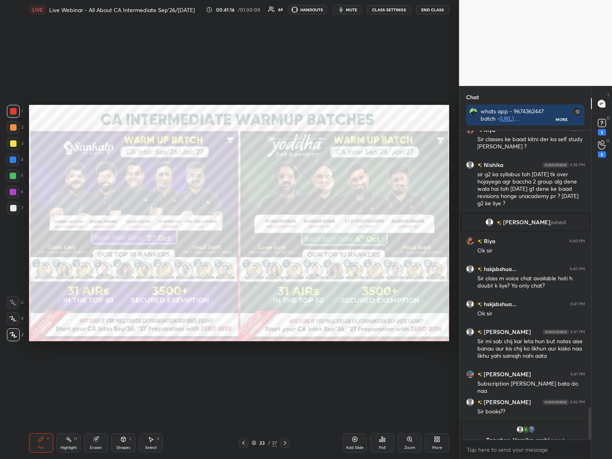
click at [286, 370] on icon at bounding box center [285, 442] width 6 height 6
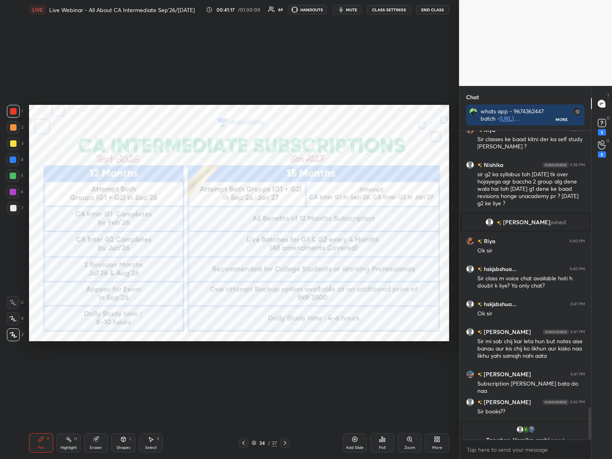
click at [287, 370] on icon at bounding box center [285, 442] width 6 height 6
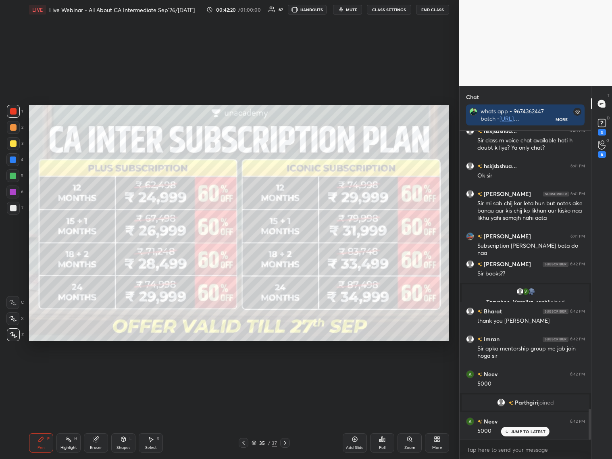
scroll to position [2820, 0]
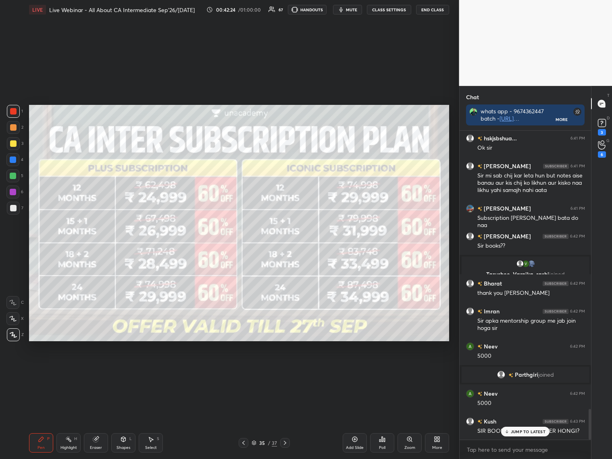
click at [523, 370] on p "JUMP TO LATEST" at bounding box center [528, 431] width 35 height 5
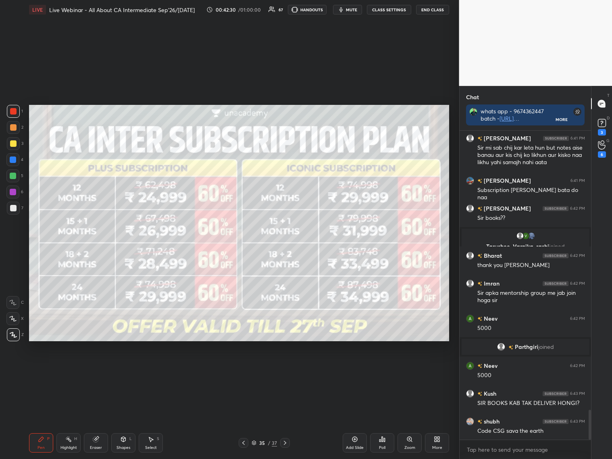
scroll to position [2876, 0]
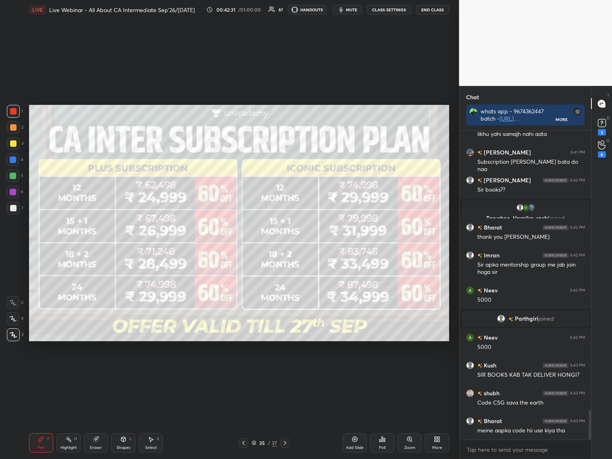
click at [289, 370] on div at bounding box center [285, 443] width 10 height 10
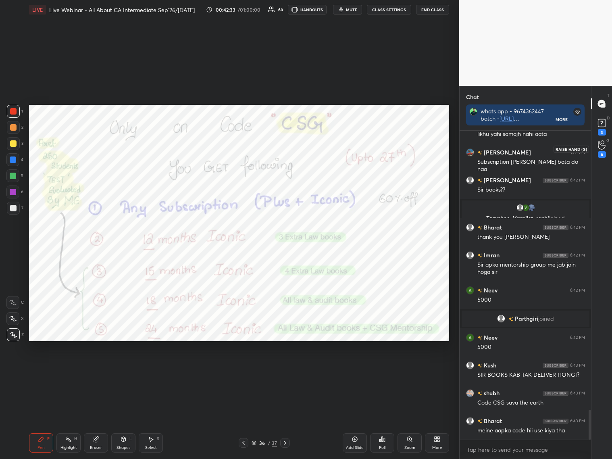
click at [523, 149] on div "6" at bounding box center [602, 148] width 8 height 17
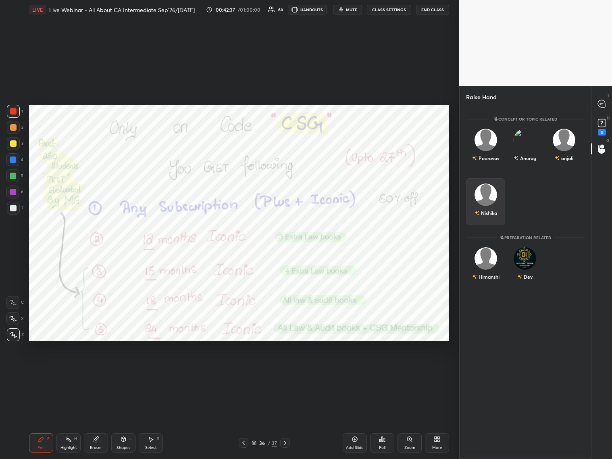
click at [485, 206] on div "Nishika" at bounding box center [485, 213] width 23 height 14
click at [492, 217] on button "INVITE" at bounding box center [486, 218] width 32 height 10
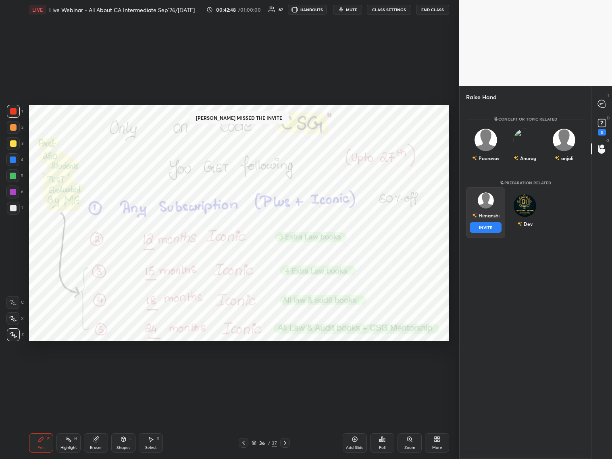
click at [486, 213] on div "[PERSON_NAME] INVITE" at bounding box center [485, 212] width 39 height 51
click at [488, 228] on button "INVITE" at bounding box center [486, 227] width 32 height 10
click at [486, 227] on button "INVITE" at bounding box center [486, 227] width 32 height 10
click at [491, 215] on div "Imran" at bounding box center [486, 222] width 20 height 14
click at [494, 222] on div "Imran" at bounding box center [488, 221] width 13 height 7
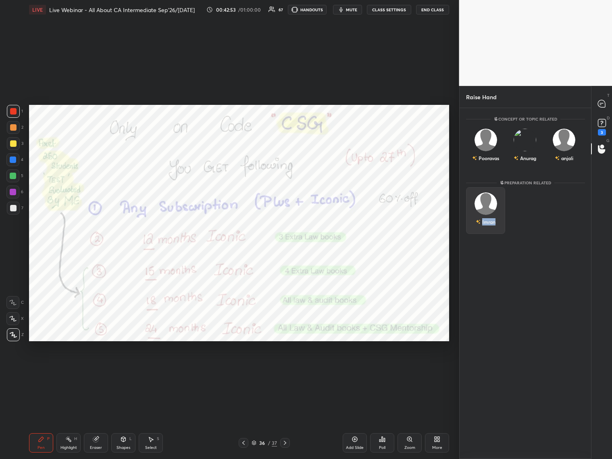
click at [495, 220] on div "Imran" at bounding box center [485, 210] width 39 height 47
click at [523, 151] on div "anjali" at bounding box center [564, 158] width 19 height 14
click at [523, 152] on div "anjali" at bounding box center [564, 158] width 19 height 14
drag, startPoint x: 567, startPoint y: 153, endPoint x: 571, endPoint y: 148, distance: 6.6
click at [523, 152] on div "anjali" at bounding box center [564, 158] width 19 height 14
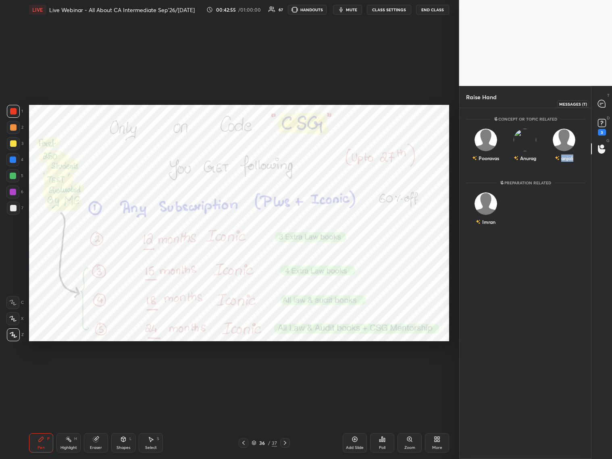
click at [523, 98] on div at bounding box center [602, 103] width 16 height 15
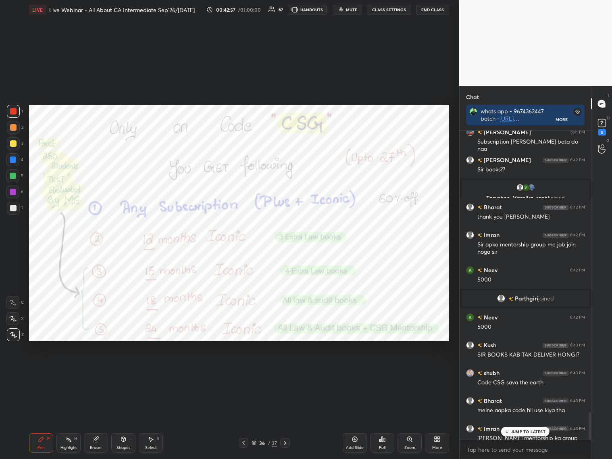
scroll to position [3155, 0]
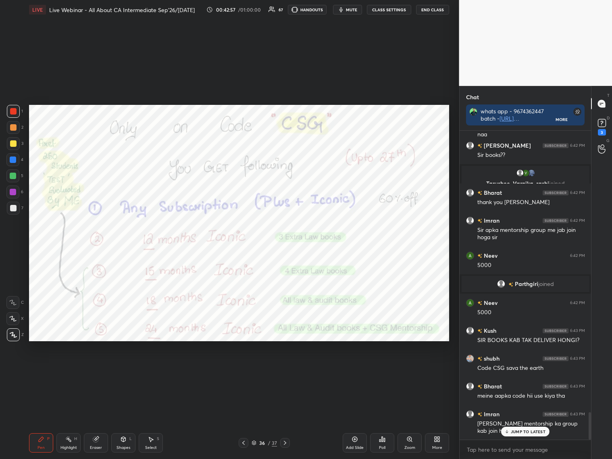
click at [519, 370] on div "Akshay, [PERSON_NAME] joined Bharat 6:39 PM sir , meine assure offer se hii liy…" at bounding box center [525, 285] width 132 height 309
click at [523, 124] on rect at bounding box center [602, 123] width 8 height 8
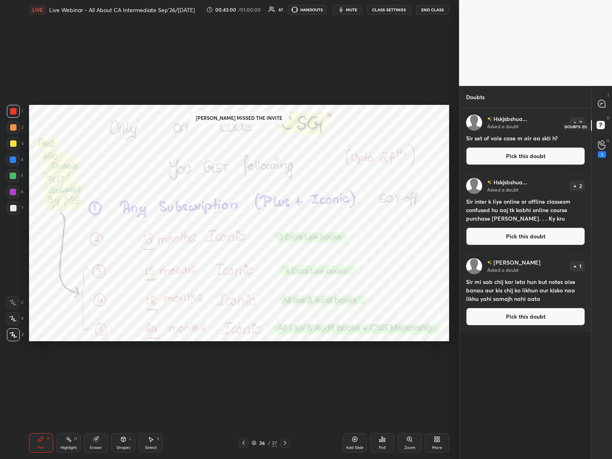
scroll to position [348, 129]
click at [523, 143] on div "1" at bounding box center [602, 148] width 16 height 15
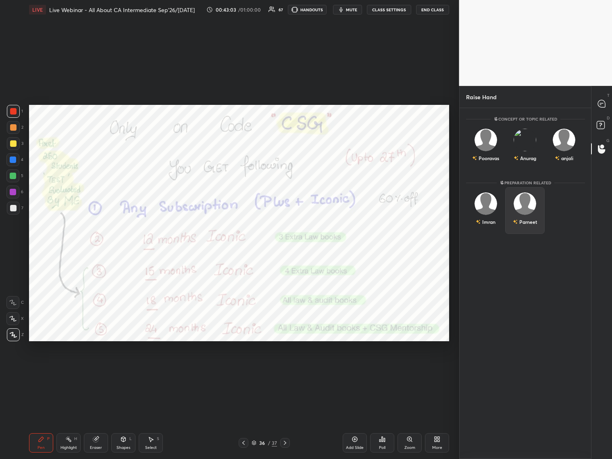
click at [523, 209] on img "grid" at bounding box center [524, 203] width 23 height 23
click at [523, 213] on div "Parneet" at bounding box center [524, 210] width 39 height 47
click at [523, 210] on img "grid" at bounding box center [524, 203] width 23 height 23
click at [489, 152] on div "Pooravas" at bounding box center [485, 158] width 27 height 14
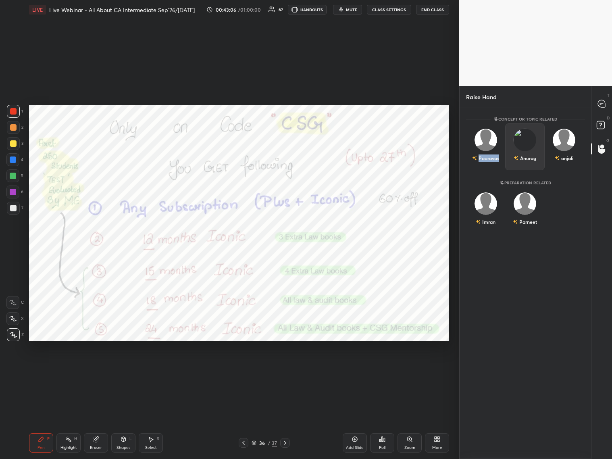
drag, startPoint x: 489, startPoint y: 152, endPoint x: 507, endPoint y: 141, distance: 20.3
click at [489, 152] on div "Pooravas" at bounding box center [485, 158] width 27 height 14
click at [523, 100] on div at bounding box center [602, 103] width 16 height 15
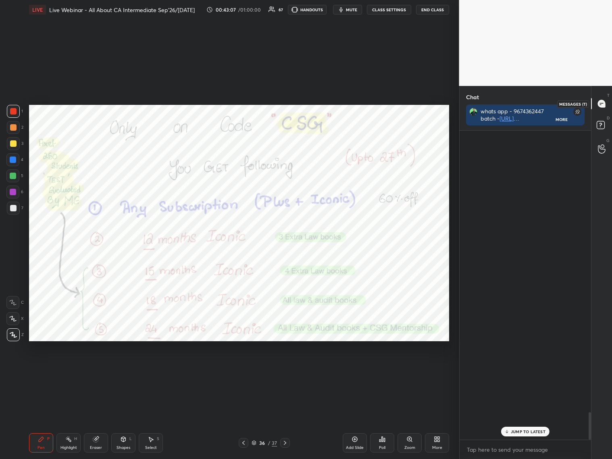
scroll to position [306, 129]
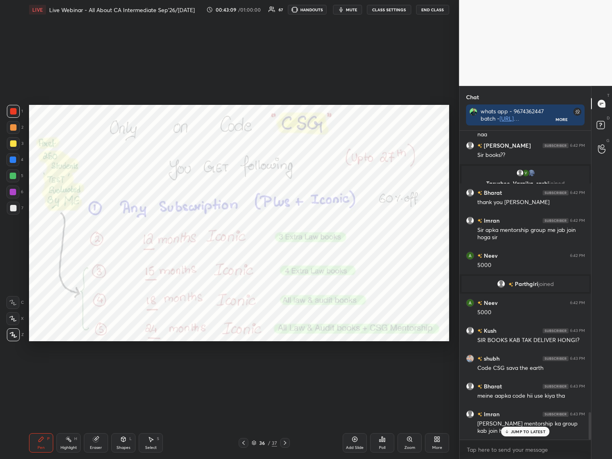
click at [523, 370] on div "JUMP TO LATEST" at bounding box center [525, 431] width 48 height 10
drag, startPoint x: 595, startPoint y: 153, endPoint x: 599, endPoint y: 150, distance: 4.7
click at [523, 152] on div at bounding box center [602, 148] width 16 height 15
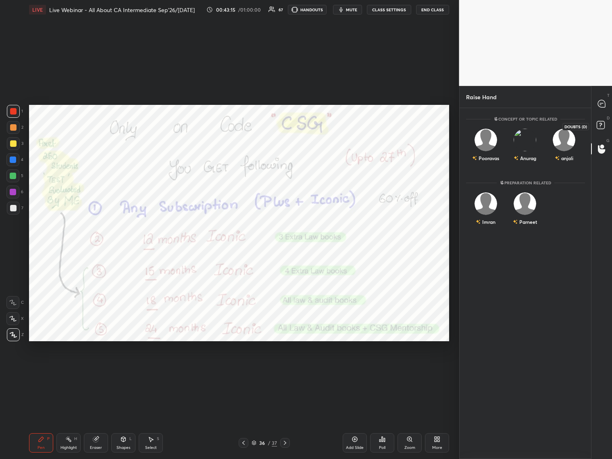
click at [523, 129] on icon at bounding box center [602, 126] width 15 height 15
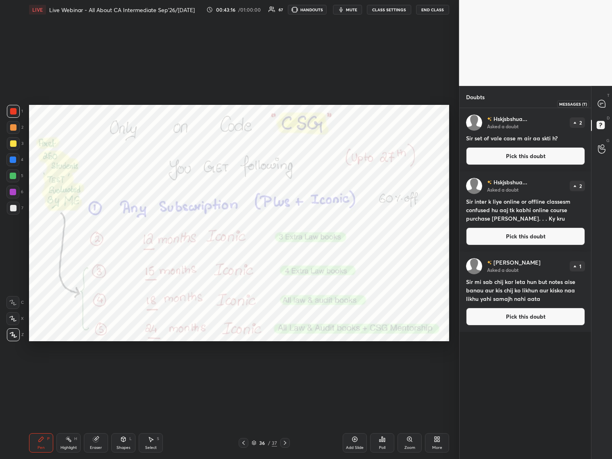
click at [523, 102] on icon at bounding box center [601, 103] width 7 height 7
type textarea "x"
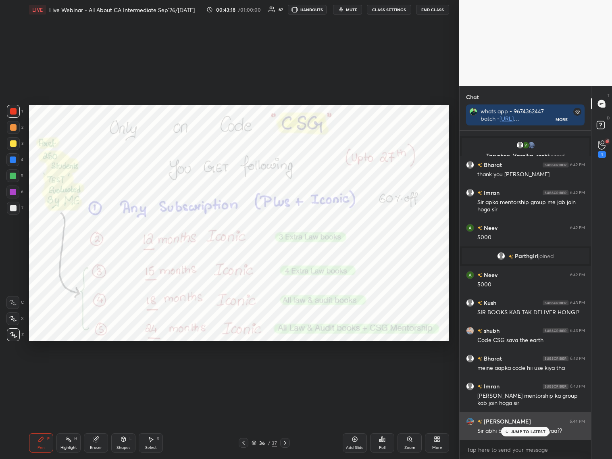
drag, startPoint x: 530, startPoint y: 431, endPoint x: 560, endPoint y: 430, distance: 29.9
click at [523, 370] on p "JUMP TO LATEST" at bounding box center [528, 431] width 35 height 5
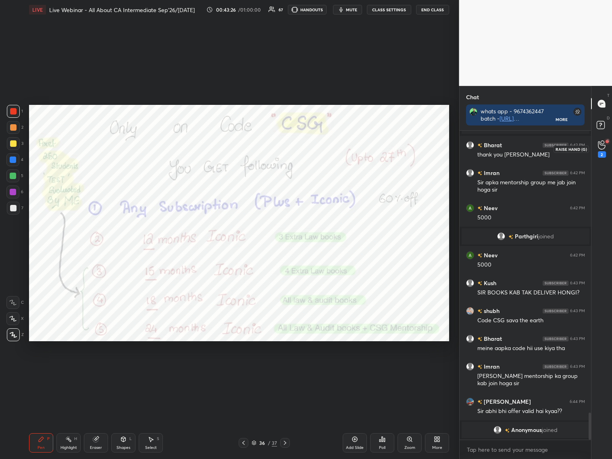
click at [523, 143] on icon at bounding box center [602, 144] width 8 height 9
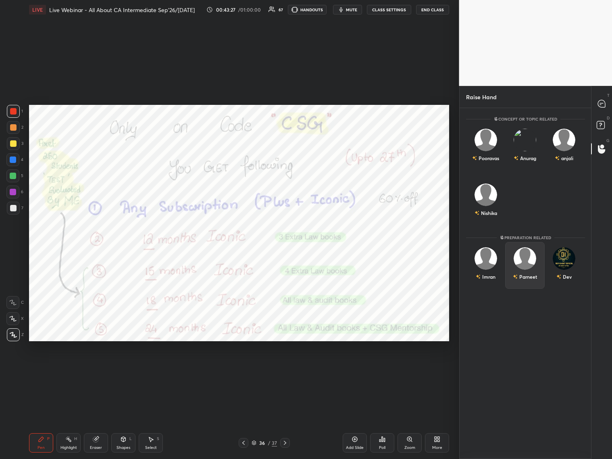
click at [520, 257] on img "grid" at bounding box center [524, 258] width 23 height 23
click at [522, 256] on img "grid" at bounding box center [524, 258] width 23 height 23
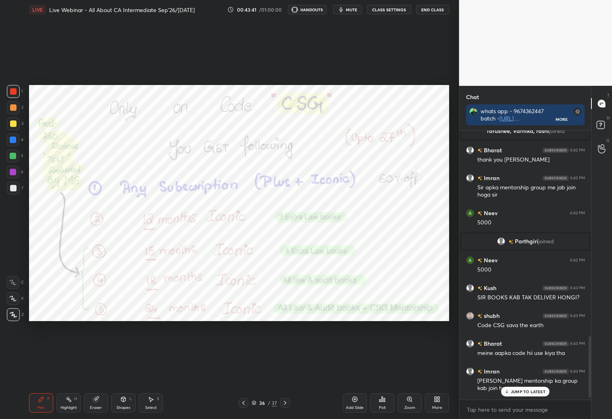
scroll to position [1005, 0]
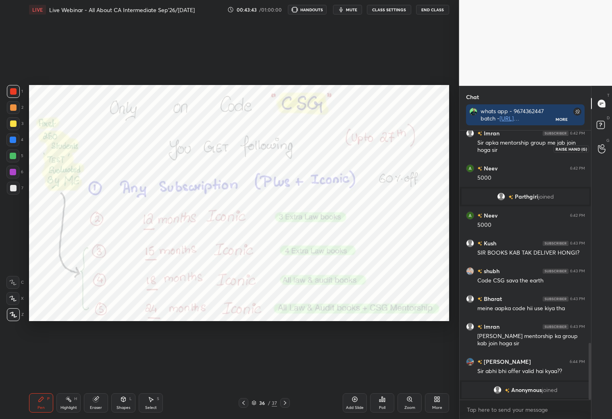
click at [601, 145] on circle at bounding box center [602, 146] width 3 height 3
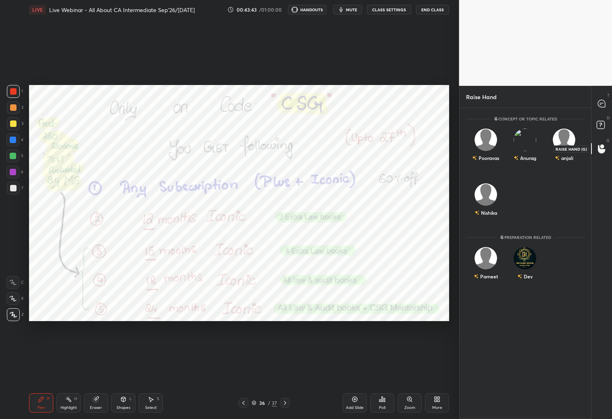
scroll to position [2, 2]
click at [530, 150] on div "Anurag INVITE" at bounding box center [524, 148] width 39 height 51
click at [525, 162] on button "INVITE" at bounding box center [525, 163] width 32 height 10
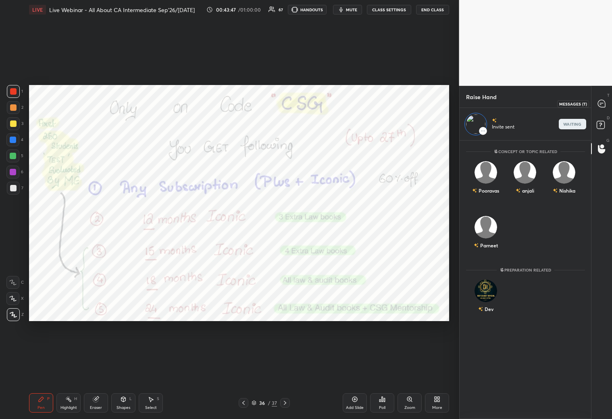
click at [602, 102] on icon at bounding box center [601, 103] width 7 height 7
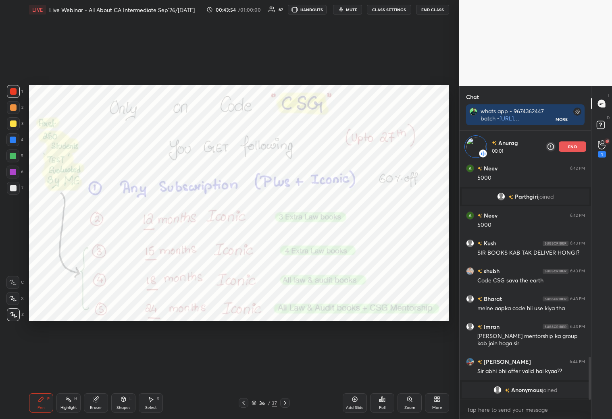
scroll to position [1107, 0]
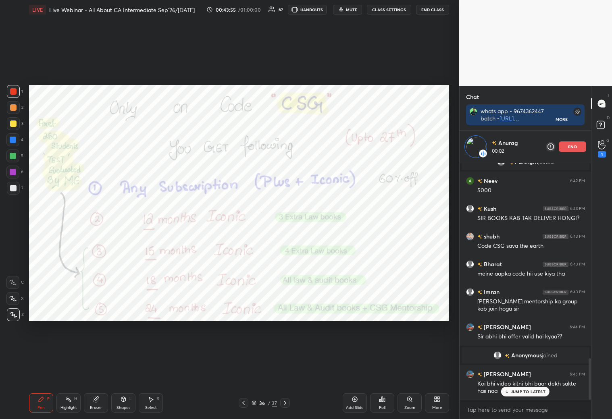
click at [524, 393] on p "JUMP TO LATEST" at bounding box center [528, 391] width 35 height 5
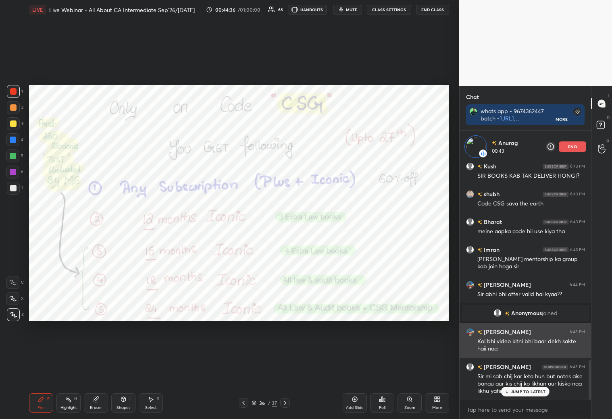
scroll to position [1177, 0]
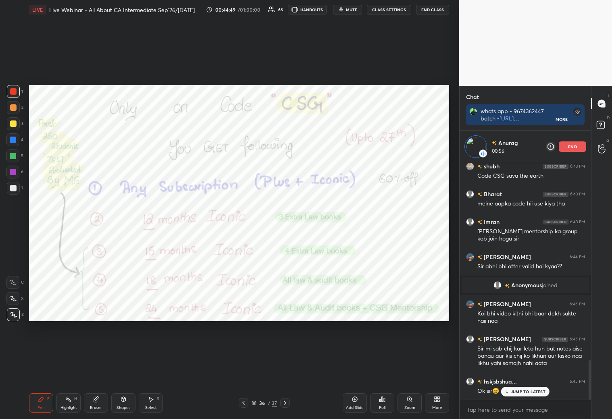
click at [520, 389] on p "JUMP TO LATEST" at bounding box center [528, 391] width 35 height 5
click at [576, 146] on div "end" at bounding box center [572, 146] width 27 height 10
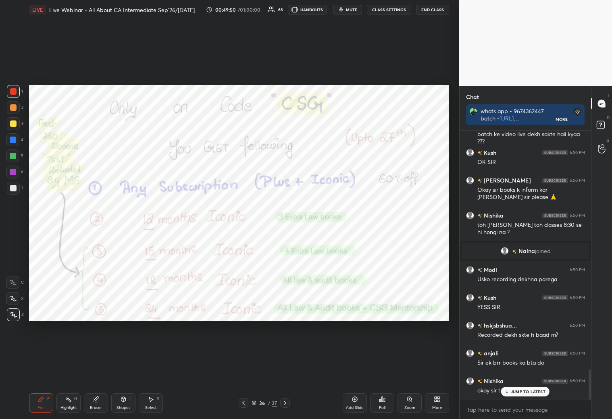
scroll to position [2127, 0]
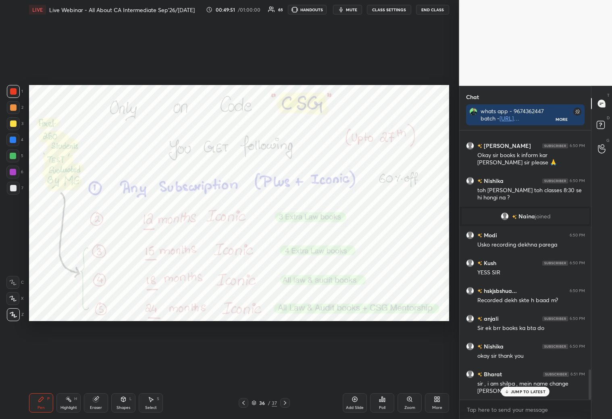
click at [354, 399] on icon at bounding box center [354, 399] width 6 height 6
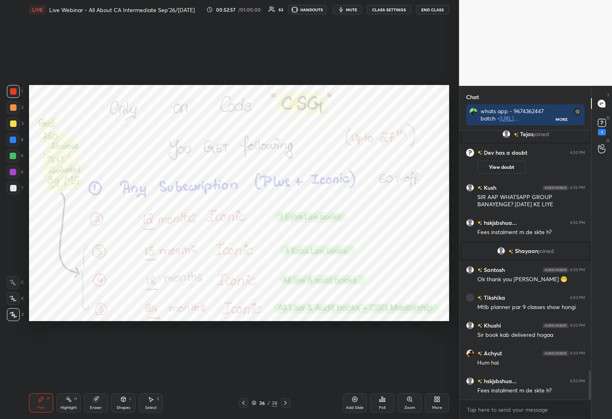
scroll to position [2218, 0]
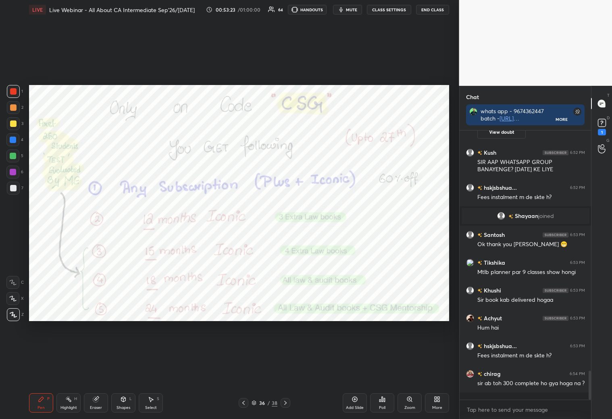
click at [355, 404] on div "Add Slide" at bounding box center [355, 402] width 24 height 19
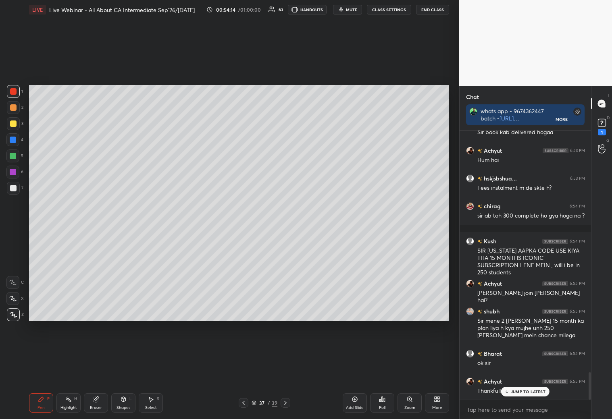
scroll to position [2413, 0]
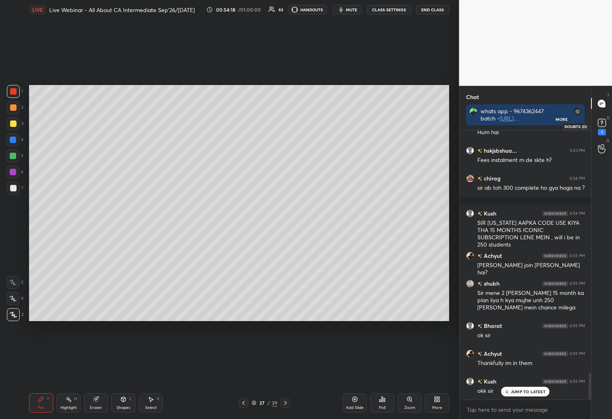
click at [604, 122] on rect at bounding box center [602, 123] width 8 height 8
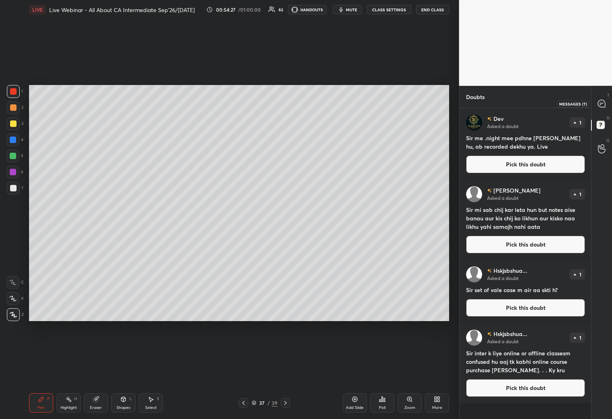
click at [600, 105] on icon at bounding box center [601, 103] width 7 height 7
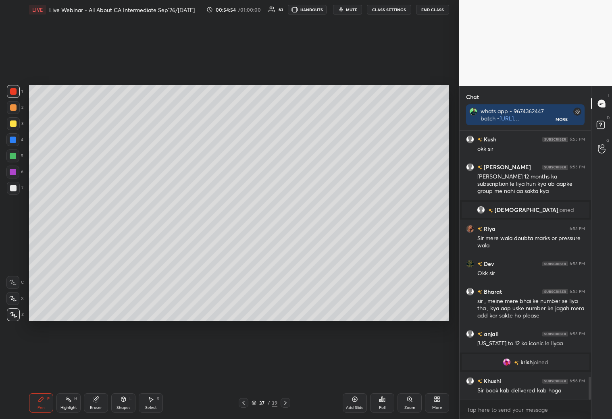
scroll to position [2939, 0]
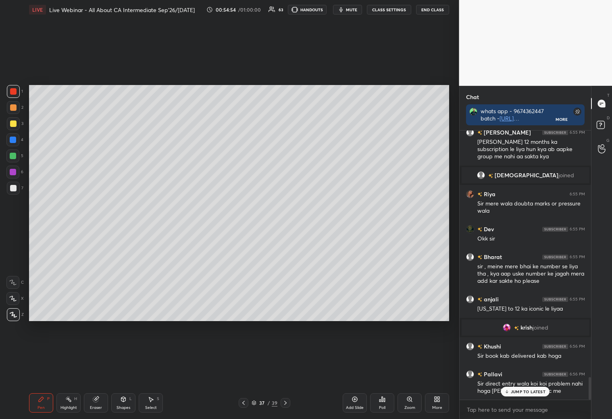
click at [353, 402] on div "Add Slide" at bounding box center [355, 402] width 24 height 19
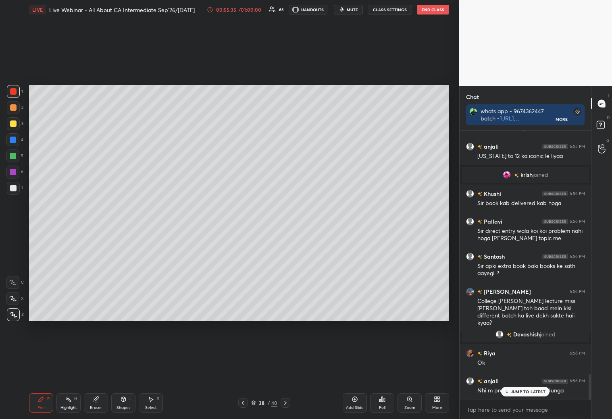
scroll to position [2595, 0]
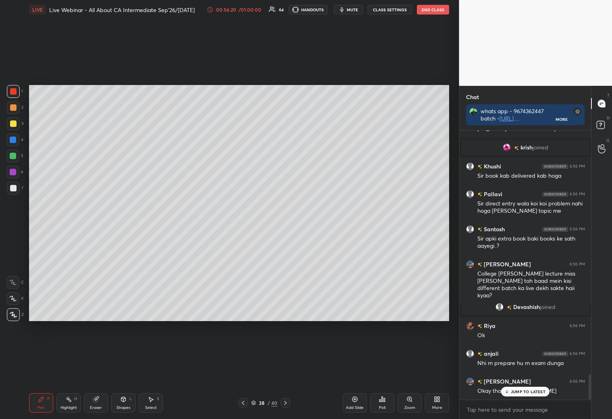
click at [243, 404] on icon at bounding box center [243, 403] width 6 height 6
click at [244, 403] on icon at bounding box center [243, 403] width 6 height 6
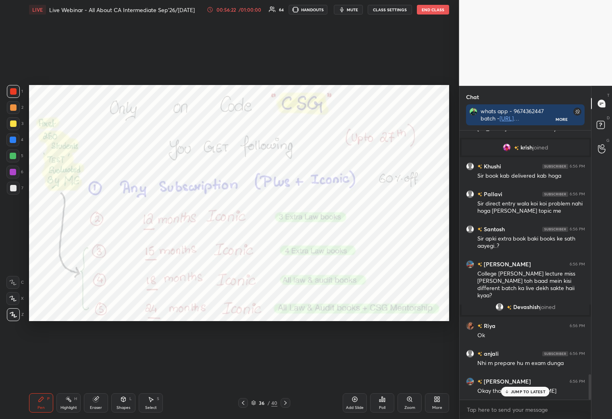
click at [285, 403] on icon at bounding box center [285, 403] width 6 height 6
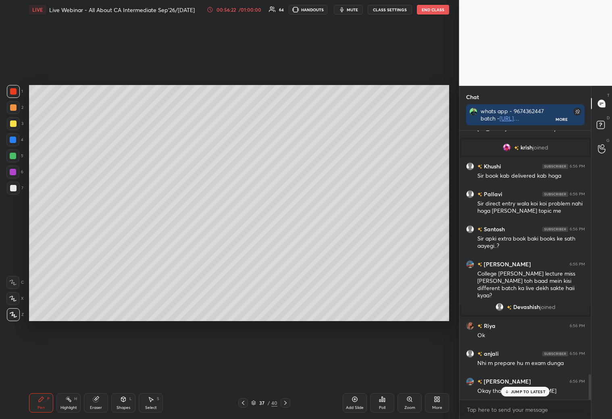
click at [285, 403] on icon at bounding box center [285, 403] width 6 height 6
click at [286, 402] on icon at bounding box center [285, 403] width 6 height 6
click at [287, 402] on icon at bounding box center [285, 403] width 6 height 6
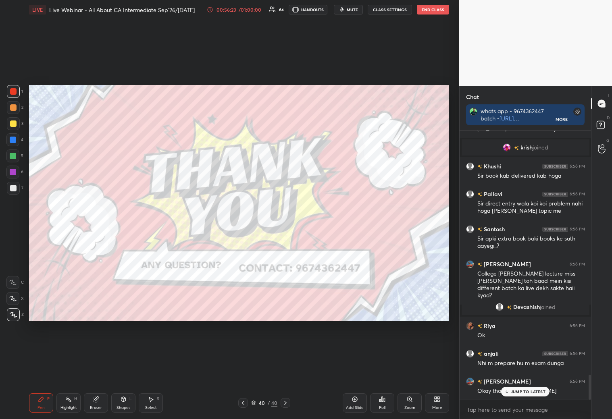
scroll to position [2637, 0]
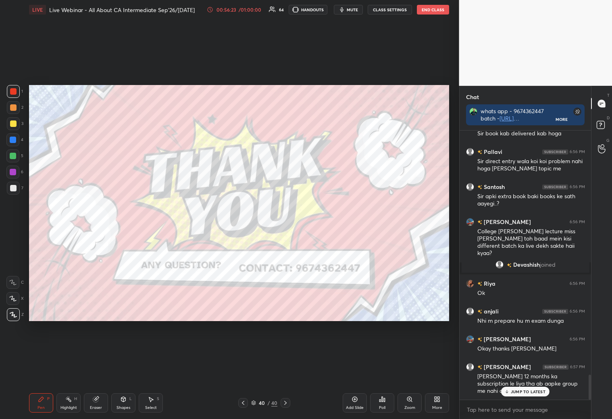
click at [243, 401] on icon at bounding box center [243, 403] width 6 height 6
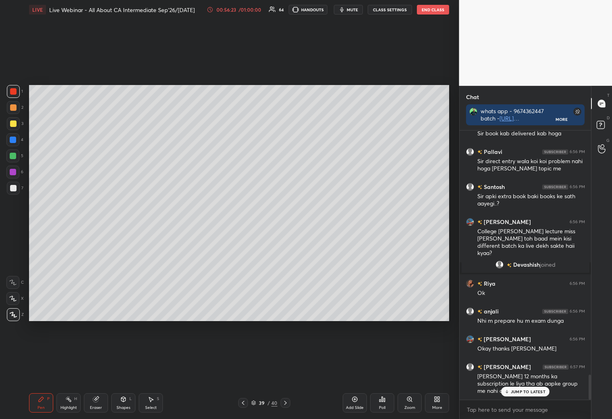
click at [243, 401] on icon at bounding box center [243, 403] width 6 height 6
click at [244, 401] on icon at bounding box center [243, 403] width 6 height 6
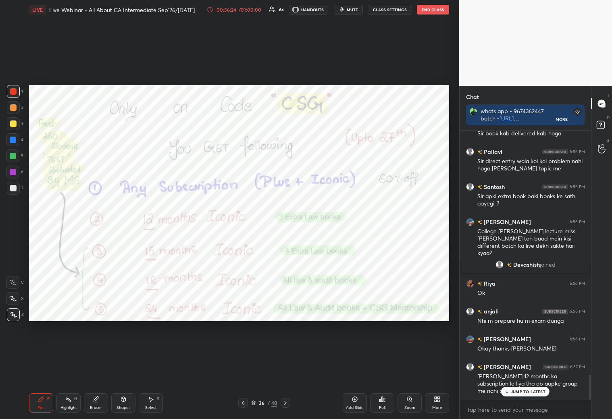
click at [243, 400] on icon at bounding box center [243, 403] width 6 height 6
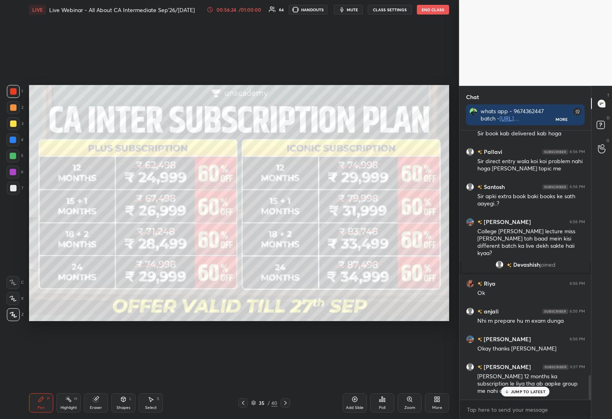
scroll to position [2680, 0]
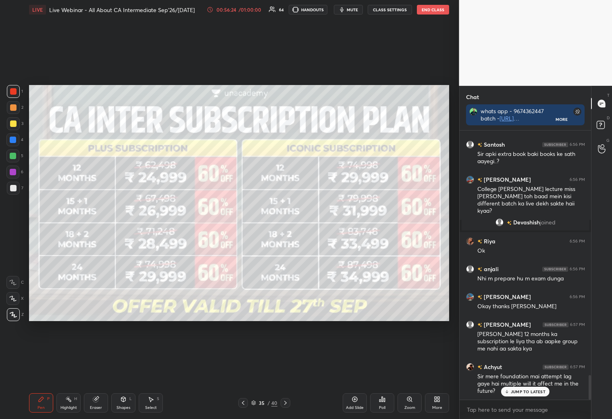
click at [244, 400] on icon at bounding box center [243, 403] width 6 height 6
click at [243, 400] on icon at bounding box center [243, 403] width 6 height 6
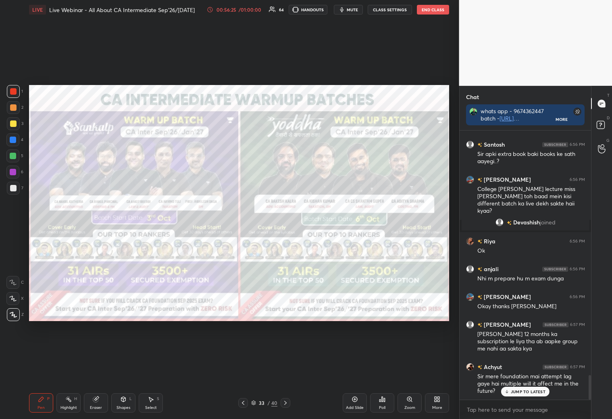
click at [243, 400] on icon at bounding box center [243, 403] width 6 height 6
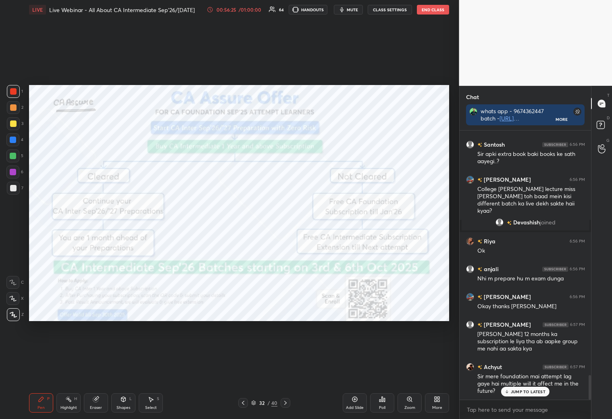
click at [243, 401] on icon at bounding box center [243, 403] width 6 height 6
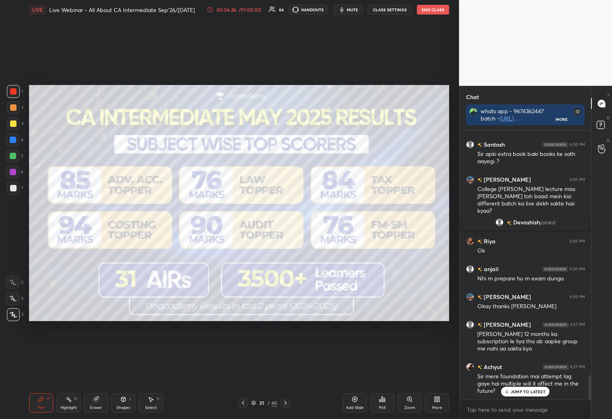
click at [242, 401] on icon at bounding box center [243, 403] width 6 height 6
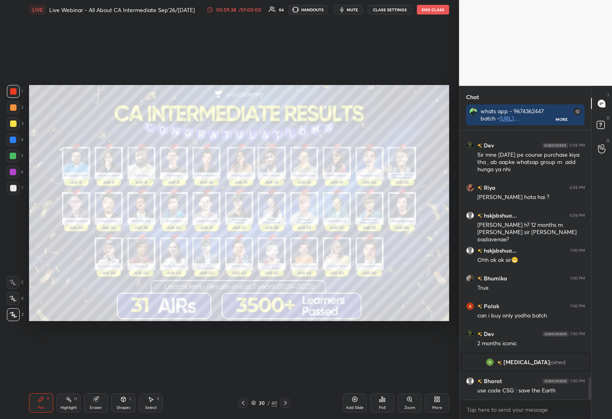
scroll to position [3046, 0]
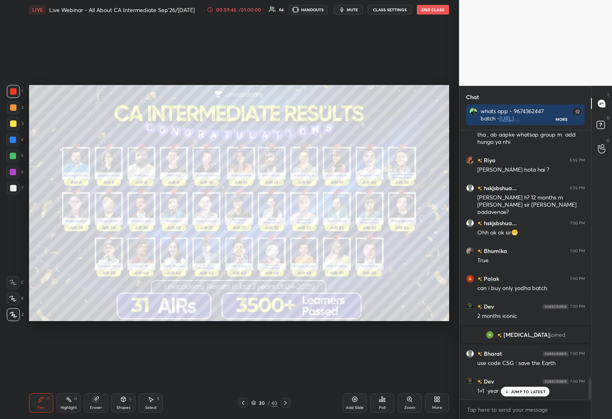
click at [354, 402] on icon at bounding box center [354, 399] width 6 height 6
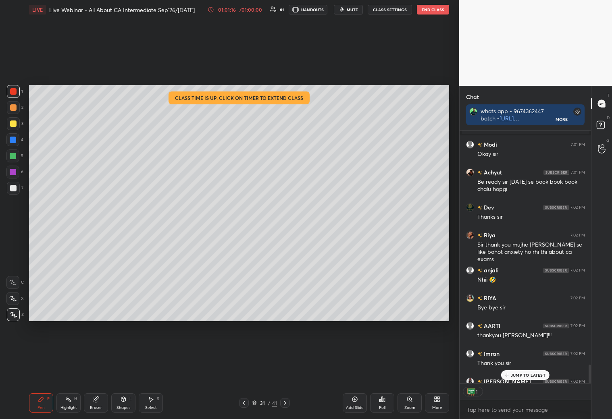
scroll to position [2, 2]
click at [432, 12] on button "End Class" at bounding box center [433, 10] width 32 height 10
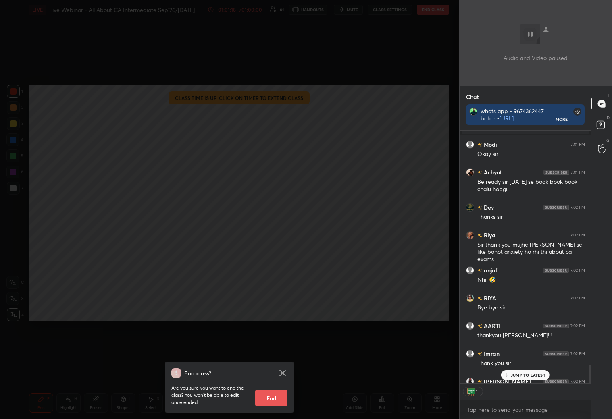
scroll to position [3433, 0]
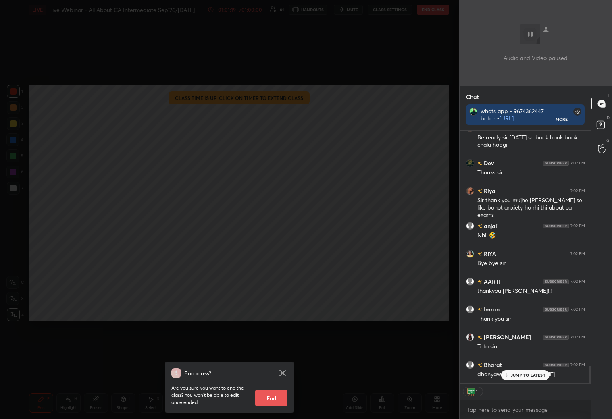
click at [270, 393] on button "End" at bounding box center [271, 398] width 32 height 16
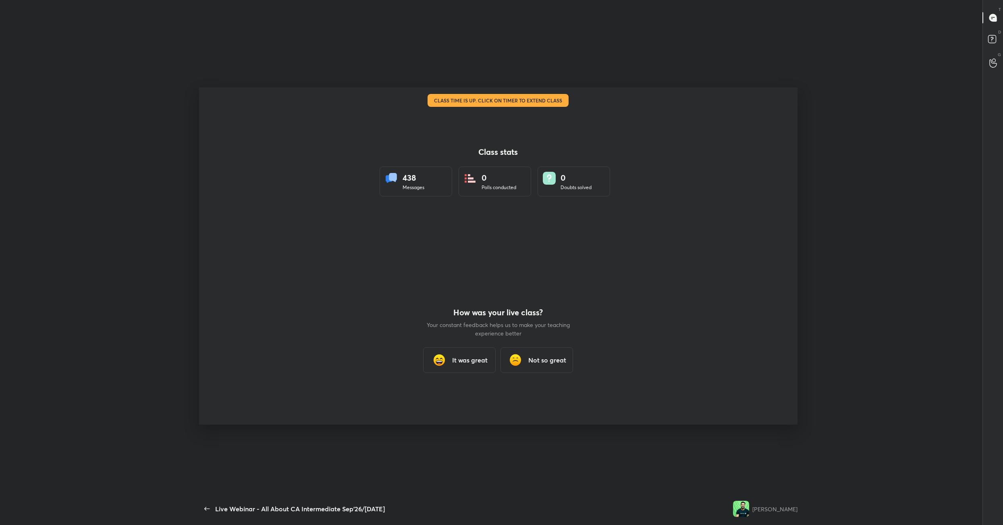
scroll to position [473, 996]
type textarea "x"
